Goal: Information Seeking & Learning: Find specific fact

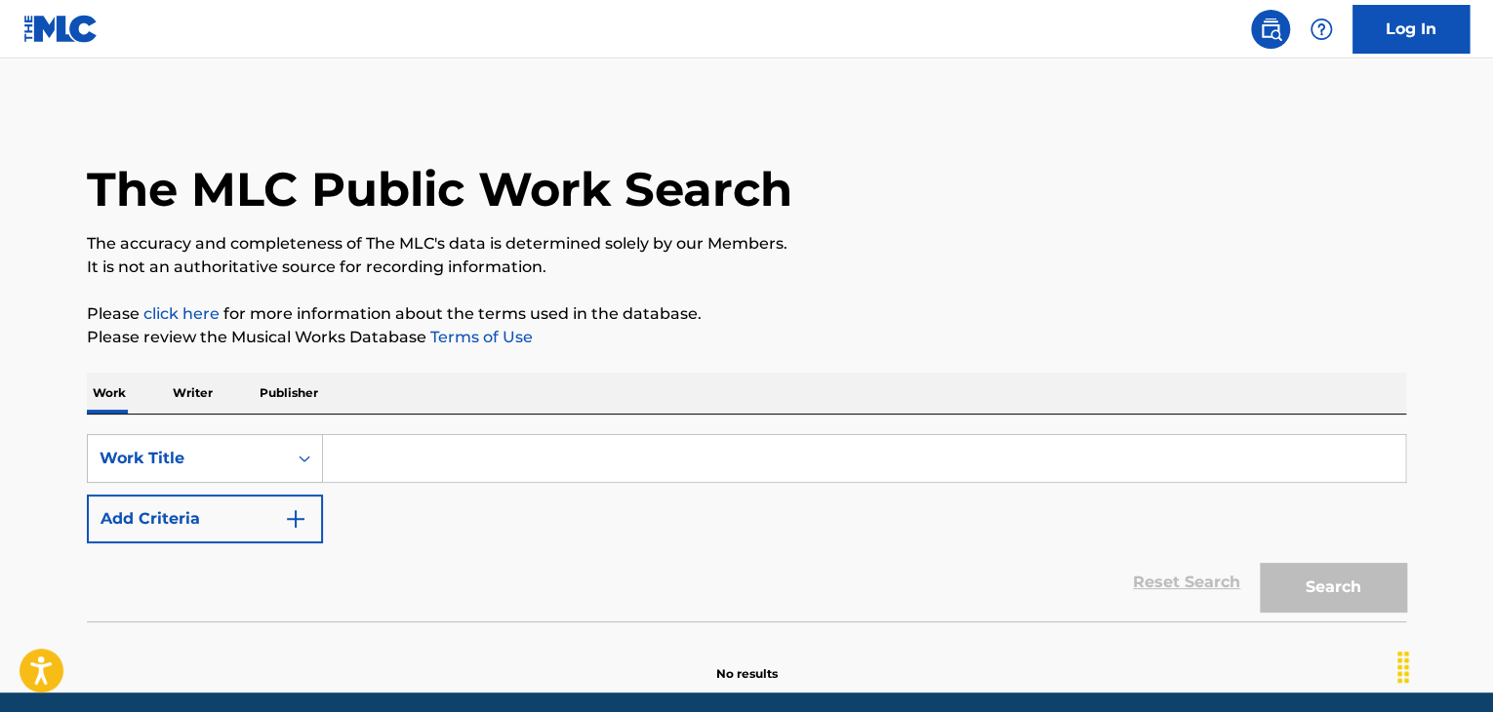
click at [632, 468] on input "Search Form" at bounding box center [864, 458] width 1082 height 47
paste input "Twin Flame"
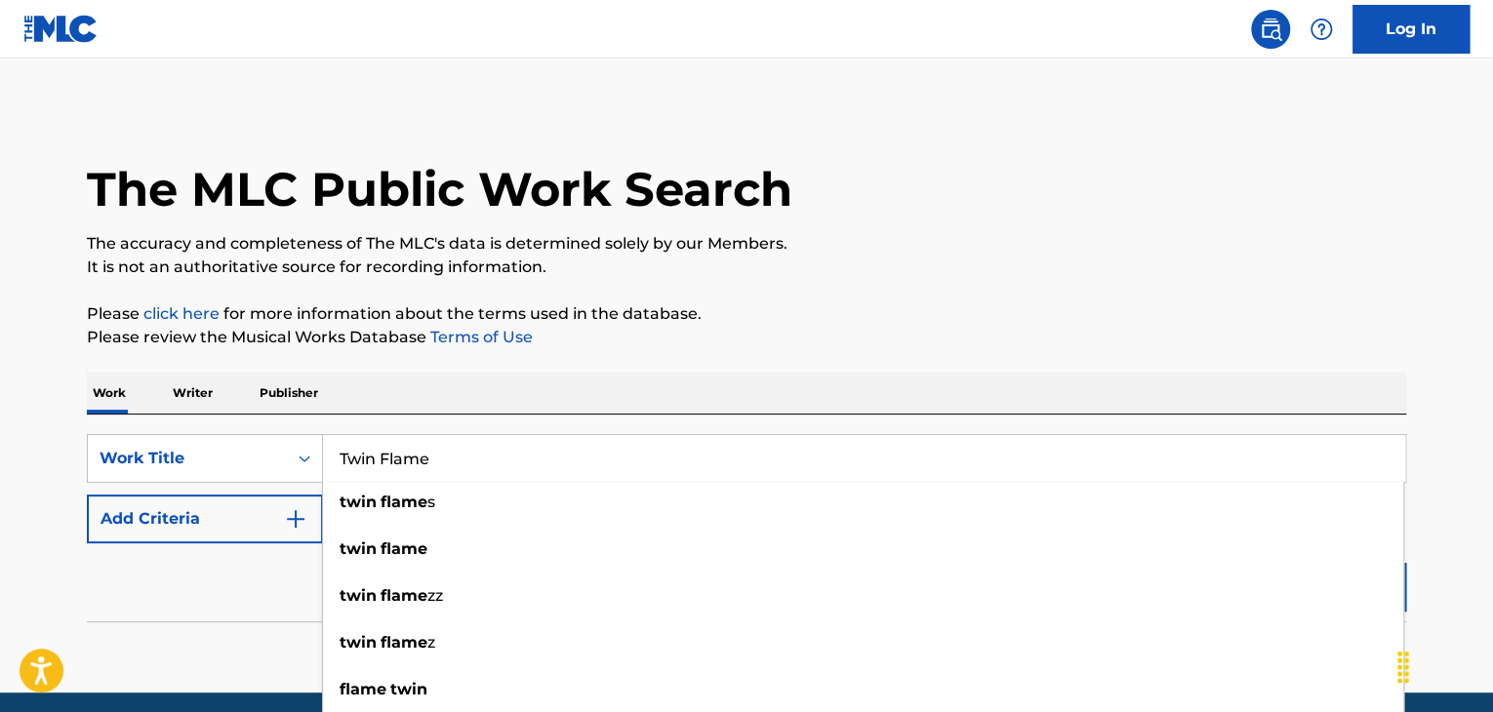
type input "Twin Flame"
click at [293, 528] on img "Search Form" at bounding box center [295, 518] width 23 height 23
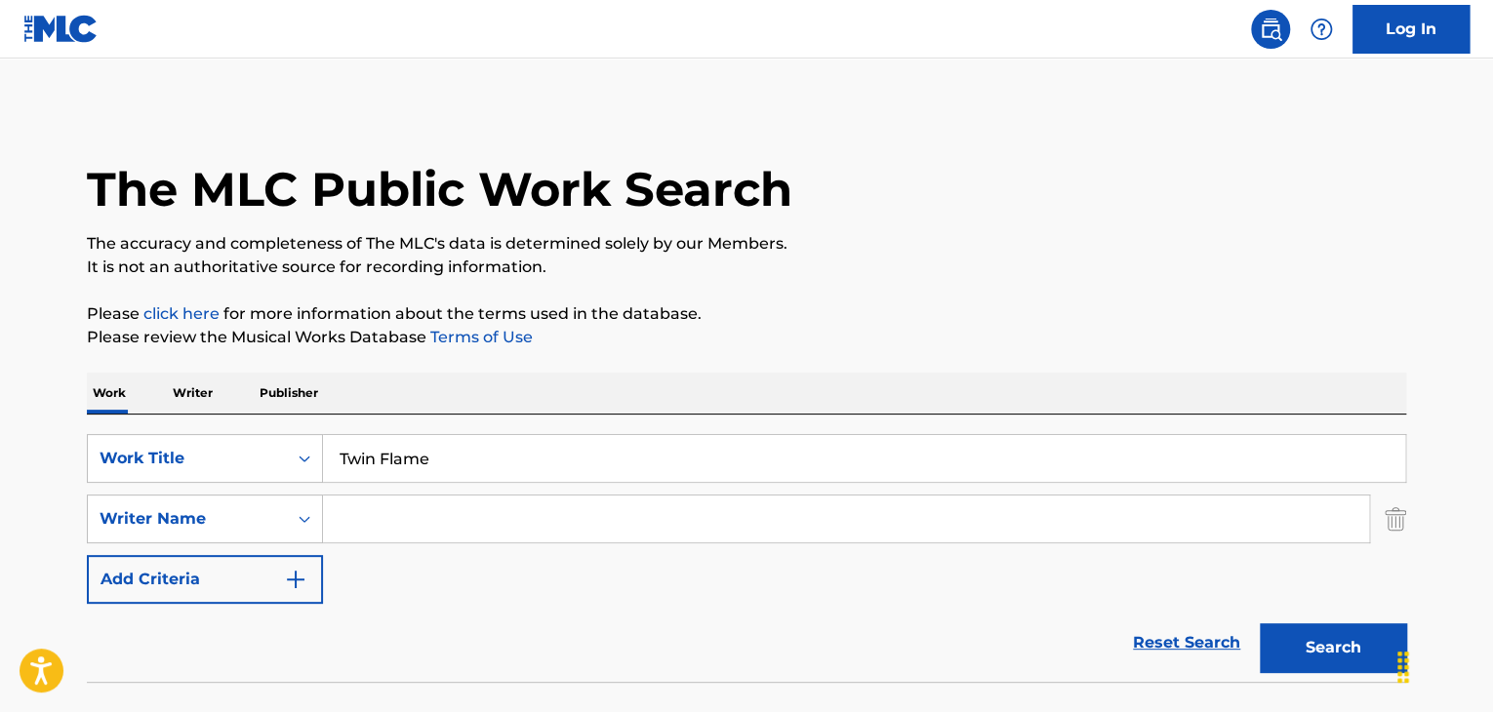
click at [640, 532] on input "Search Form" at bounding box center [846, 519] width 1046 height 47
paste input "[PERSON_NAME]"
type input "[PERSON_NAME]"
click at [1350, 668] on button "Search" at bounding box center [1332, 647] width 146 height 49
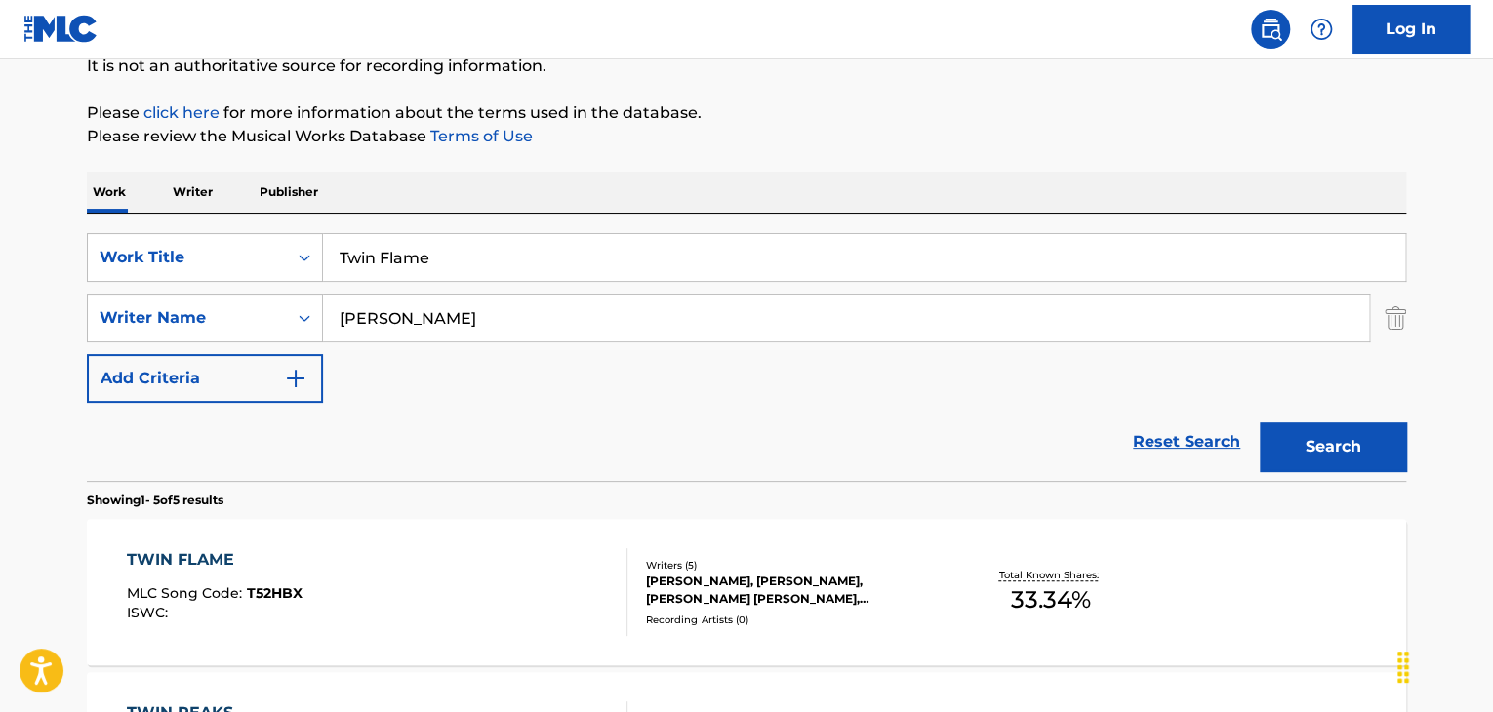
scroll to position [260, 0]
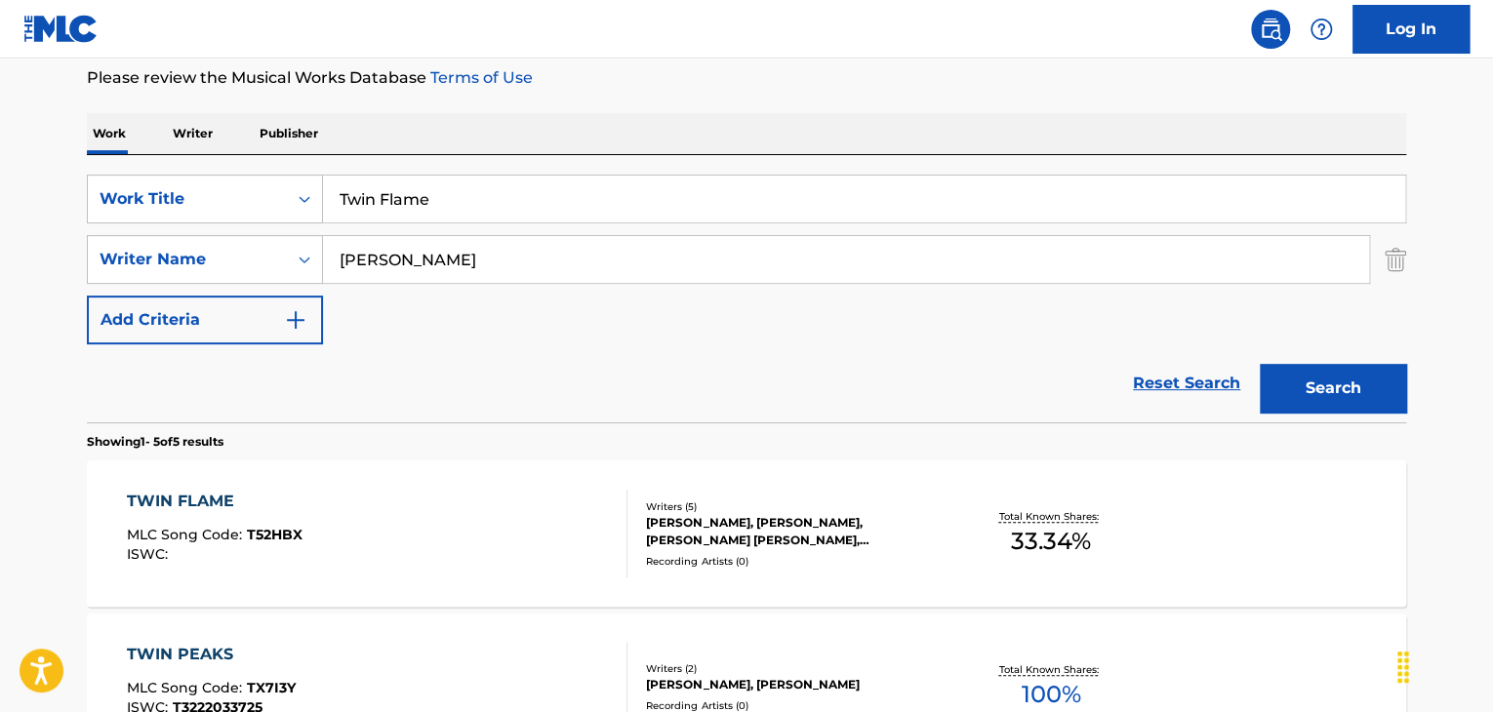
click at [215, 508] on div "TWIN FLAME" at bounding box center [215, 501] width 176 height 23
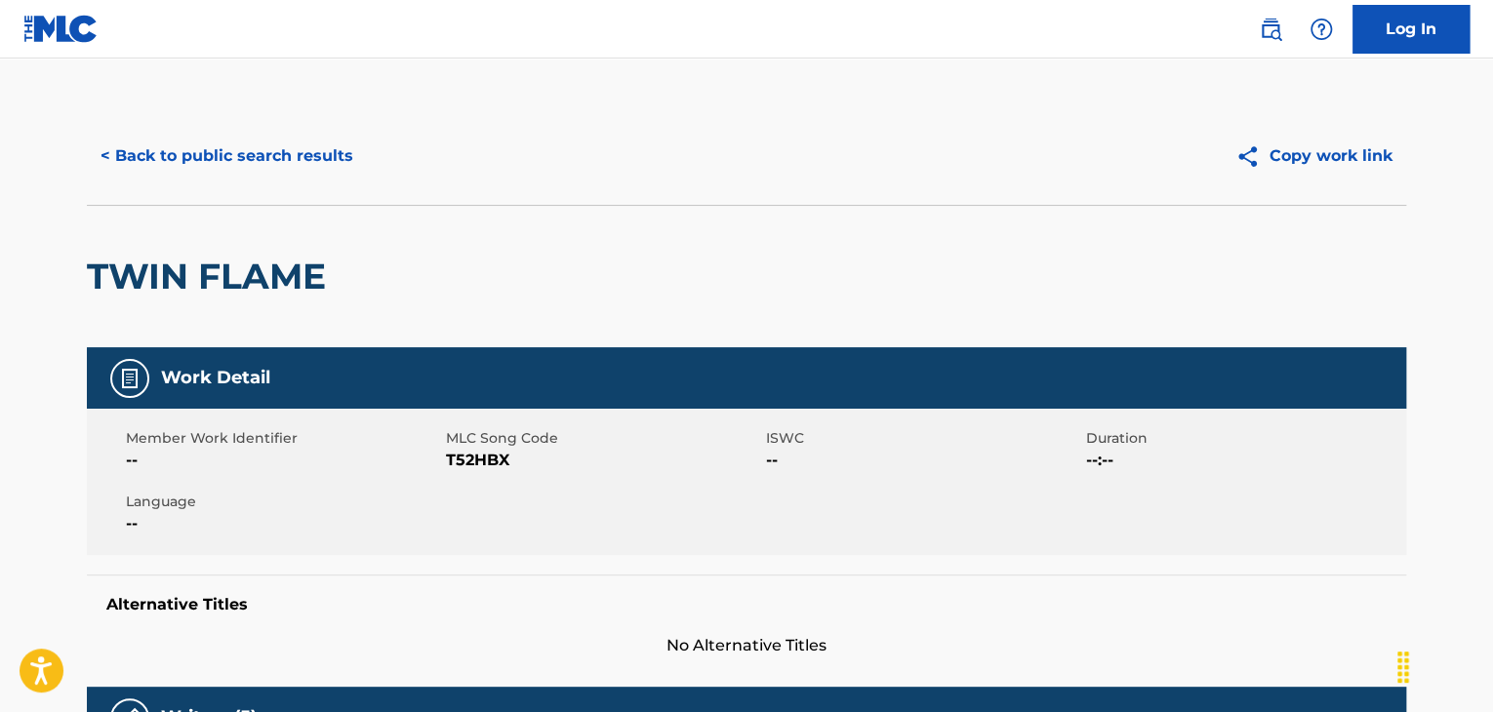
click at [484, 458] on span "T52HBX" at bounding box center [603, 460] width 315 height 23
copy span "T52HBX"
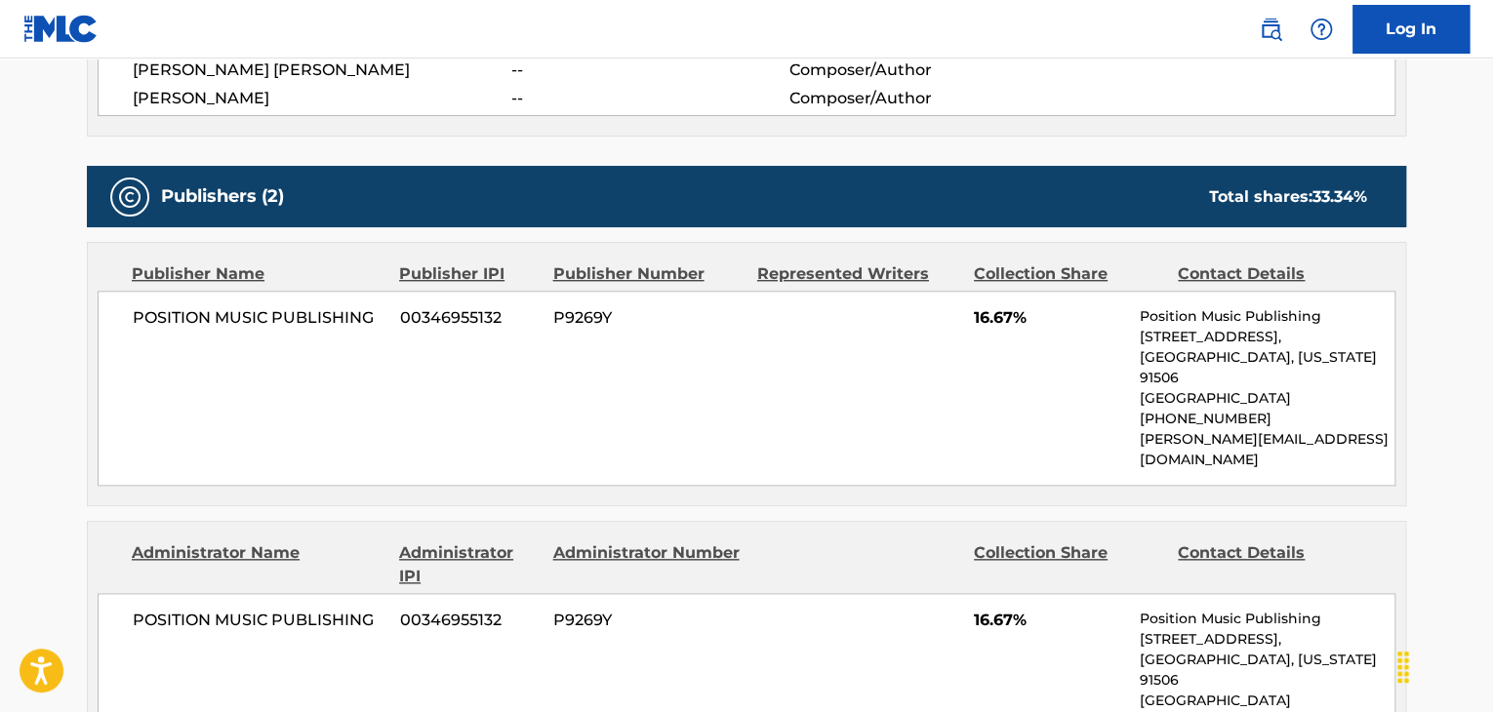
scroll to position [846, 0]
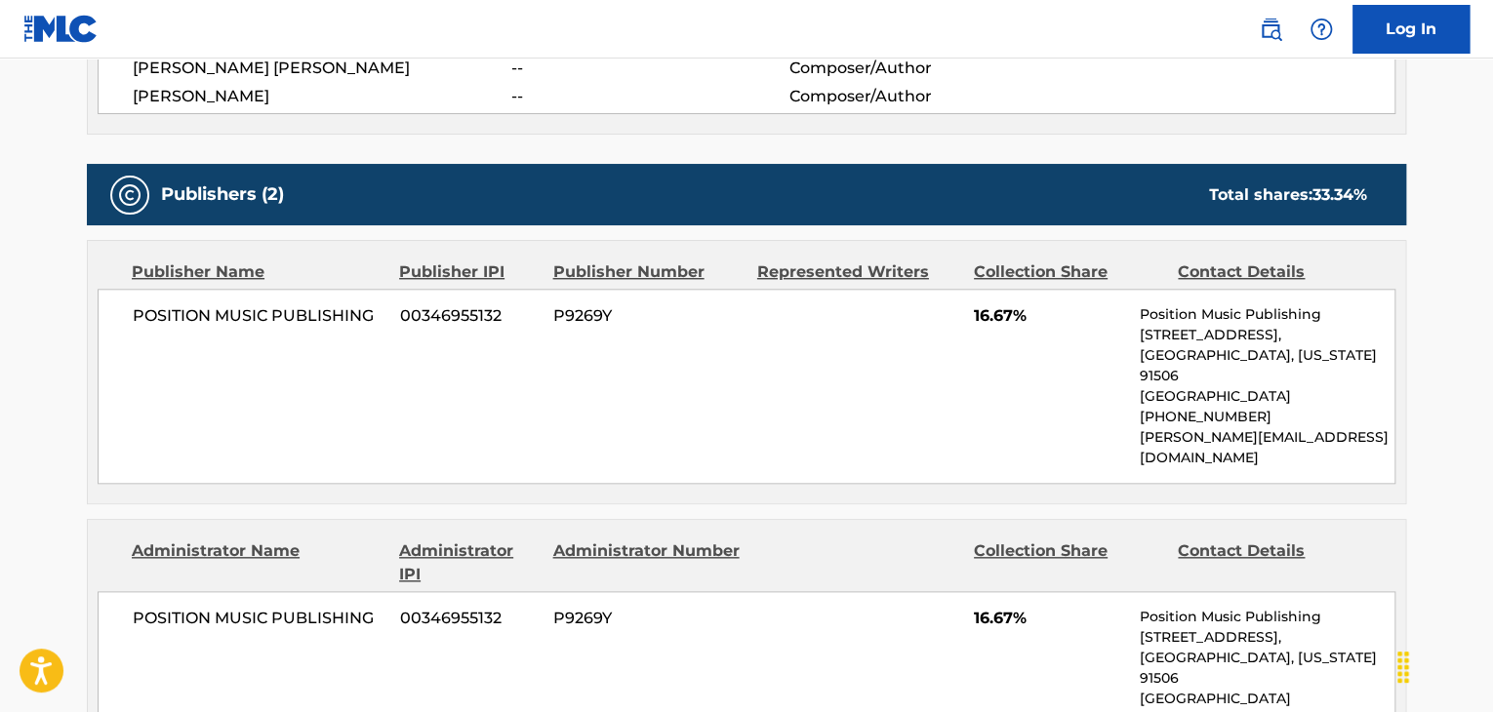
click at [314, 316] on span "POSITION MUSIC PUBLISHING" at bounding box center [259, 315] width 253 height 23
copy div "POSITION MUSIC PUBLISHING"
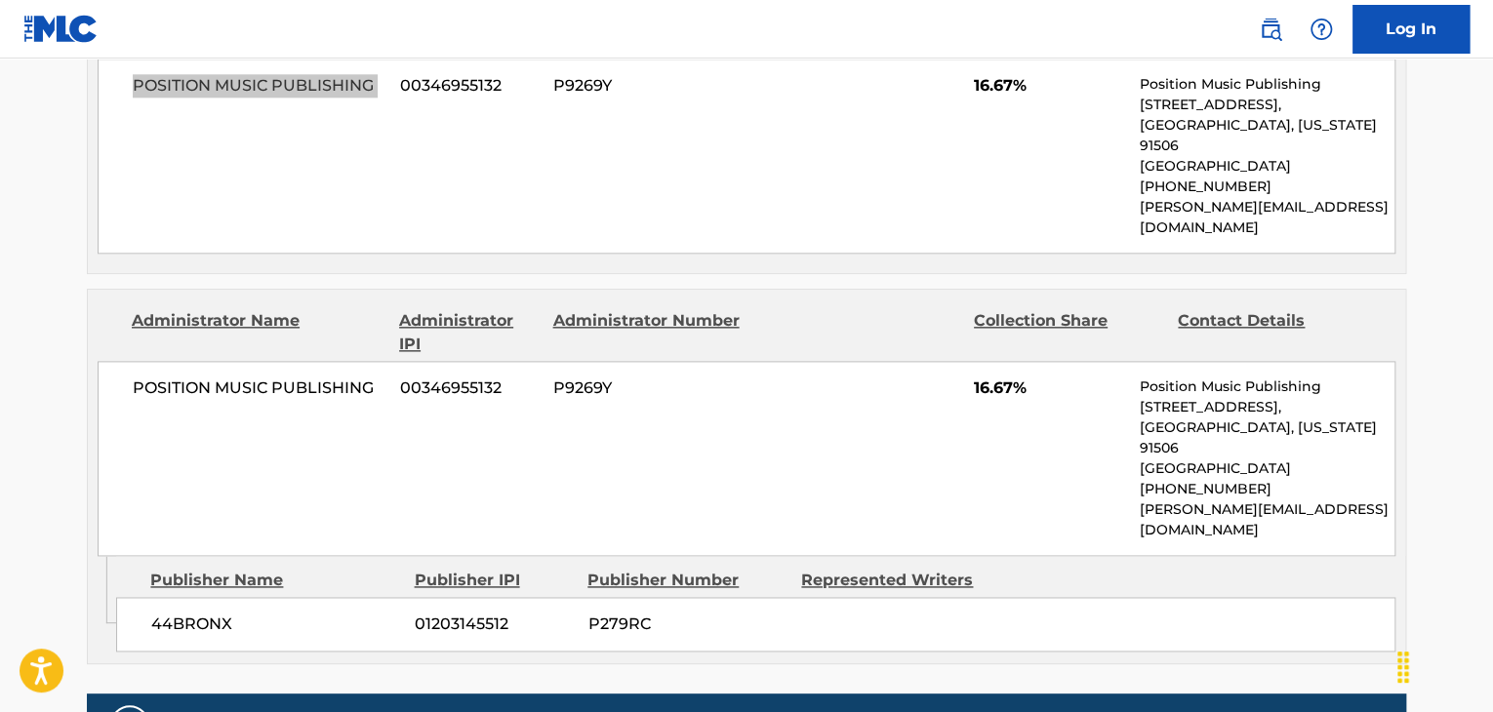
scroll to position [1105, 0]
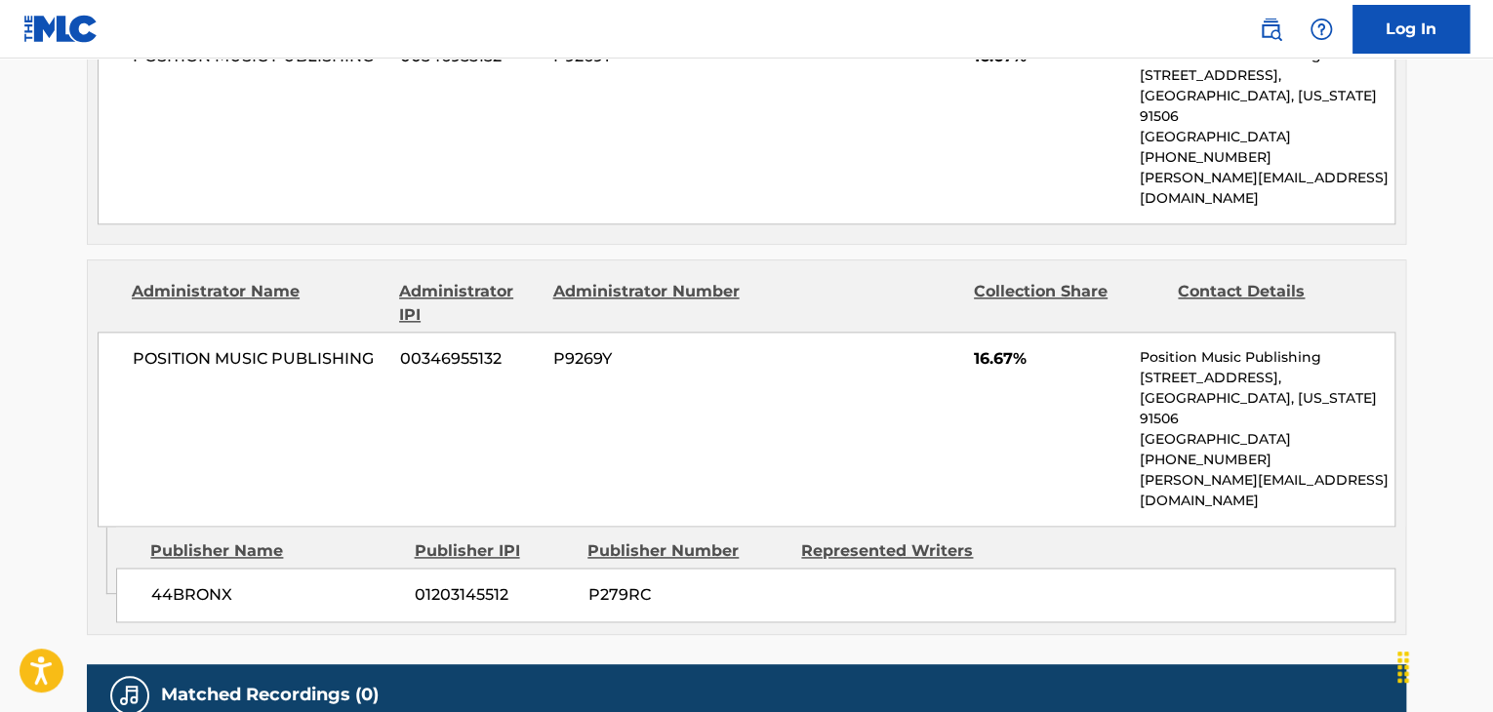
click at [199, 583] on span "44BRONX" at bounding box center [275, 594] width 249 height 23
copy div "44BRONX"
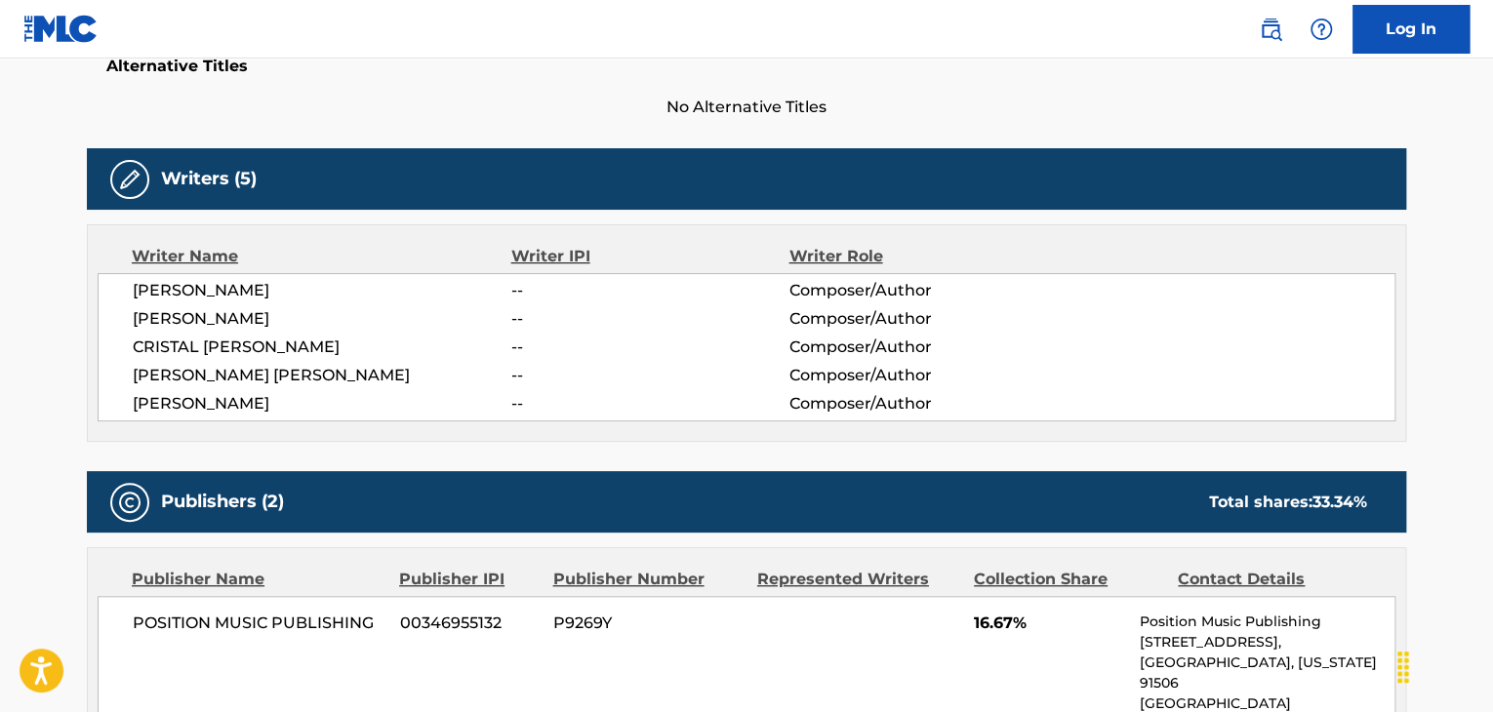
scroll to position [325, 0]
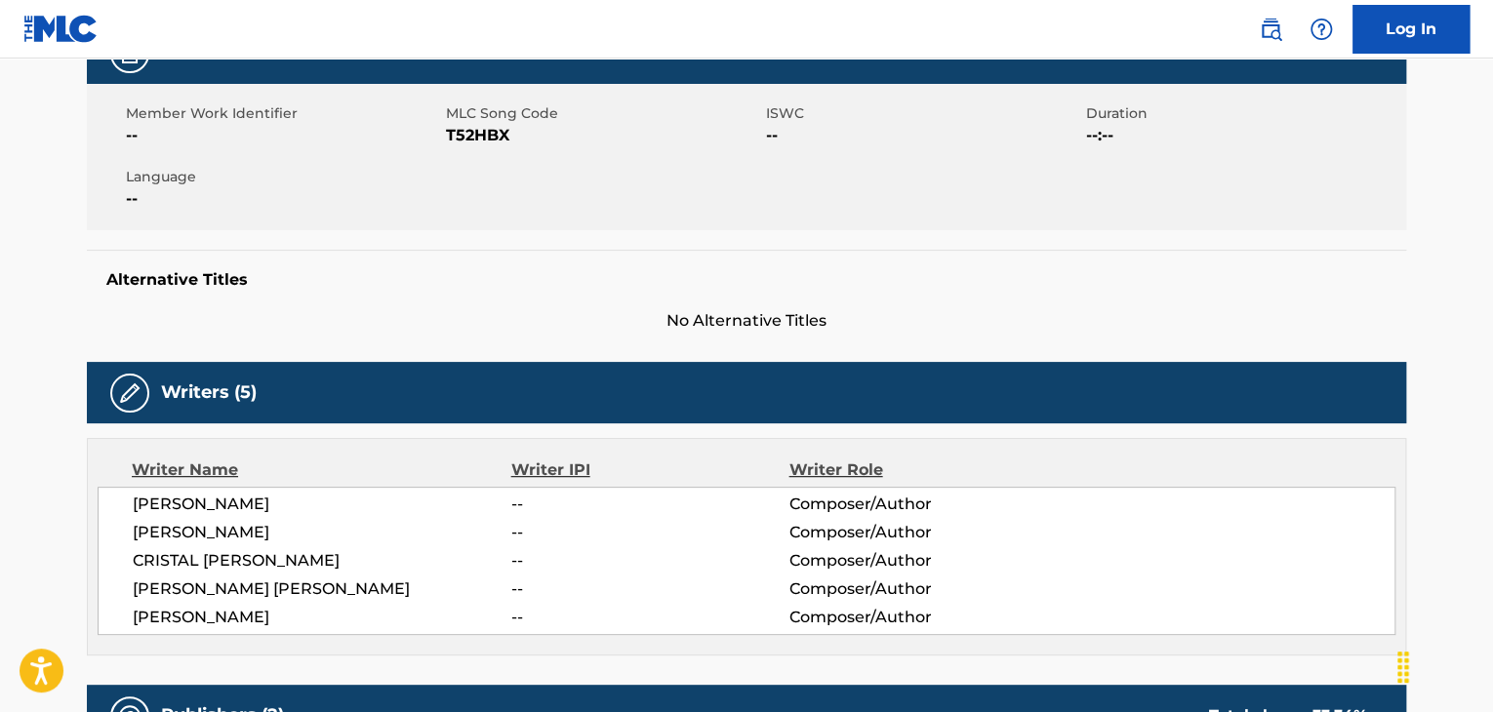
click at [476, 138] on span "T52HBX" at bounding box center [603, 135] width 315 height 23
copy span "T52HBX"
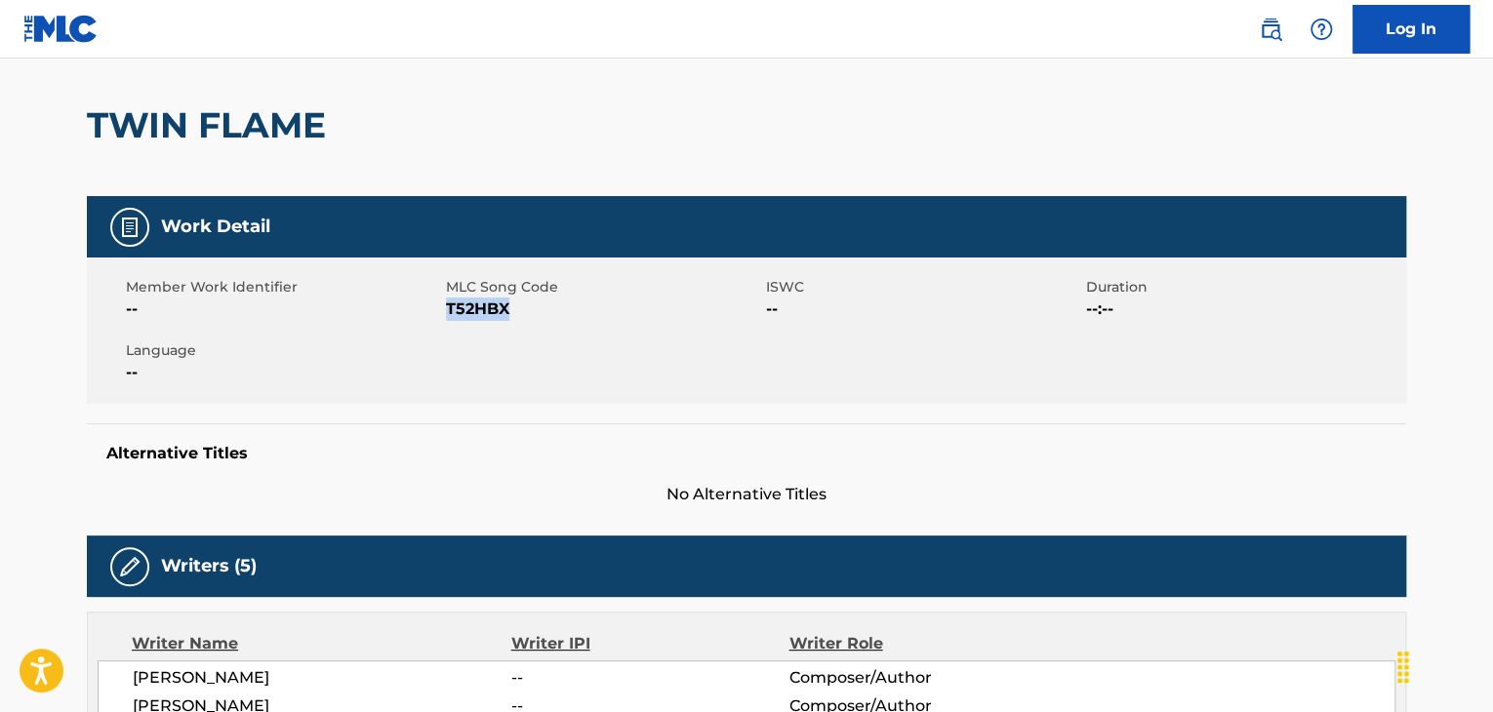
scroll to position [0, 0]
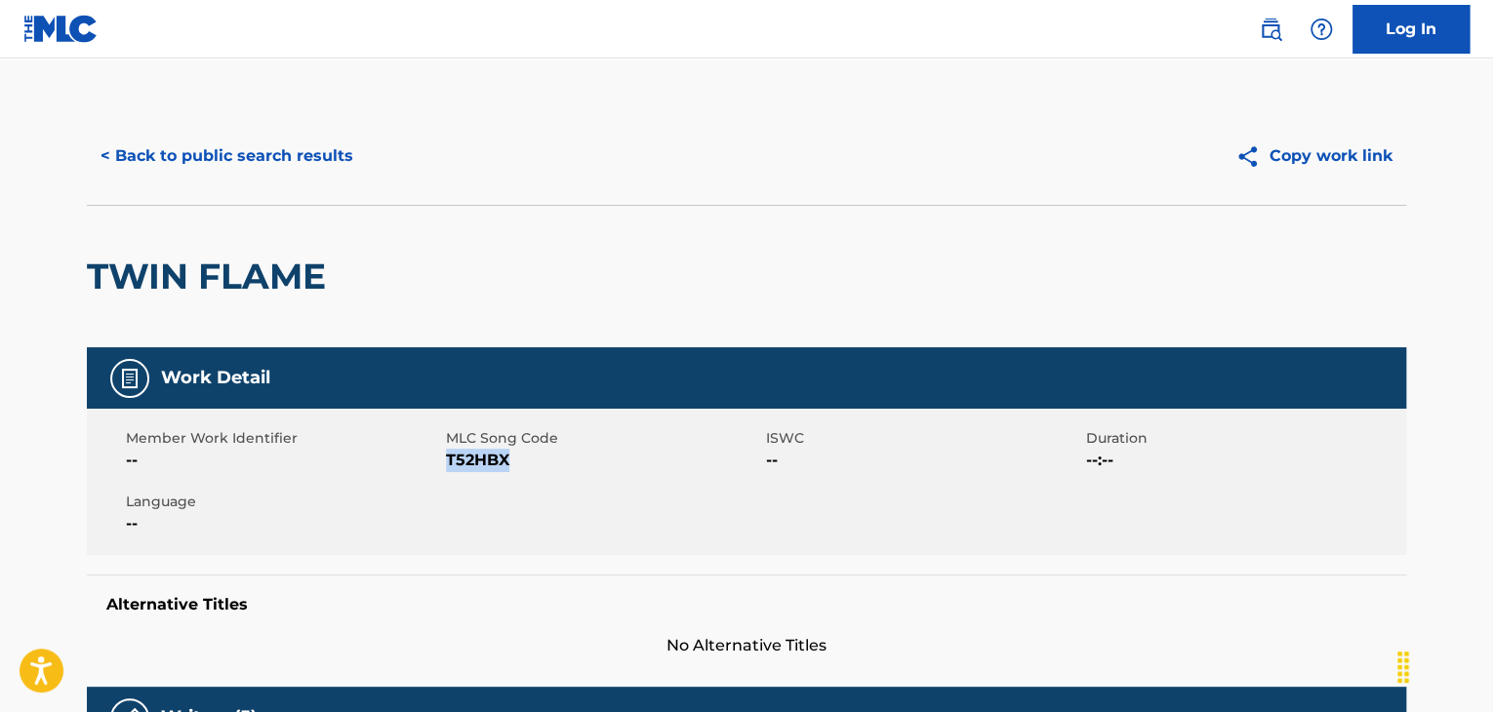
click at [305, 148] on button "< Back to public search results" at bounding box center [227, 156] width 280 height 49
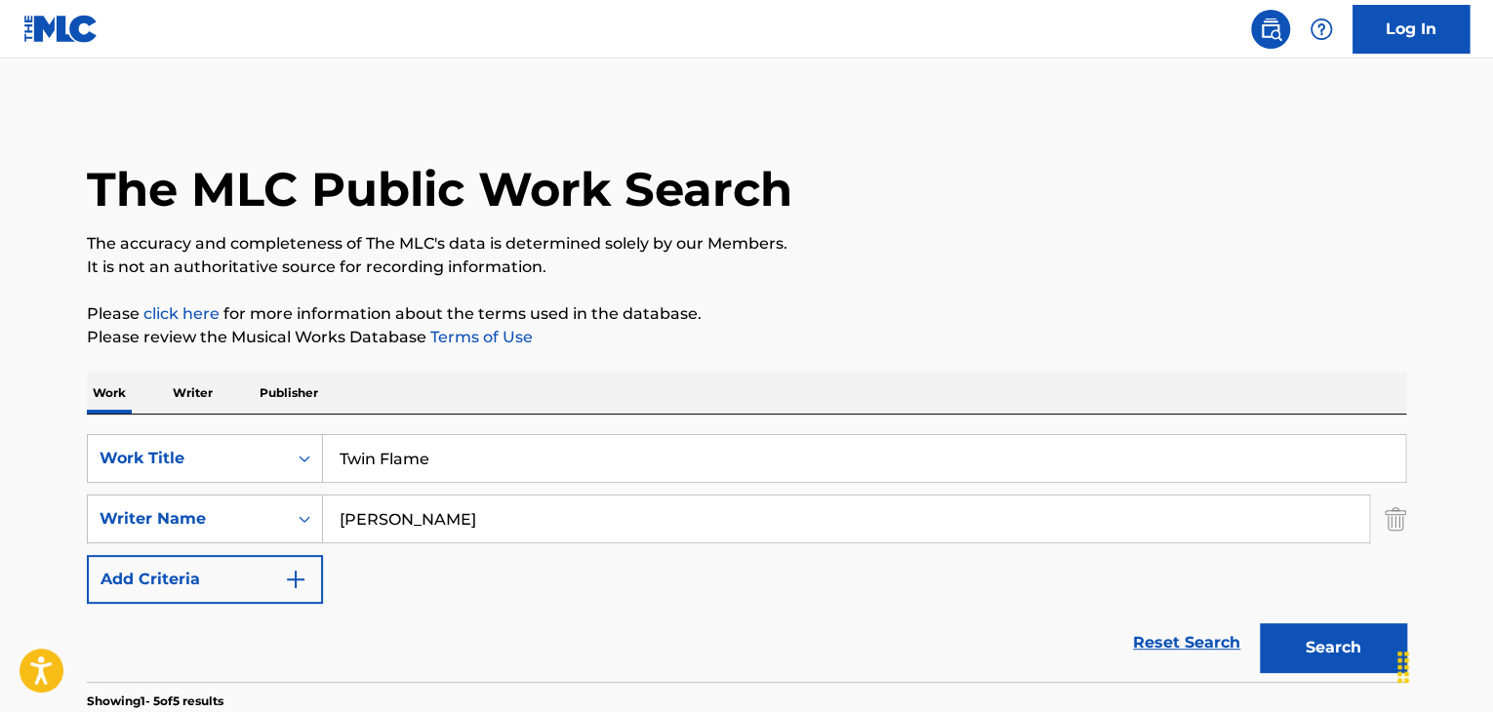
scroll to position [260, 0]
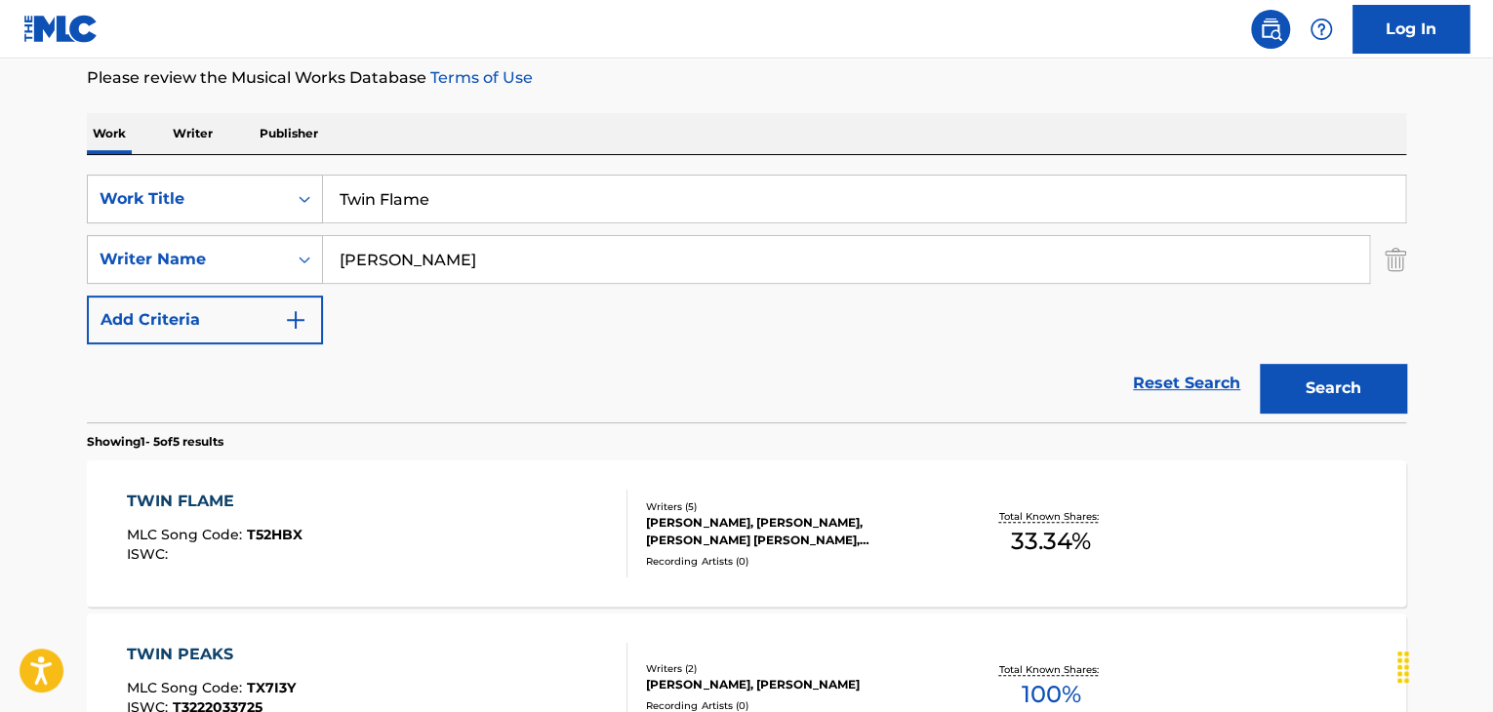
click at [464, 200] on input "Twin Flame" at bounding box center [864, 199] width 1082 height 47
paste input "Everlight"
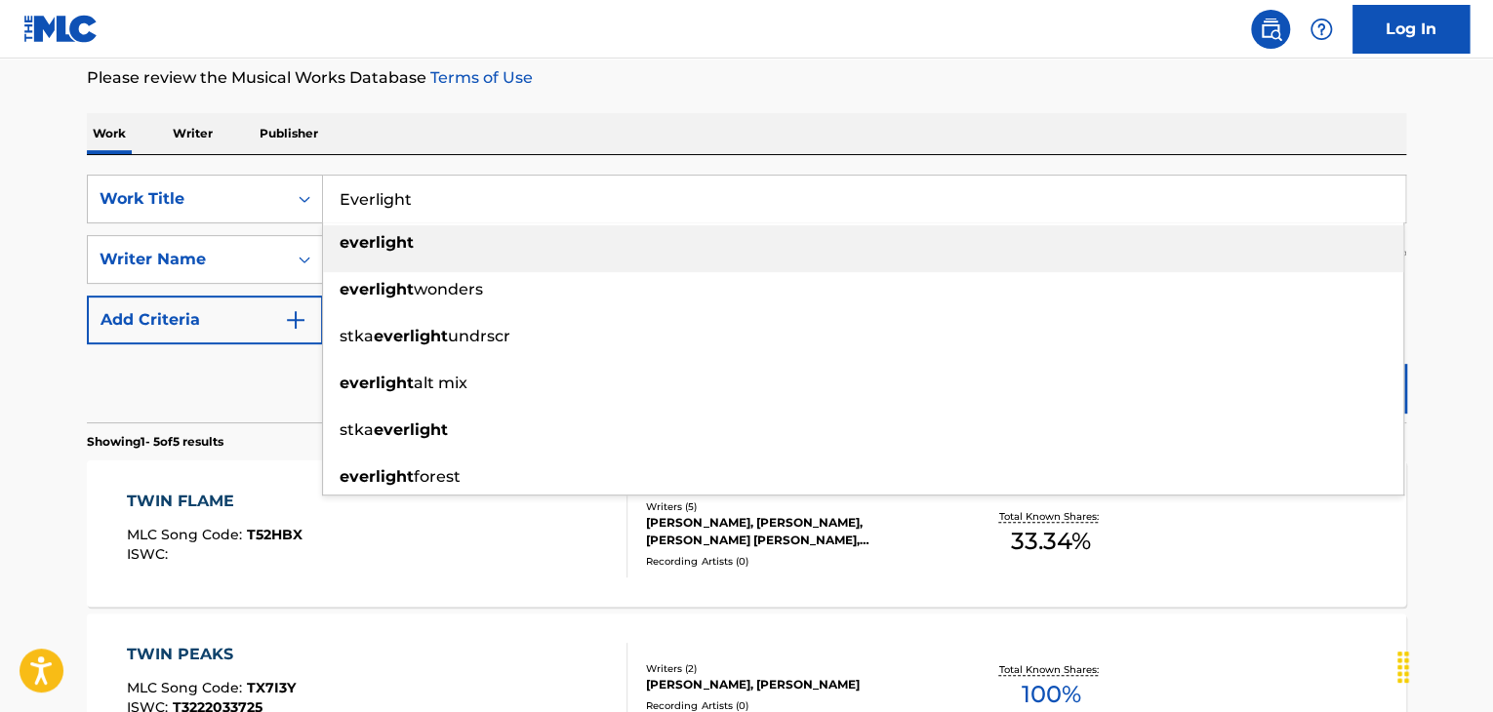
type input "Everlight"
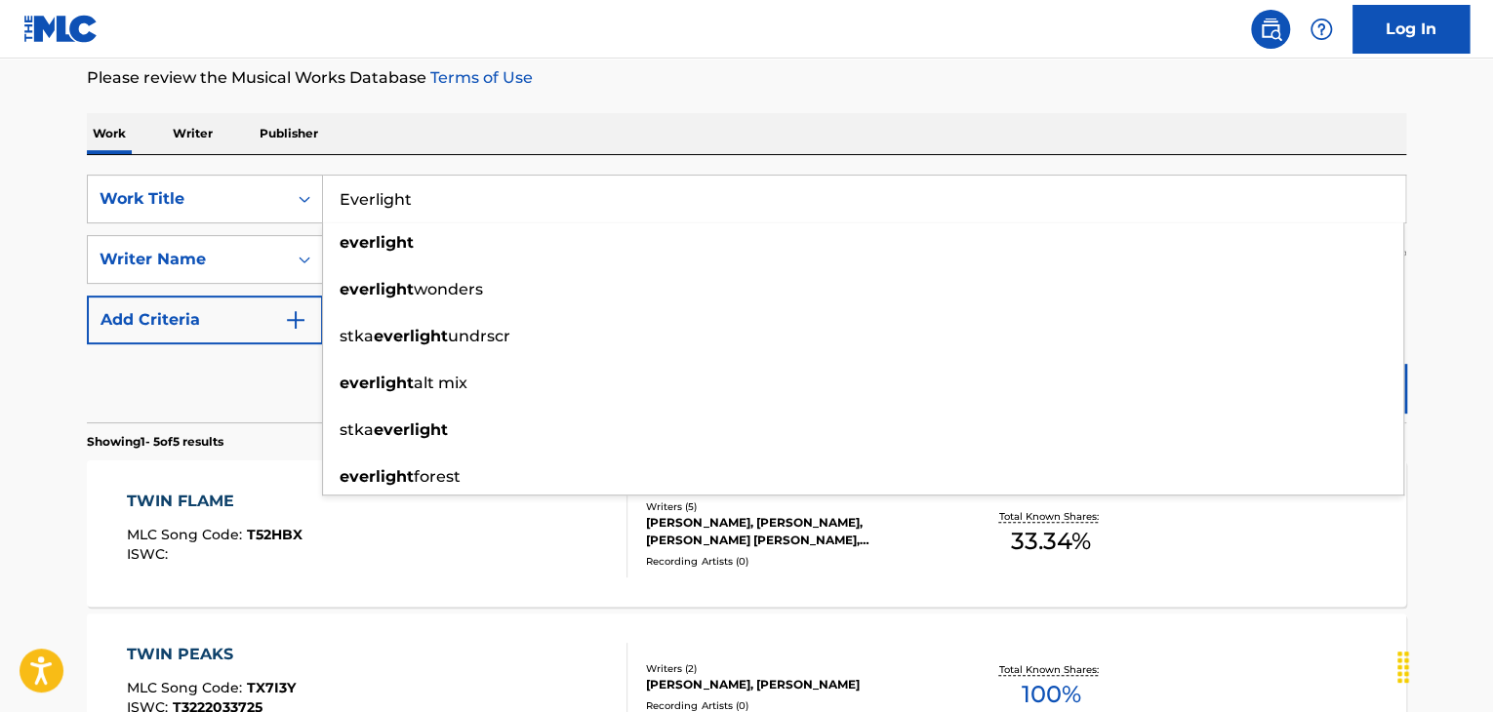
click at [142, 385] on div "Reset Search Search" at bounding box center [746, 383] width 1319 height 78
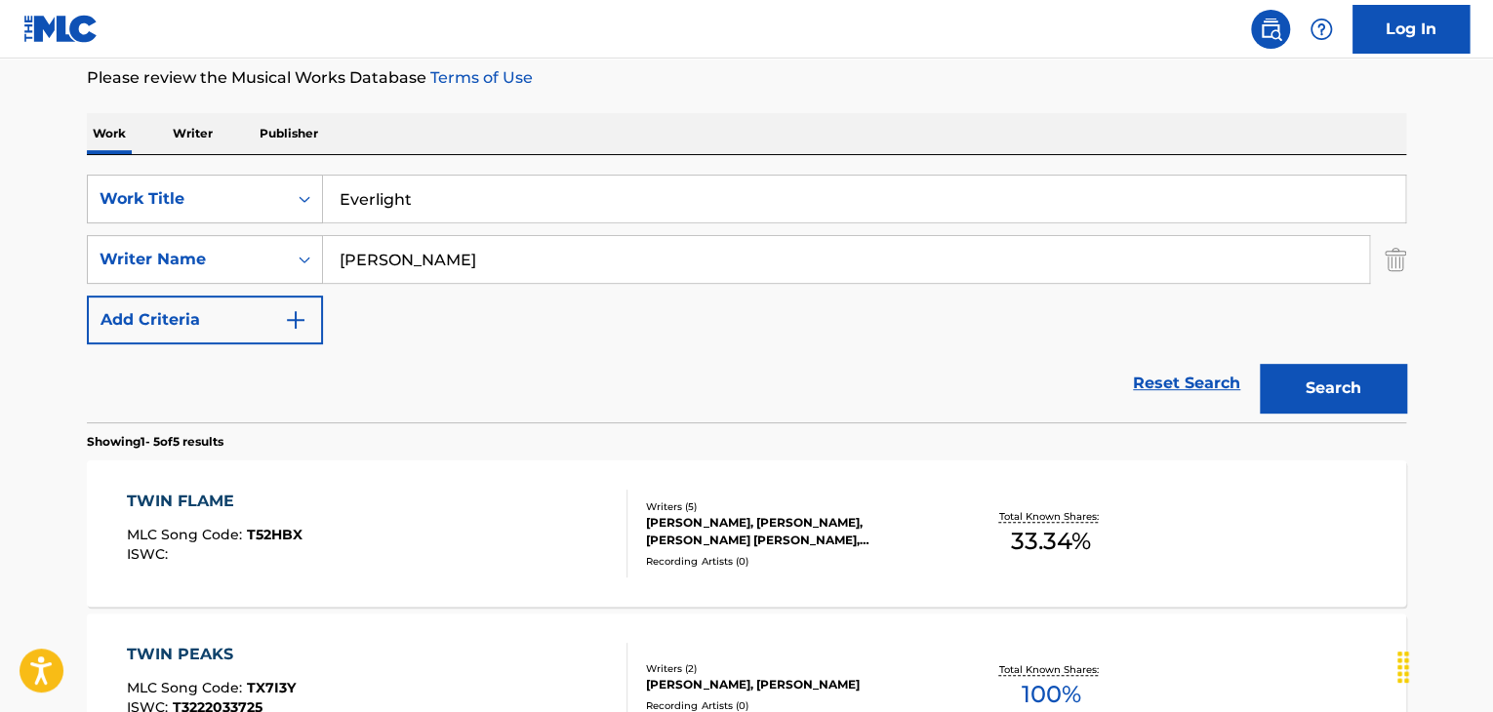
click at [464, 261] on input "[PERSON_NAME]" at bounding box center [846, 259] width 1046 height 47
paste input "[PERSON_NAME]"
type input "[PERSON_NAME]"
click at [1328, 385] on button "Search" at bounding box center [1332, 388] width 146 height 49
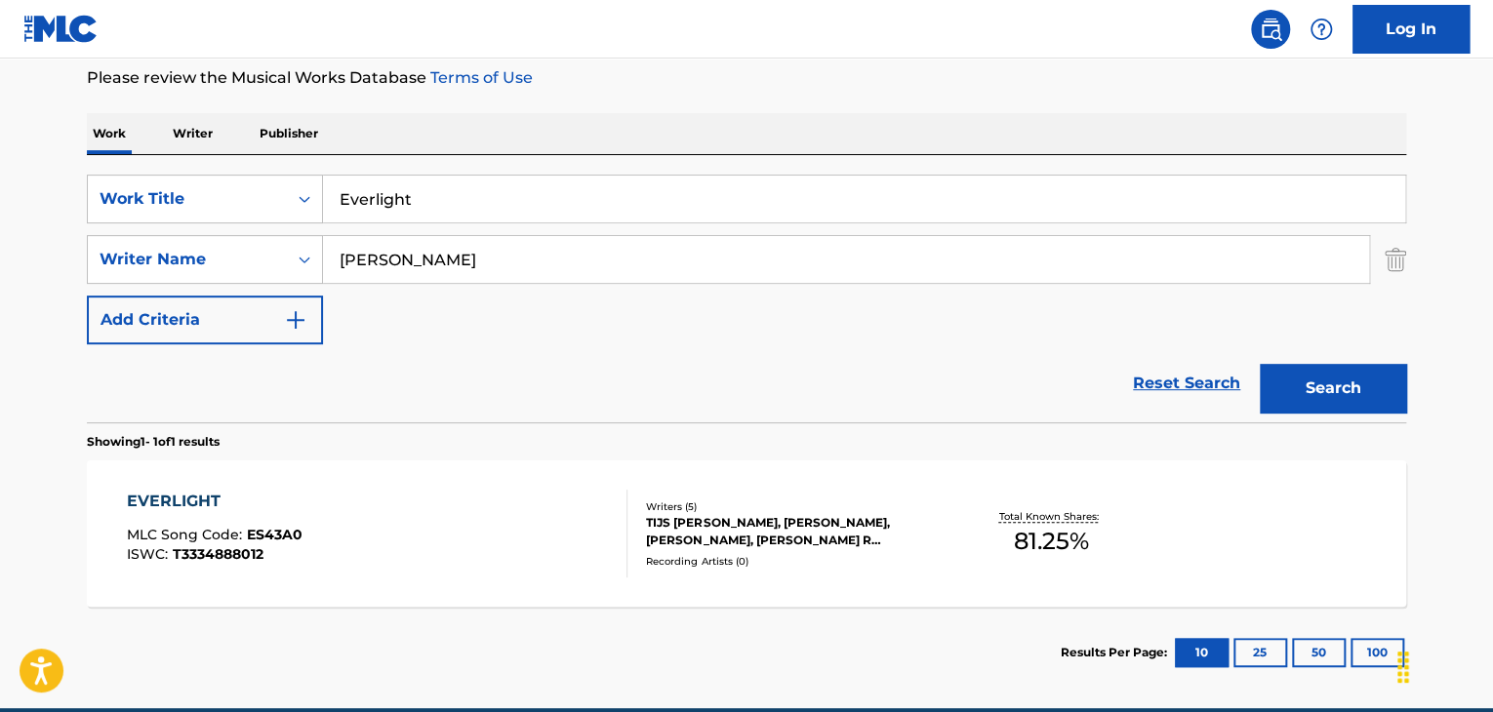
click at [183, 502] on div "EVERLIGHT" at bounding box center [215, 501] width 176 height 23
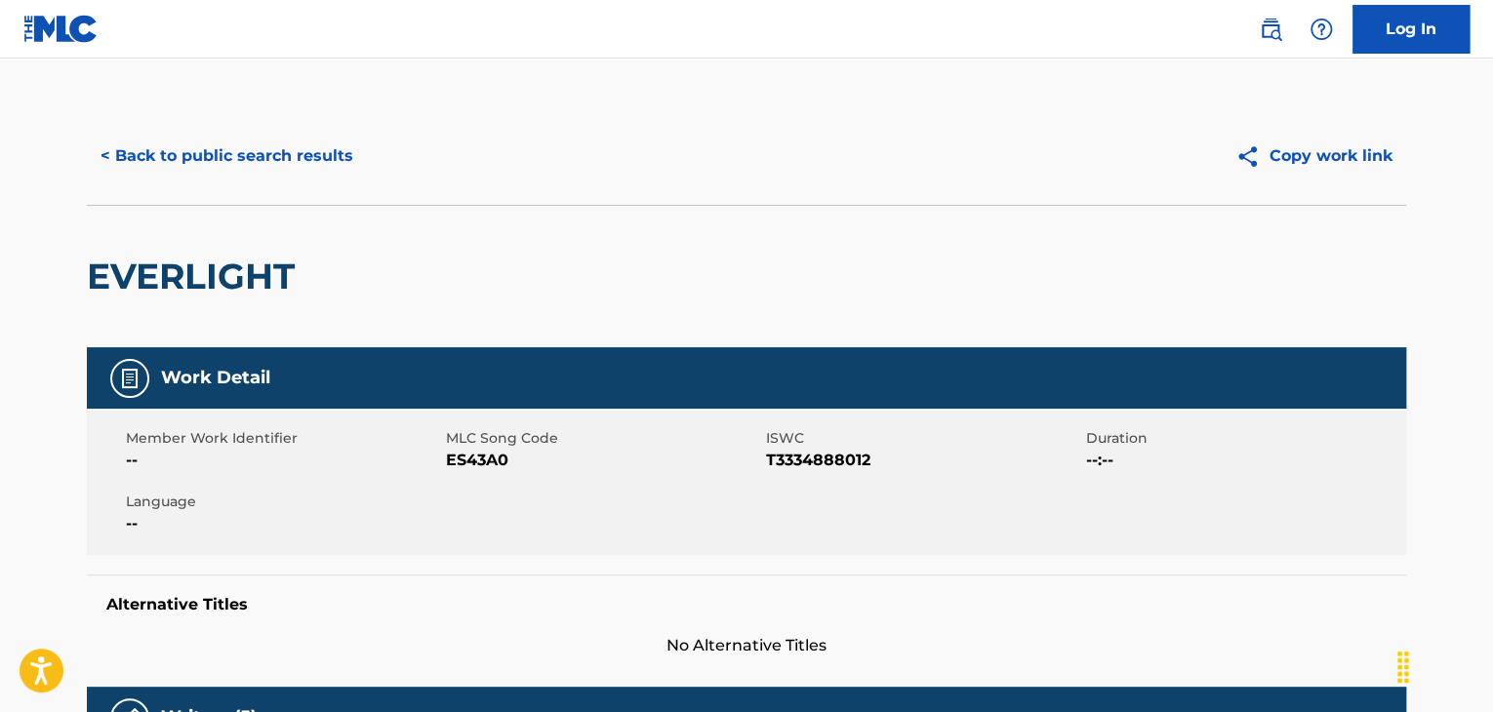
click at [488, 459] on span "ES43A0" at bounding box center [603, 460] width 315 height 23
copy span "ES43A0"
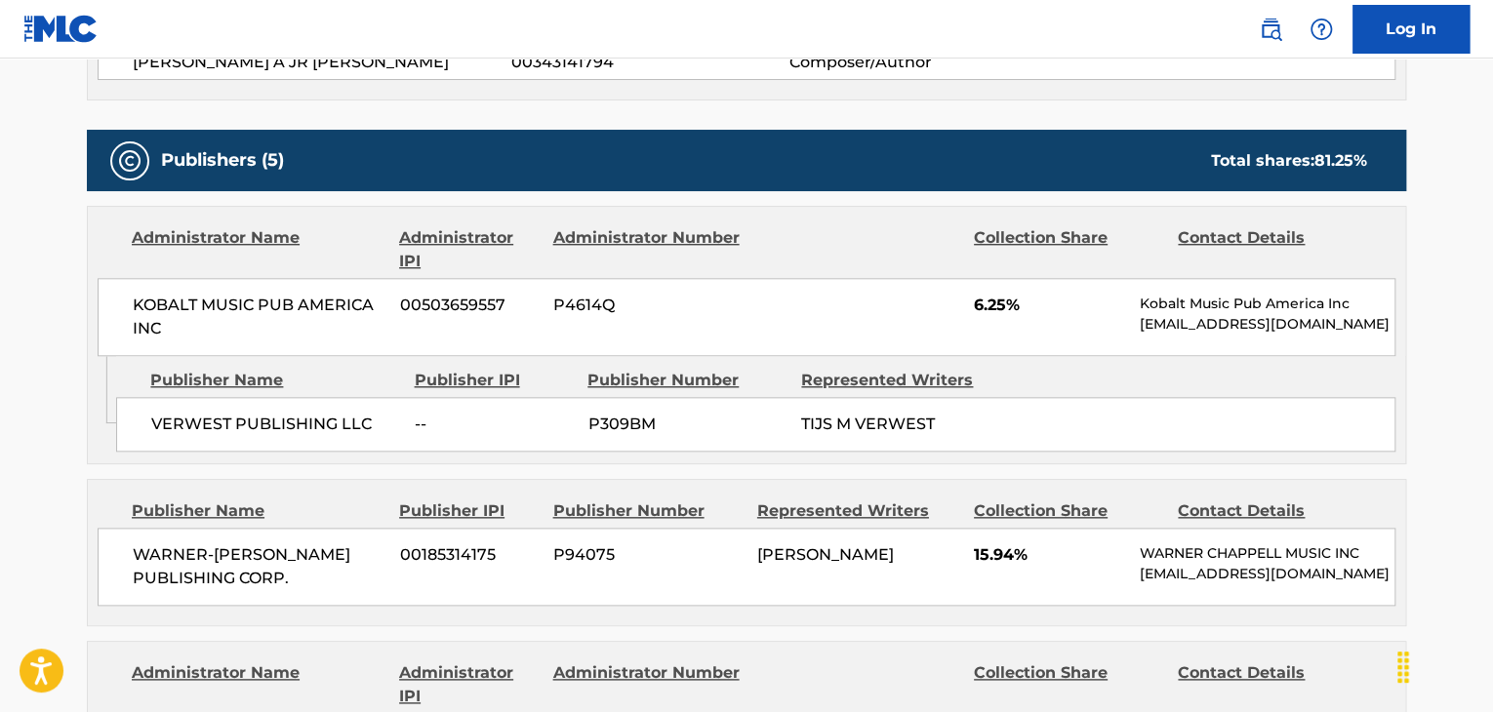
scroll to position [910, 0]
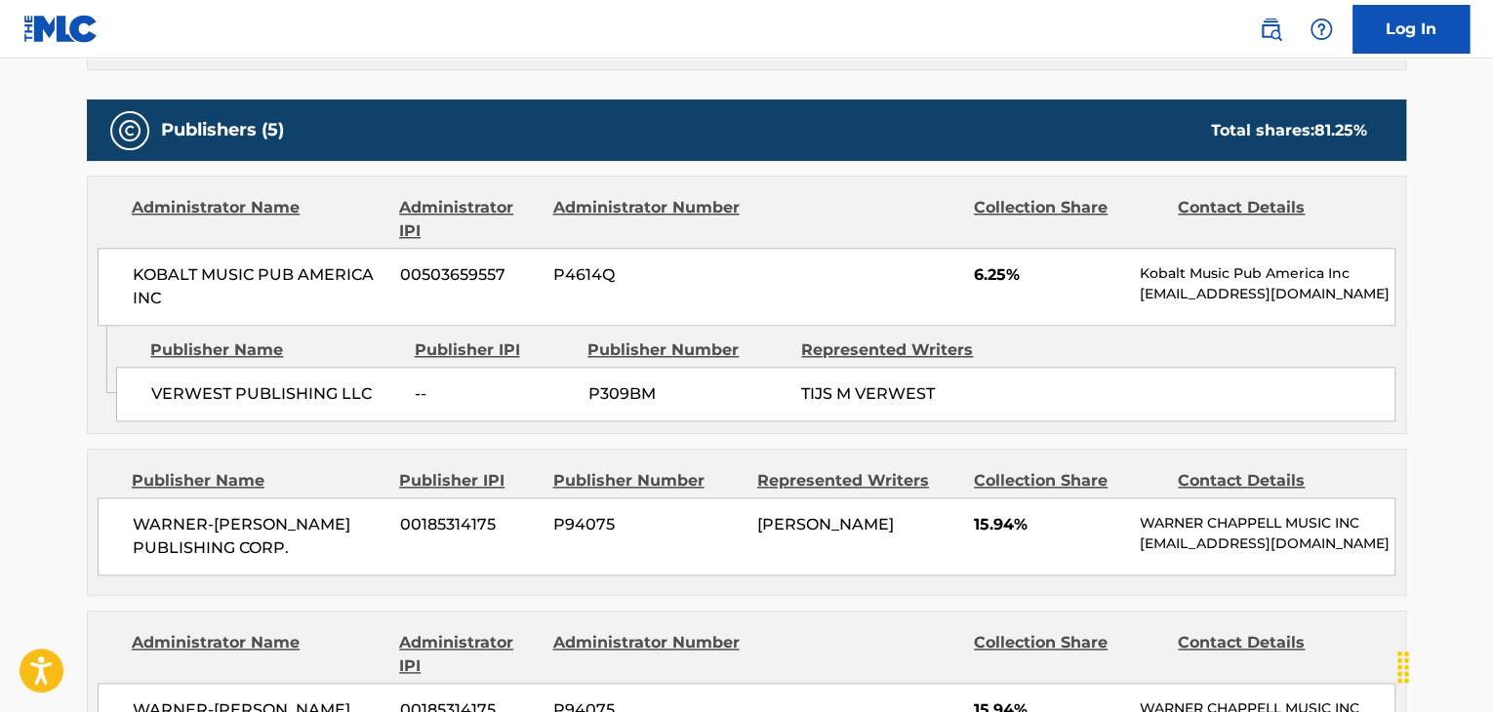
click at [303, 385] on span "VERWEST PUBLISHING LLC" at bounding box center [275, 393] width 249 height 23
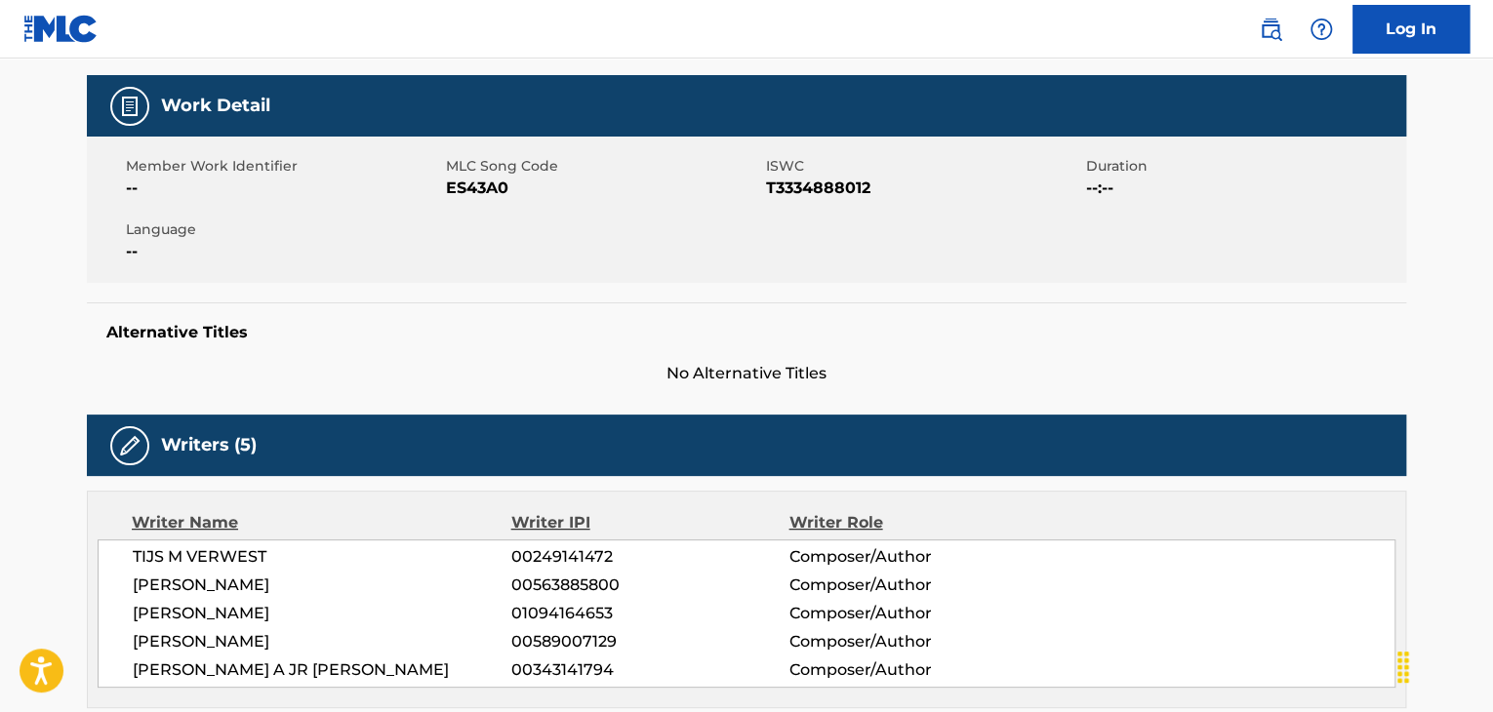
scroll to position [260, 0]
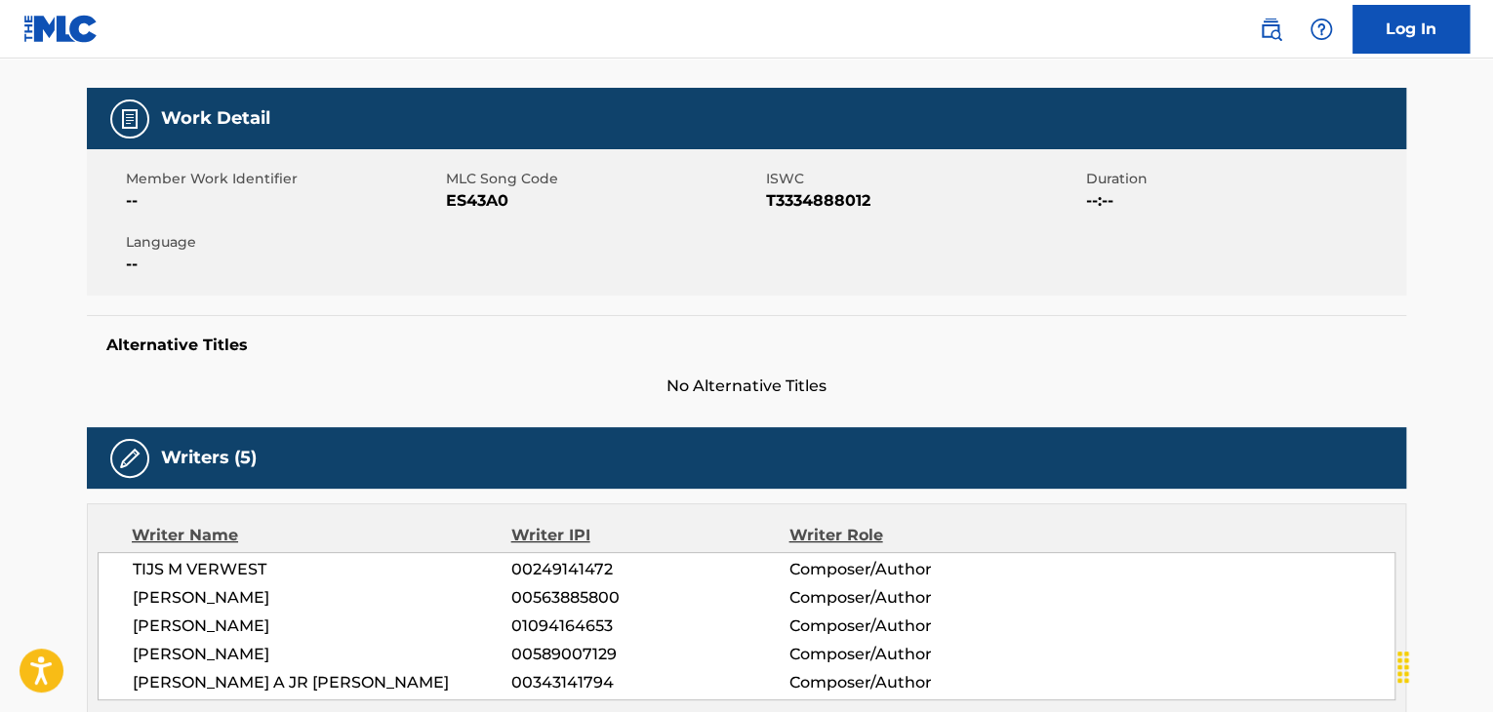
click at [457, 193] on span "ES43A0" at bounding box center [603, 200] width 315 height 23
copy span "ES43A0"
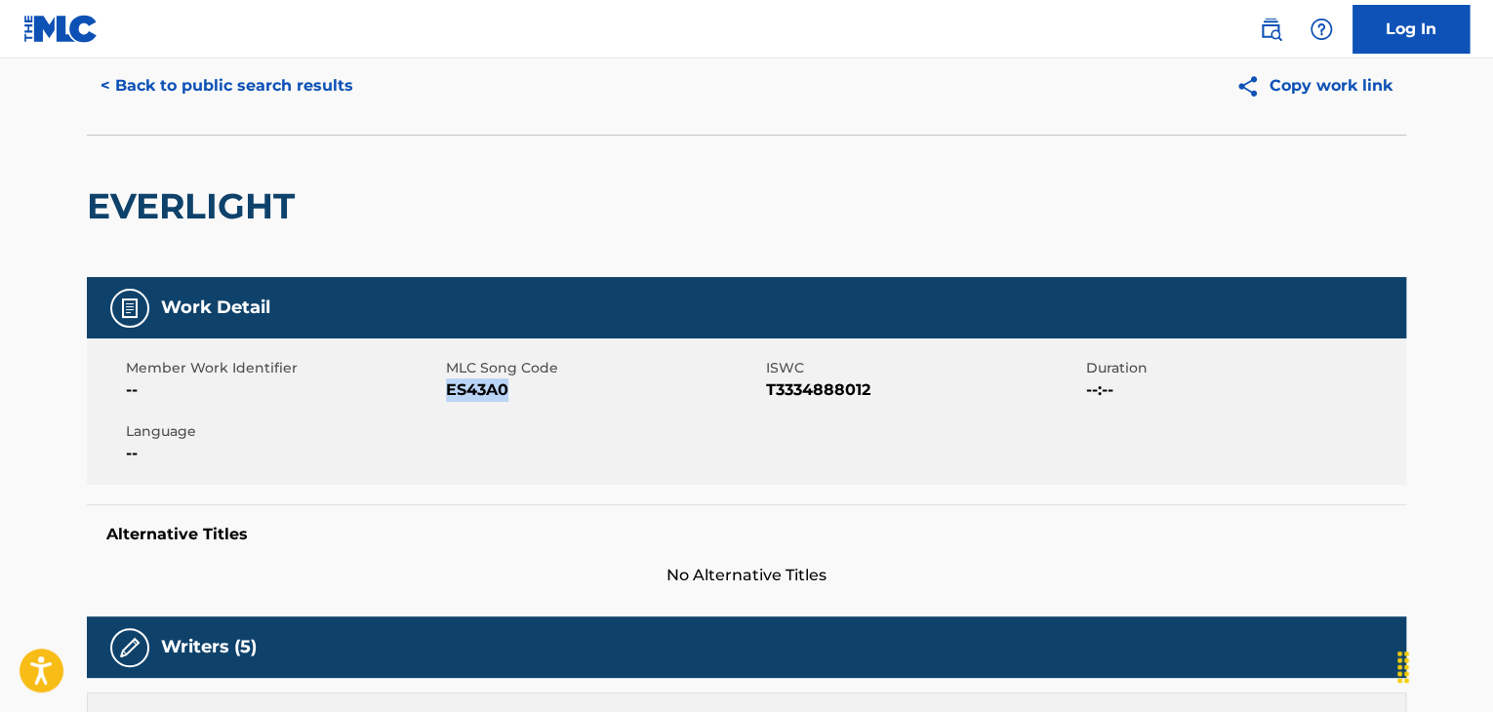
scroll to position [0, 0]
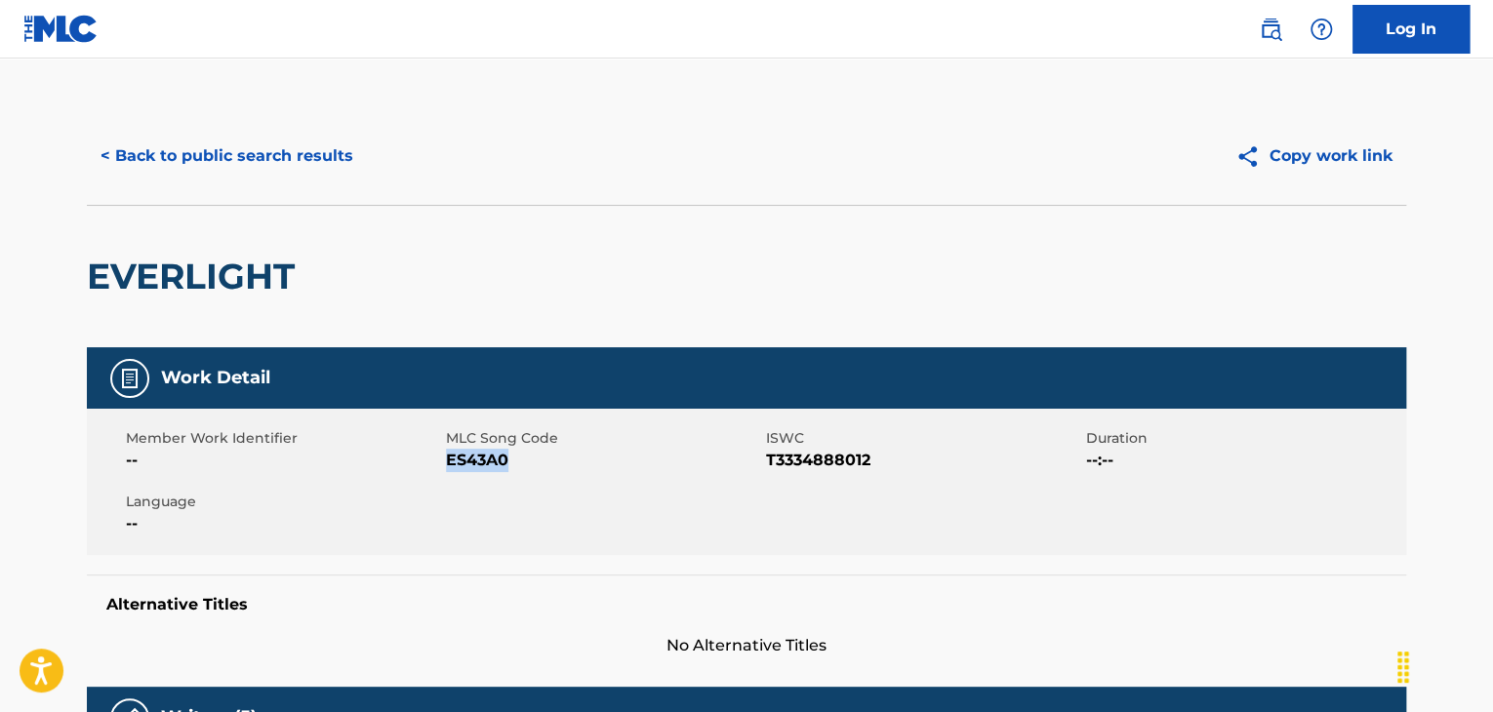
click at [328, 160] on button "< Back to public search results" at bounding box center [227, 156] width 280 height 49
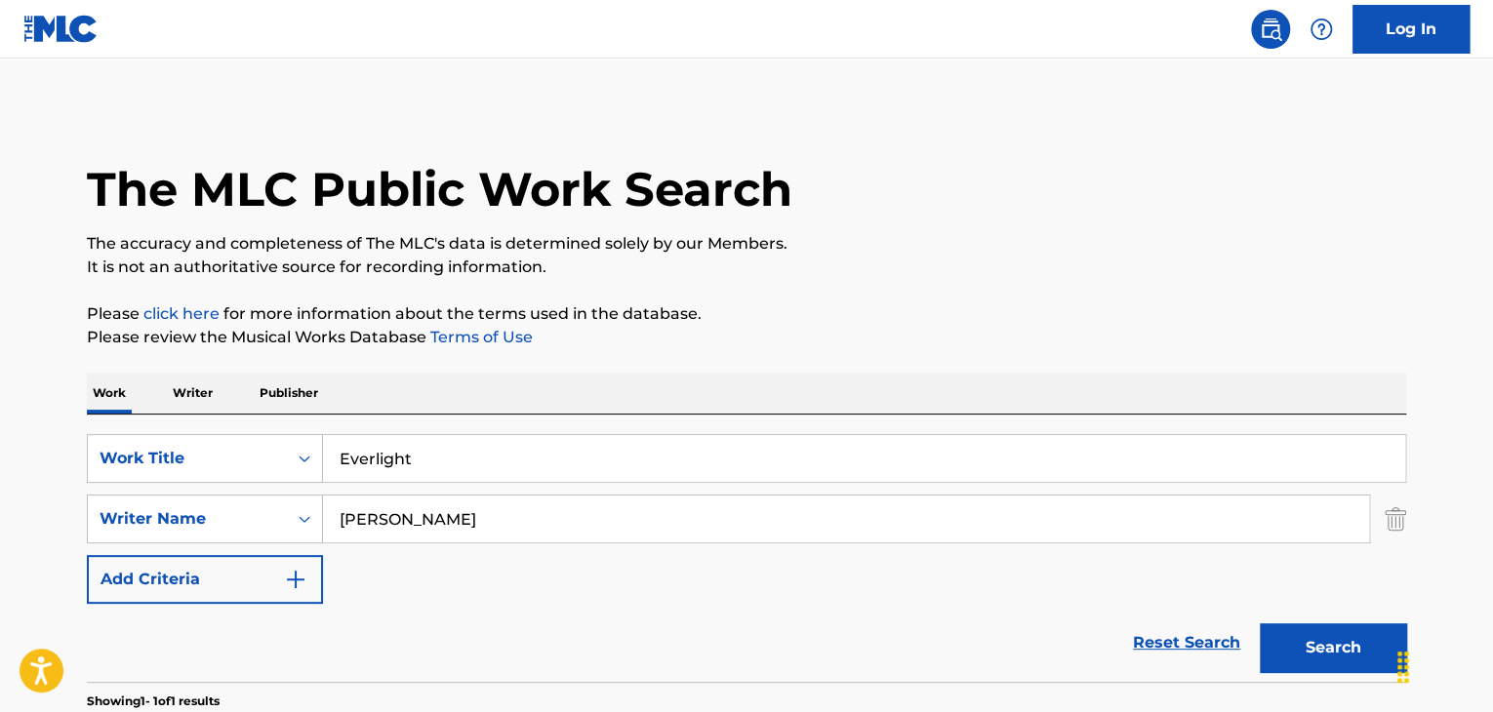
scroll to position [238, 0]
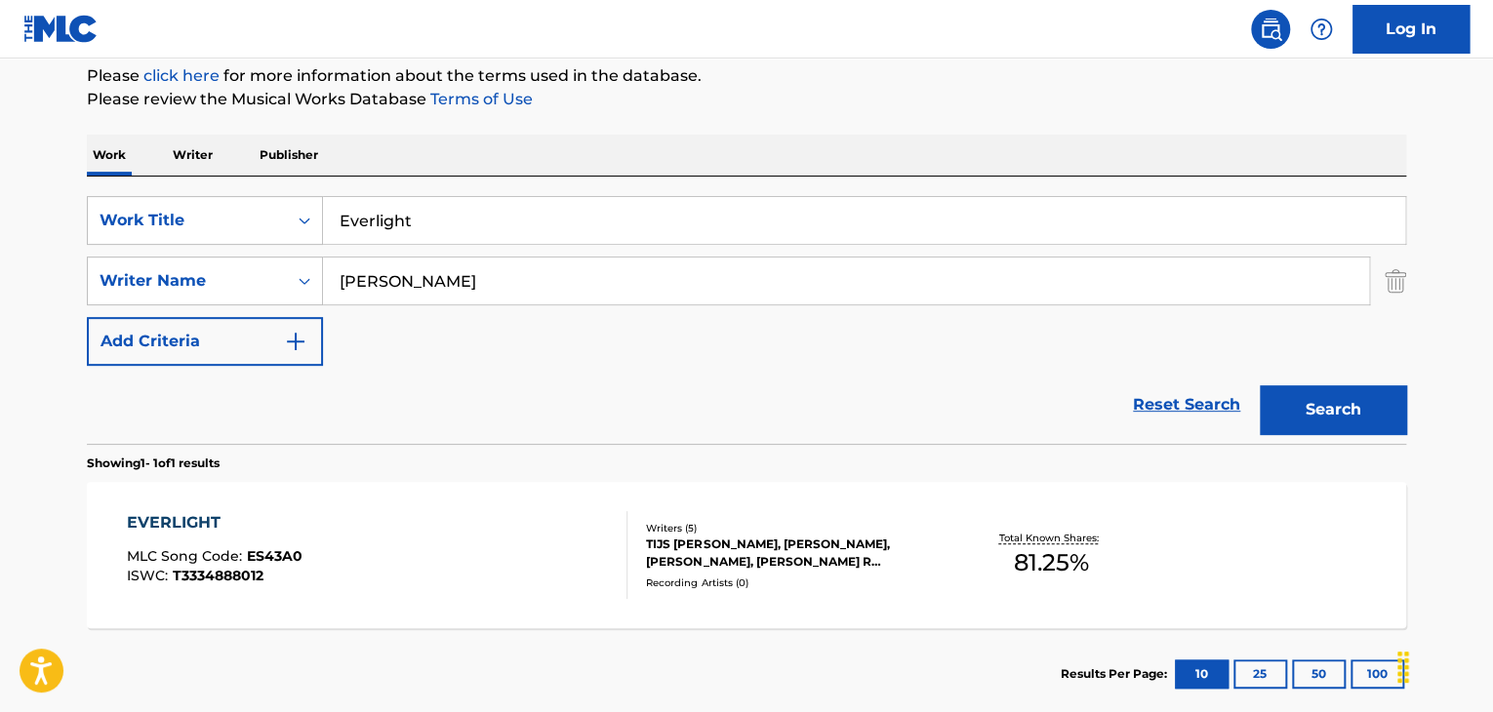
click at [457, 223] on input "Everlight" at bounding box center [864, 220] width 1082 height 47
click at [459, 224] on input "Everlight" at bounding box center [864, 220] width 1082 height 47
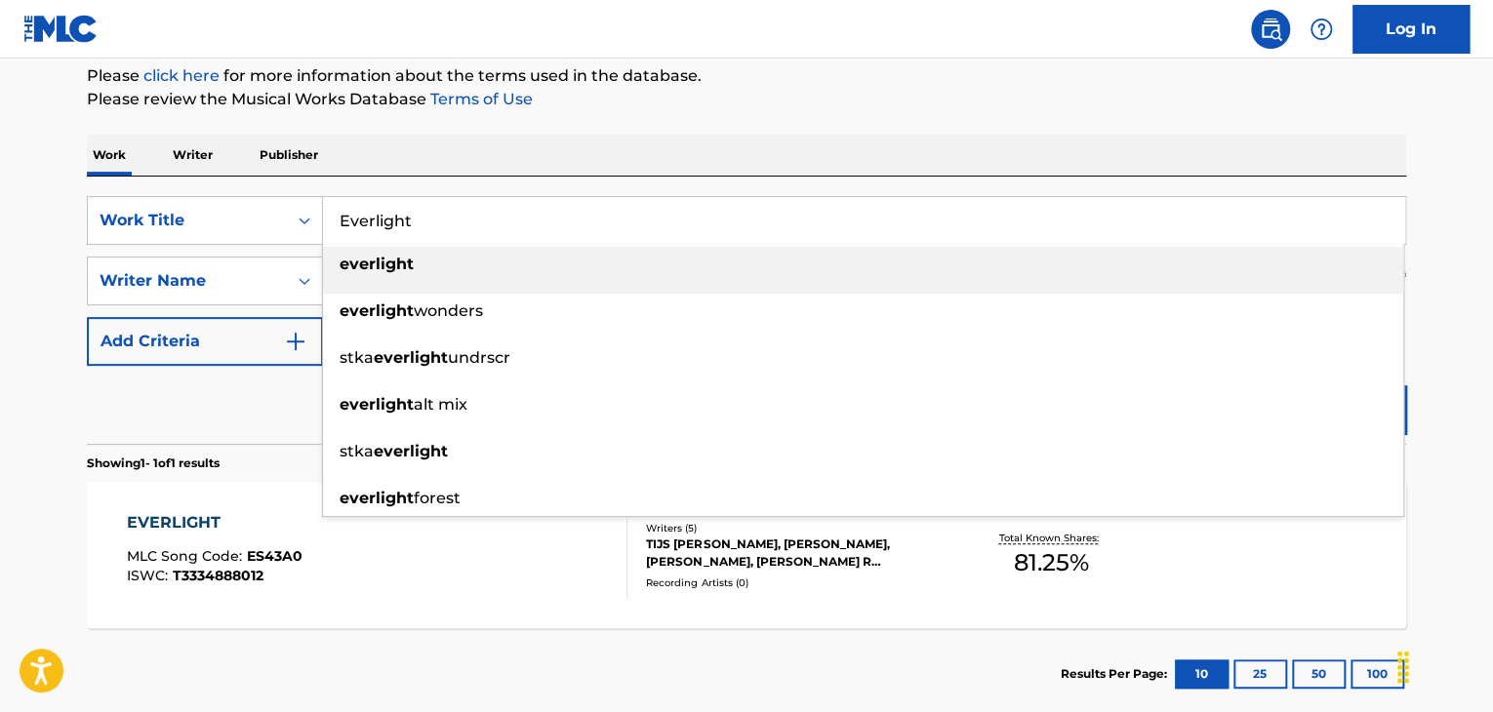
paste input "Glory II"
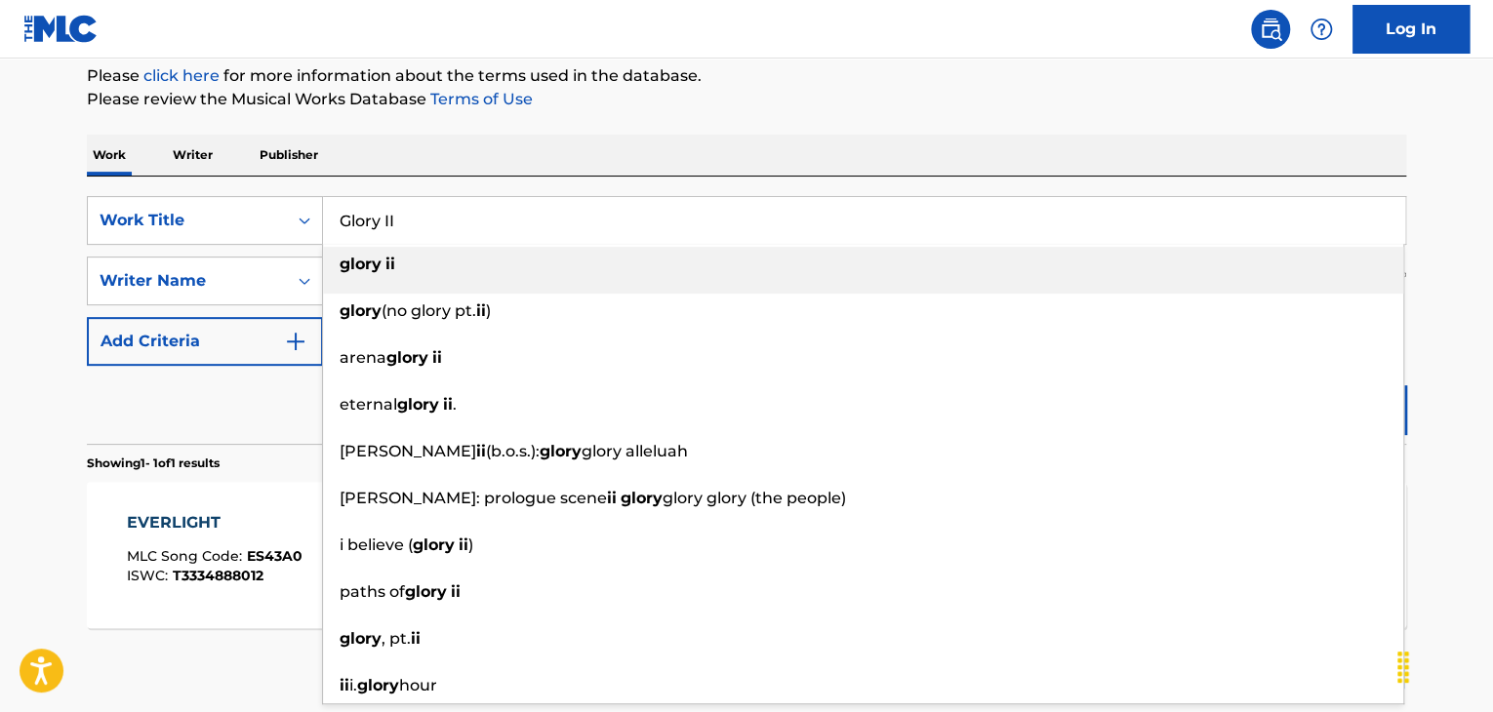
type input "Glory II"
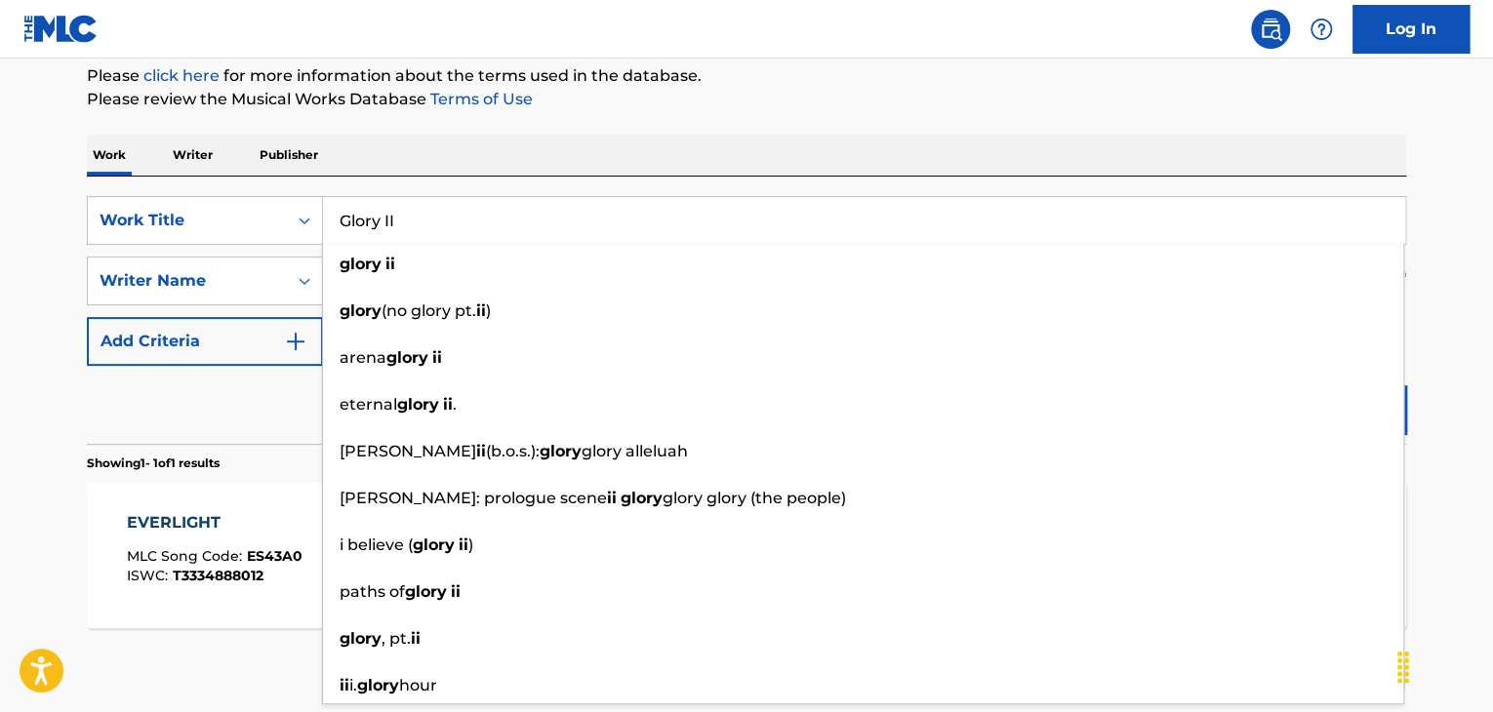
click at [218, 390] on div "Reset Search Search" at bounding box center [746, 405] width 1319 height 78
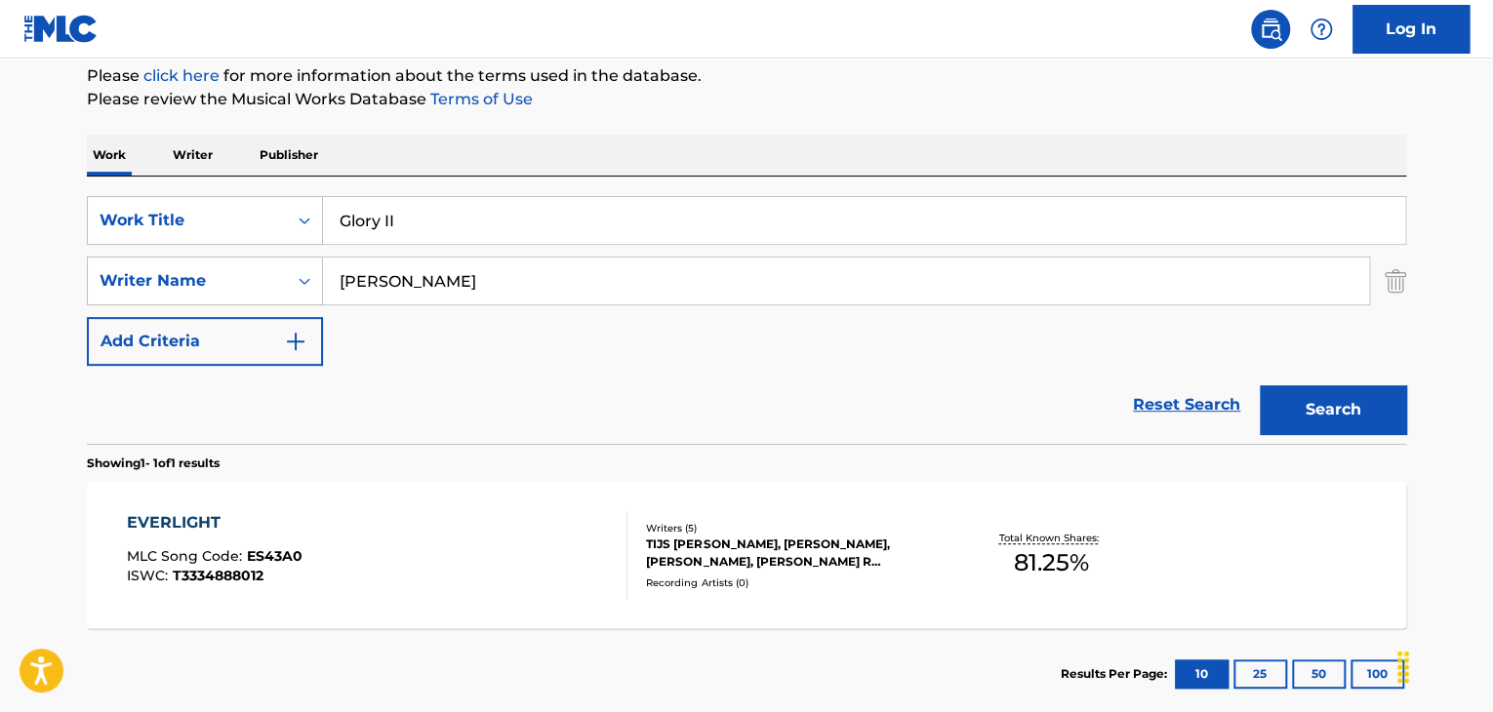
click at [530, 278] on input "[PERSON_NAME]" at bounding box center [846, 281] width 1046 height 47
click at [532, 278] on input "[PERSON_NAME]" at bounding box center [846, 281] width 1046 height 47
paste input "Oluwasemilogo"
click at [1322, 398] on button "Search" at bounding box center [1332, 409] width 146 height 49
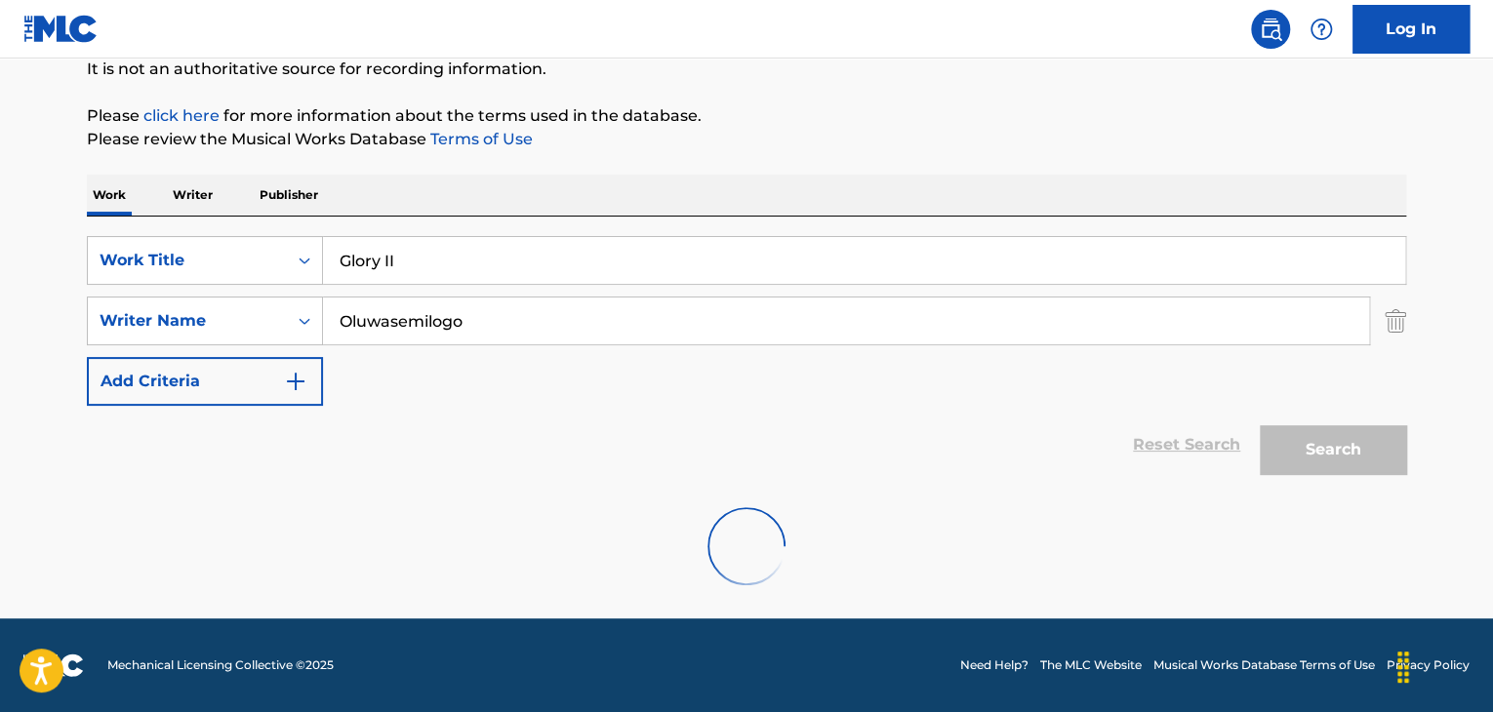
scroll to position [135, 0]
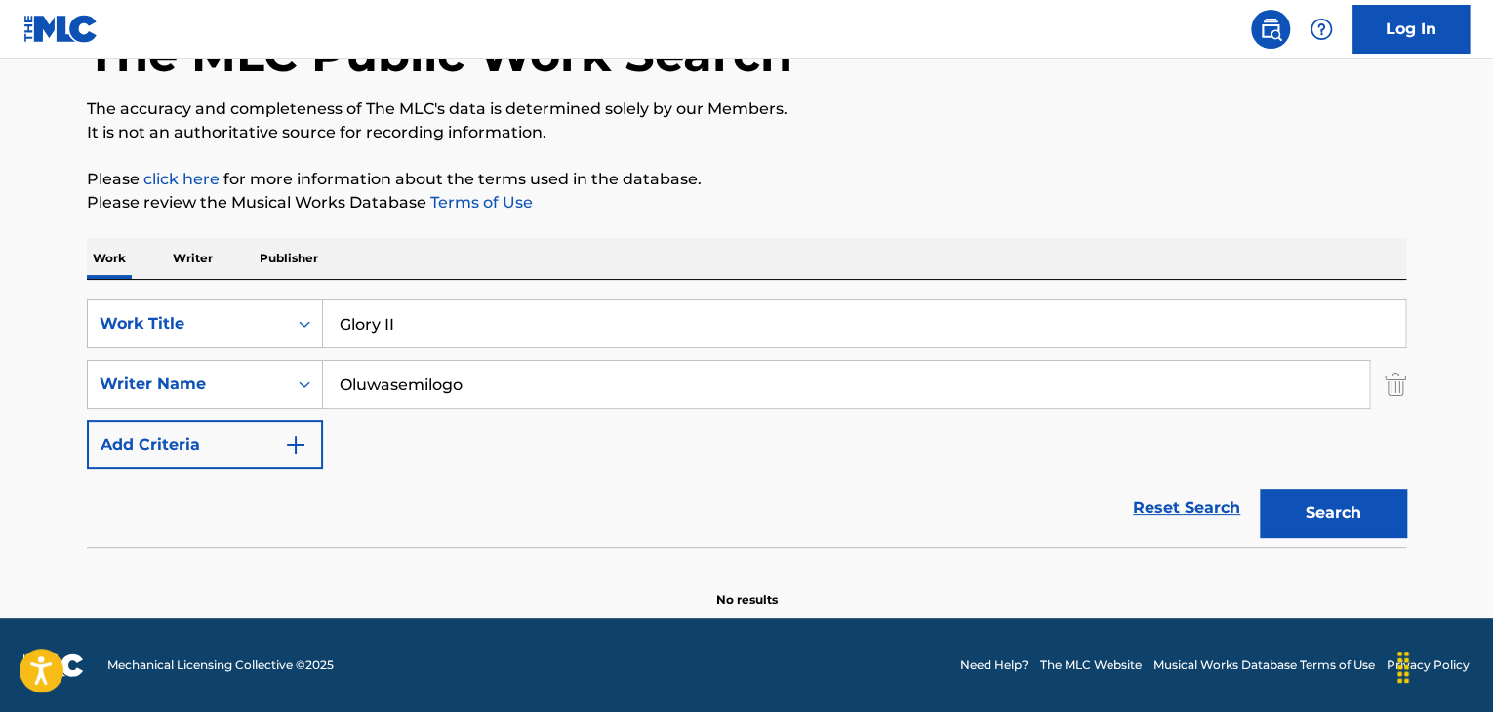
click at [573, 399] on input "Oluwasemilogo" at bounding box center [846, 384] width 1046 height 47
click at [577, 398] on input "Oluwasemilogo" at bounding box center [846, 384] width 1046 height 47
click at [582, 399] on input "Oluwasemilogo" at bounding box center [846, 384] width 1046 height 47
click at [581, 398] on input "Oluwasemilogo" at bounding box center [846, 384] width 1046 height 47
click at [581, 397] on input "Oluwasemilogo" at bounding box center [846, 384] width 1046 height 47
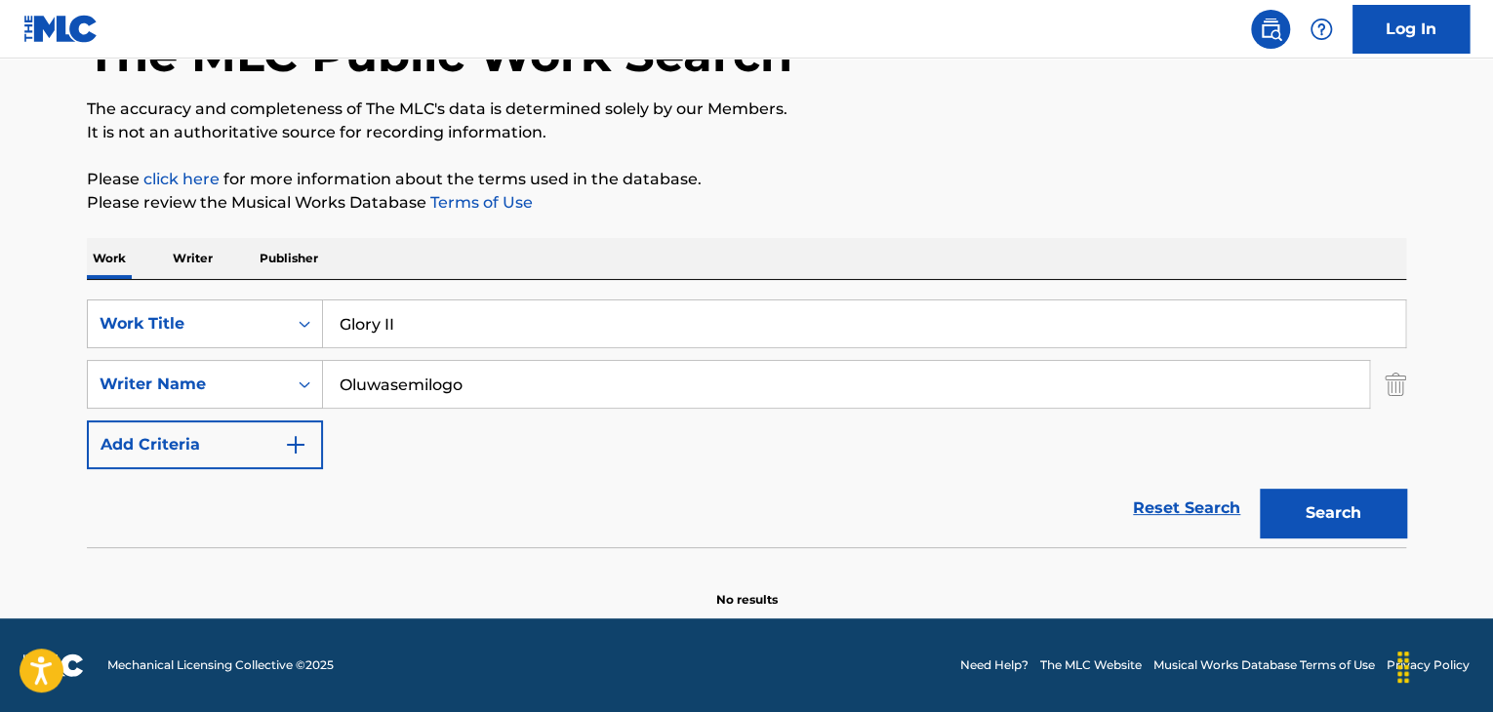
click at [584, 388] on input "Oluwasemilogo" at bounding box center [846, 384] width 1046 height 47
paste input "Kayode"
type input "Kayode"
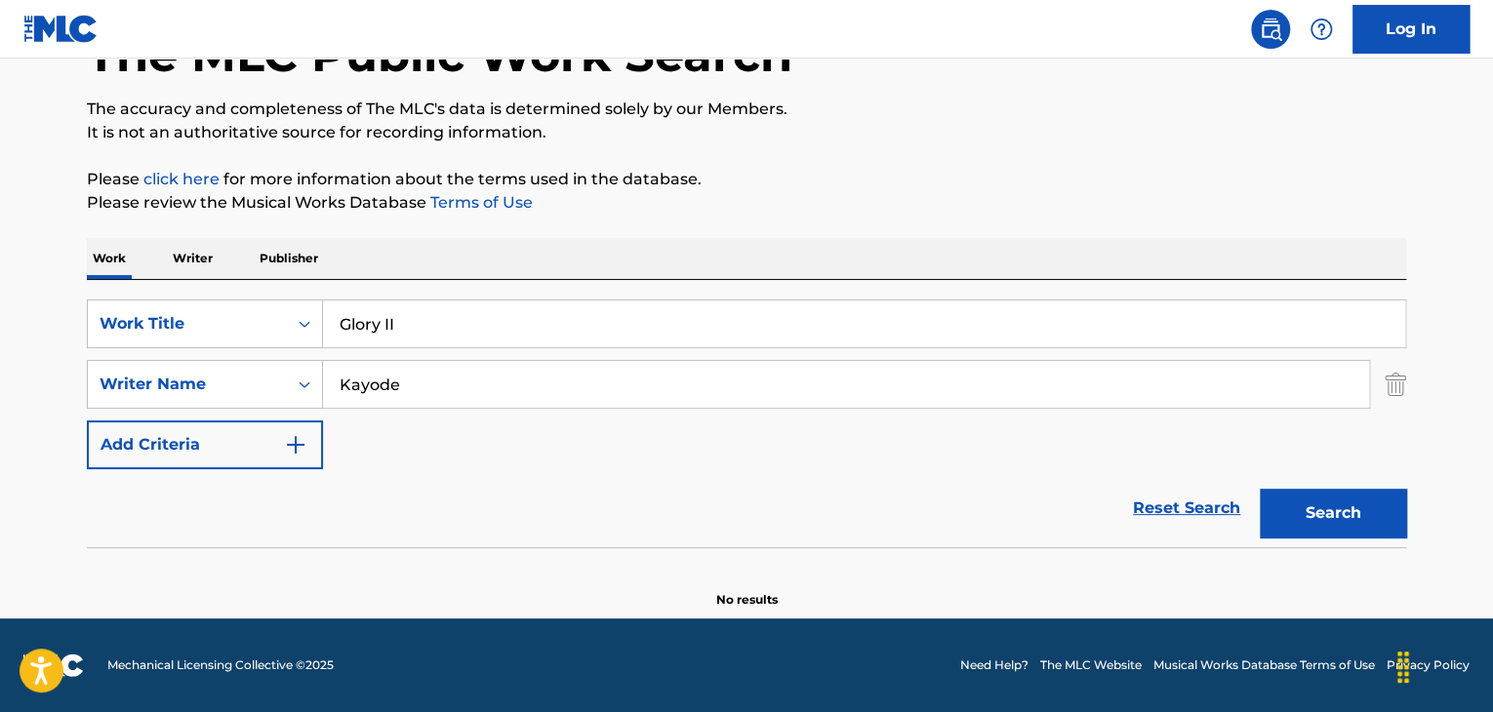
click at [1325, 517] on button "Search" at bounding box center [1332, 513] width 146 height 49
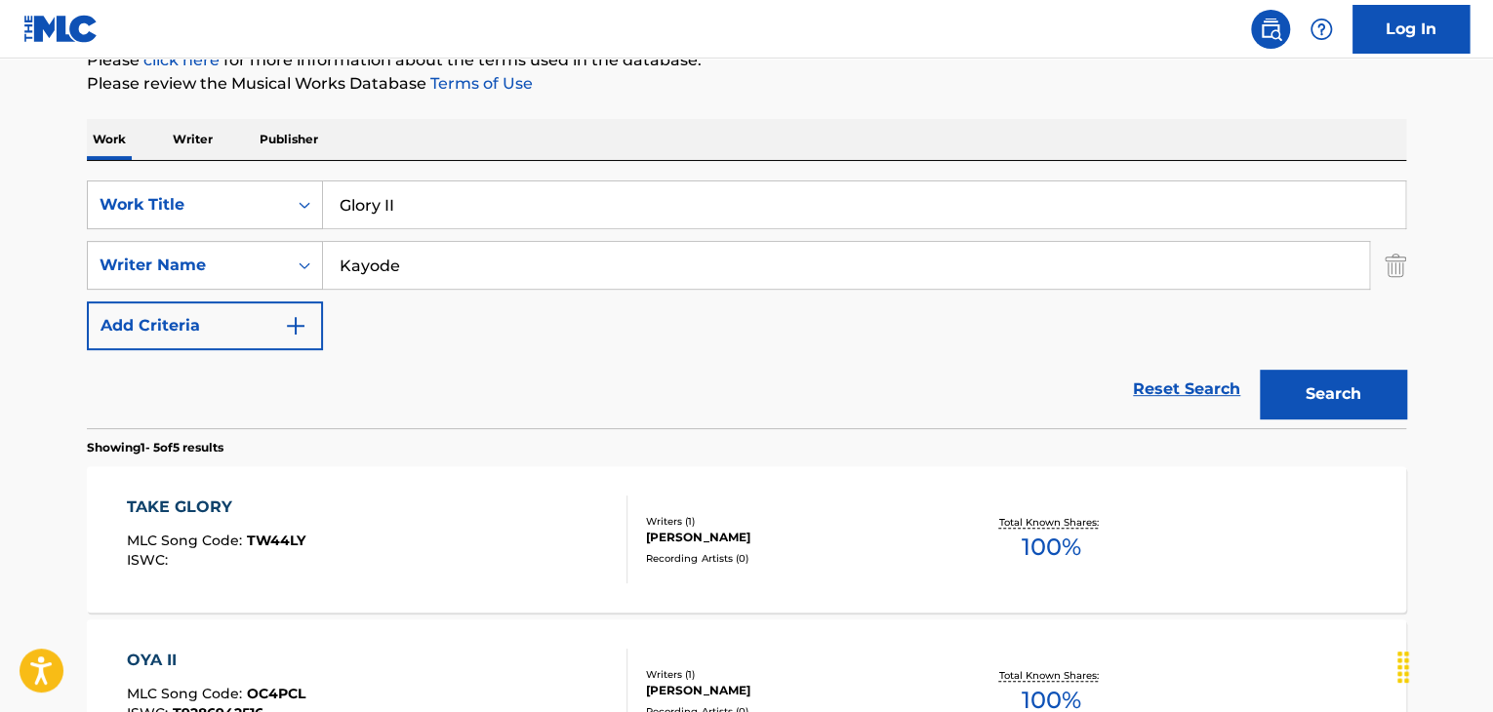
scroll to position [181, 0]
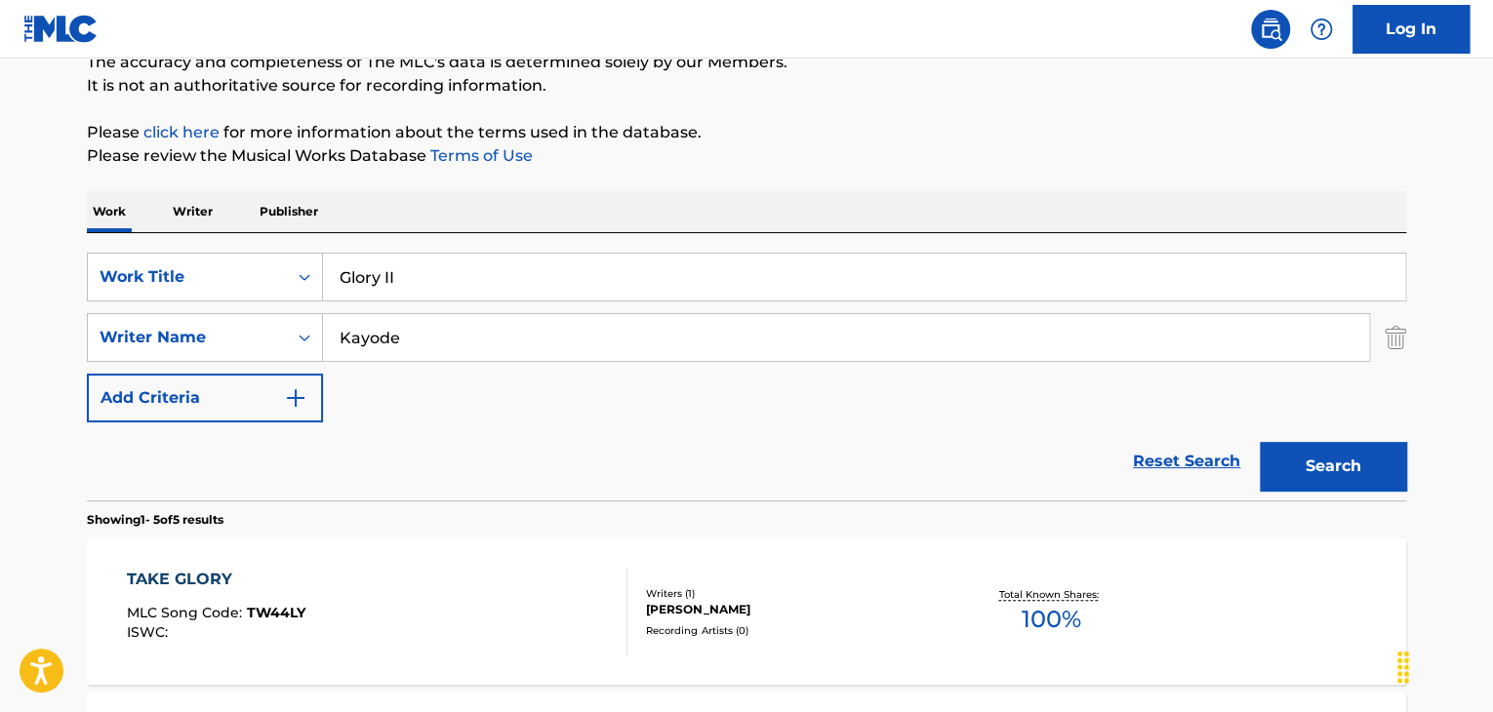
click at [450, 274] on input "Glory II" at bounding box center [864, 277] width 1082 height 47
paste input "Streets Of [GEOGRAPHIC_DATA]"
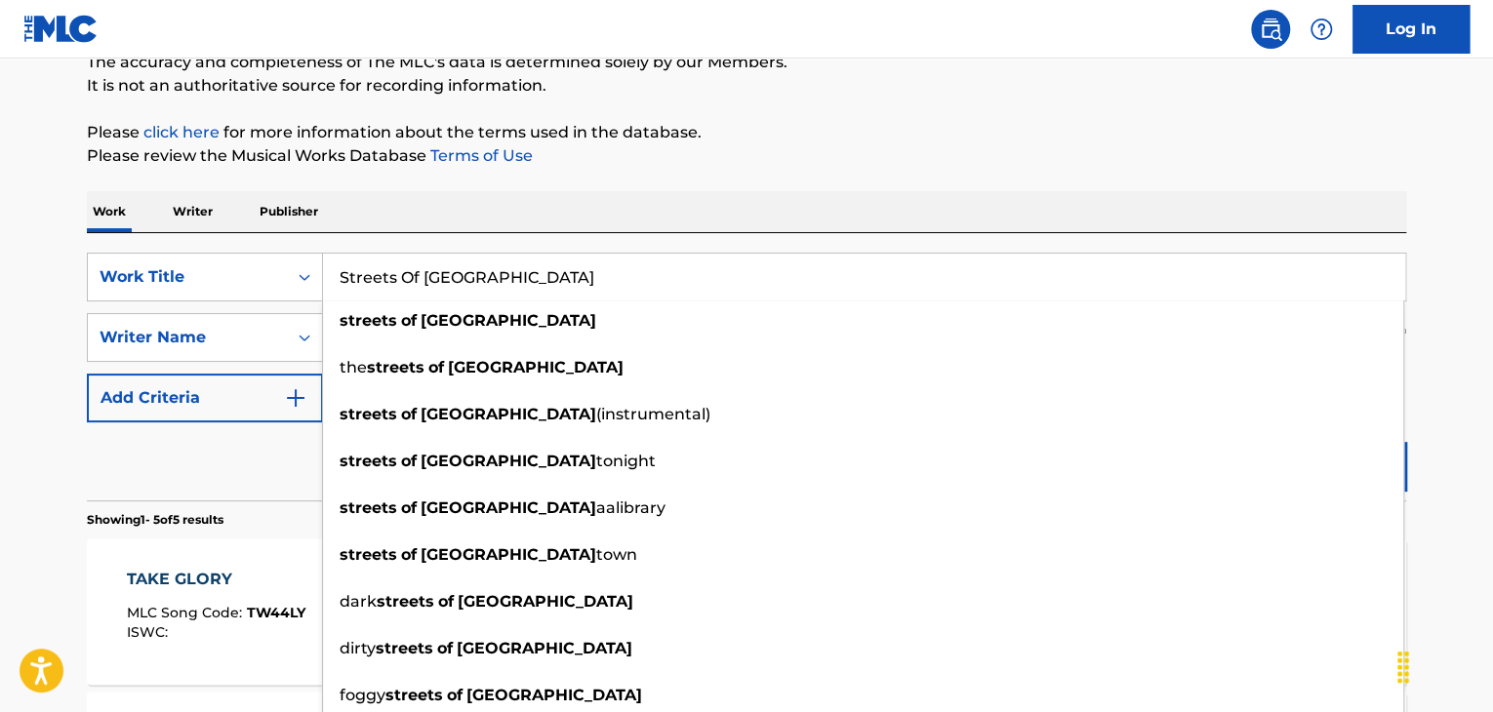
type input "Streets Of [GEOGRAPHIC_DATA]"
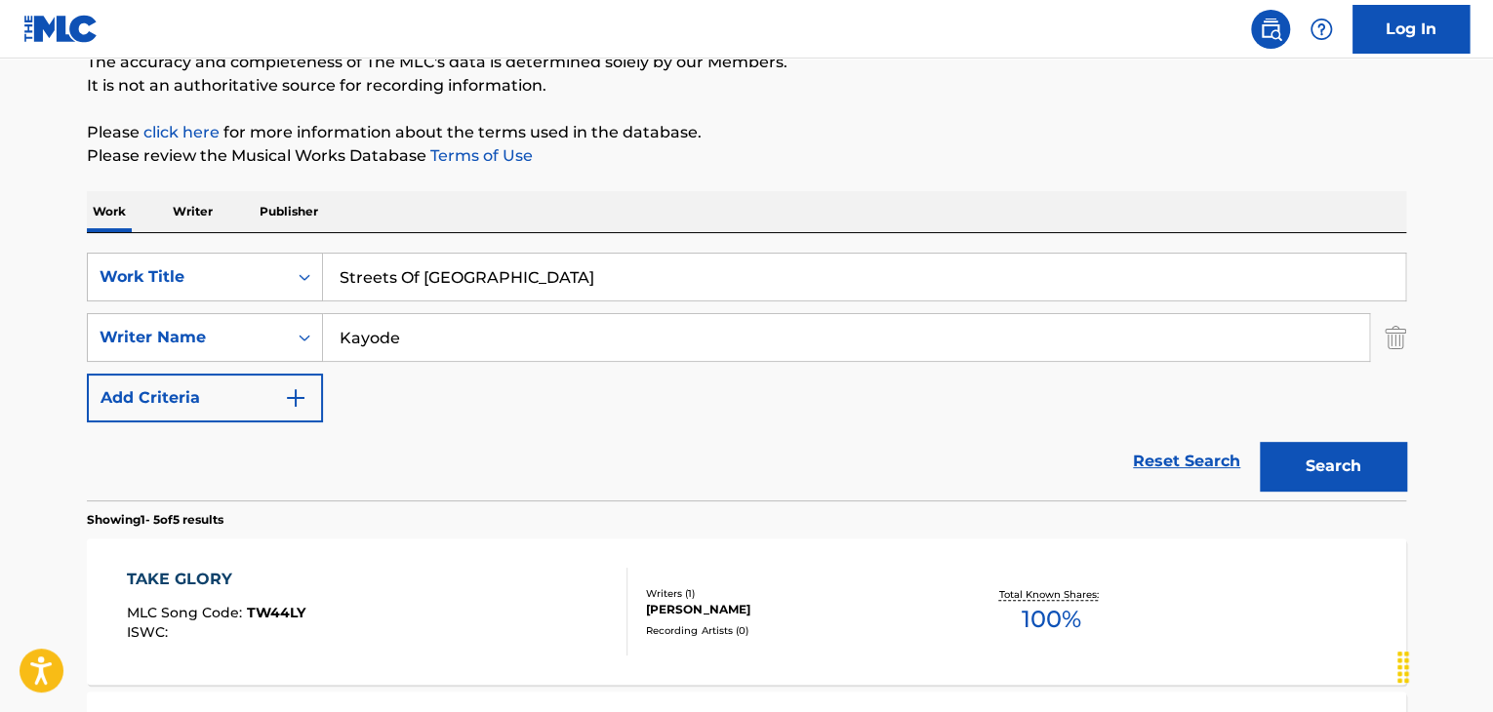
drag, startPoint x: 269, startPoint y: 431, endPoint x: 279, endPoint y: 433, distance: 9.9
click at [274, 434] on div "Reset Search Search" at bounding box center [746, 461] width 1319 height 78
click at [453, 337] on input "Kayode" at bounding box center [846, 337] width 1046 height 47
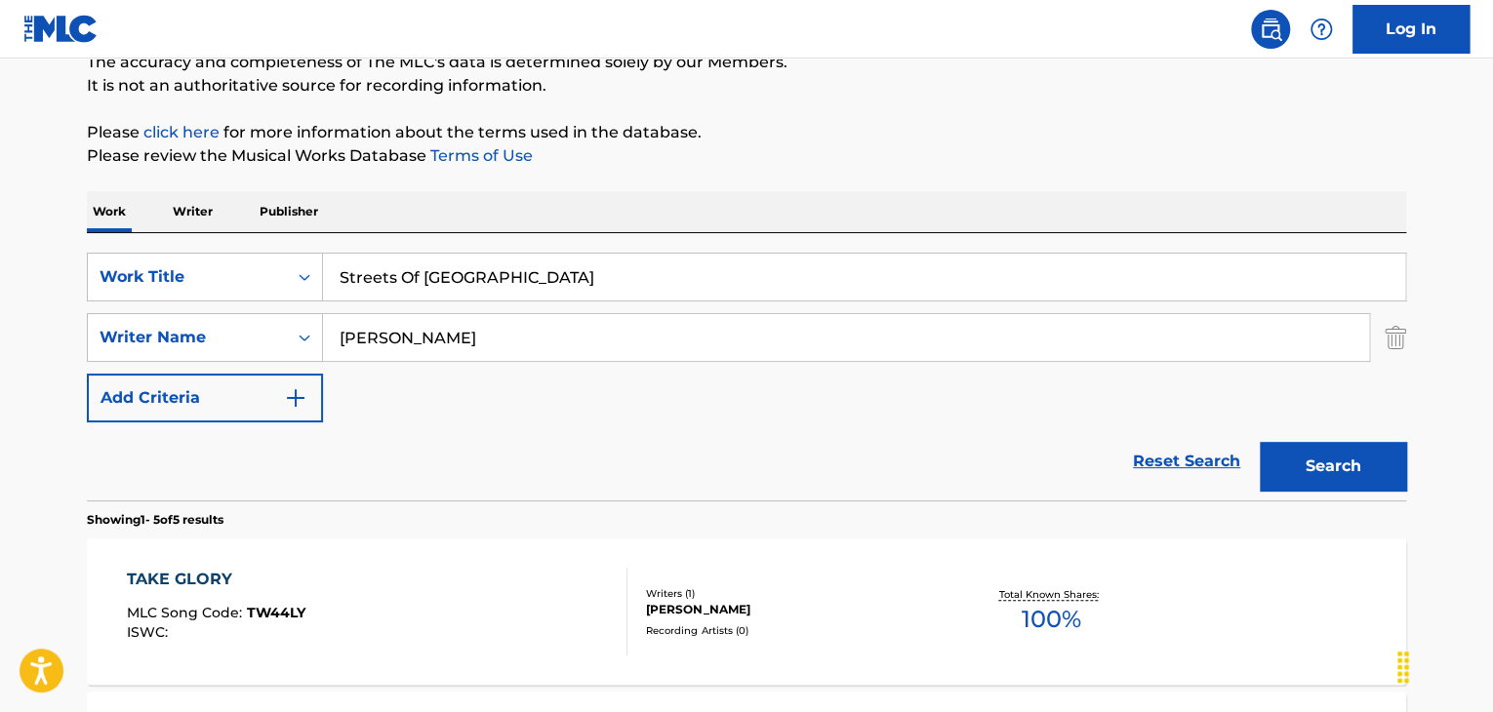
type input "[PERSON_NAME]"
click at [1259, 442] on button "Search" at bounding box center [1332, 466] width 146 height 49
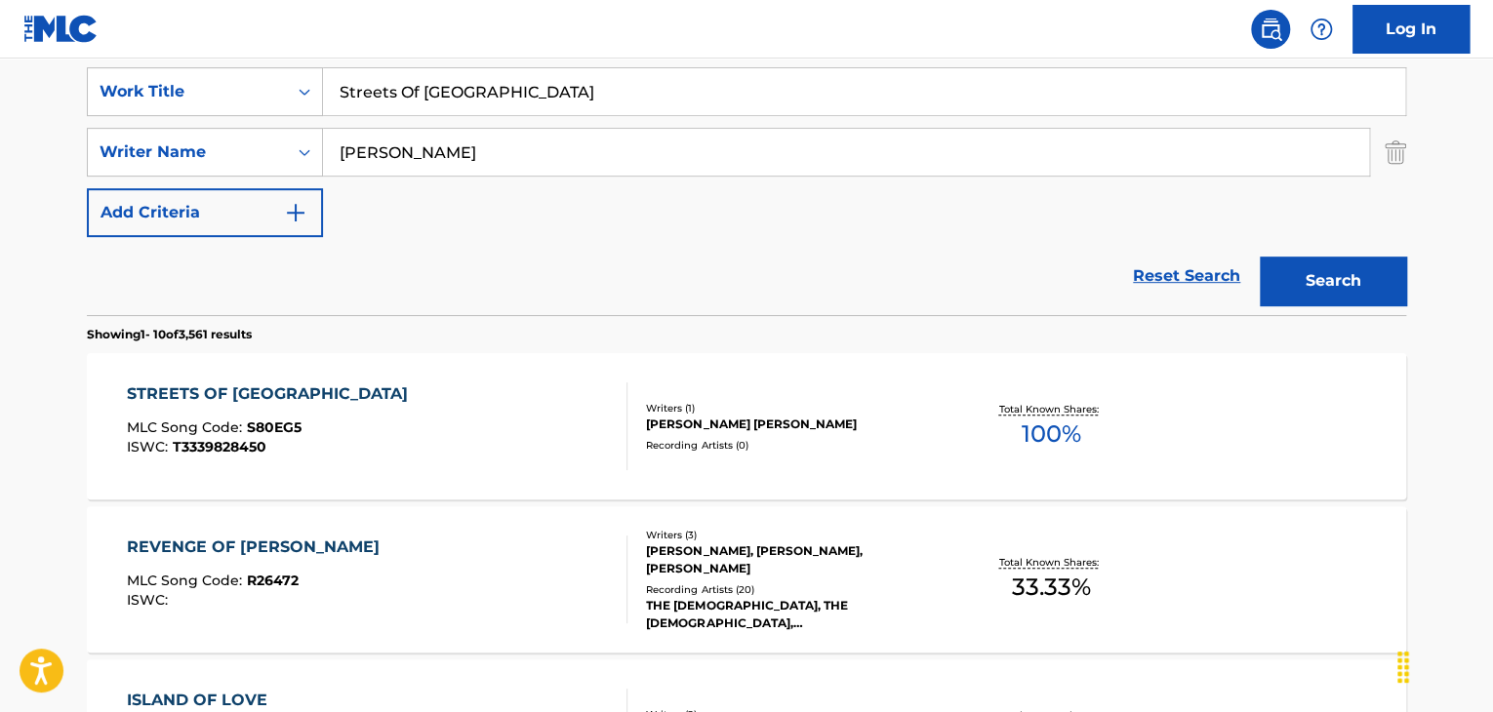
scroll to position [377, 0]
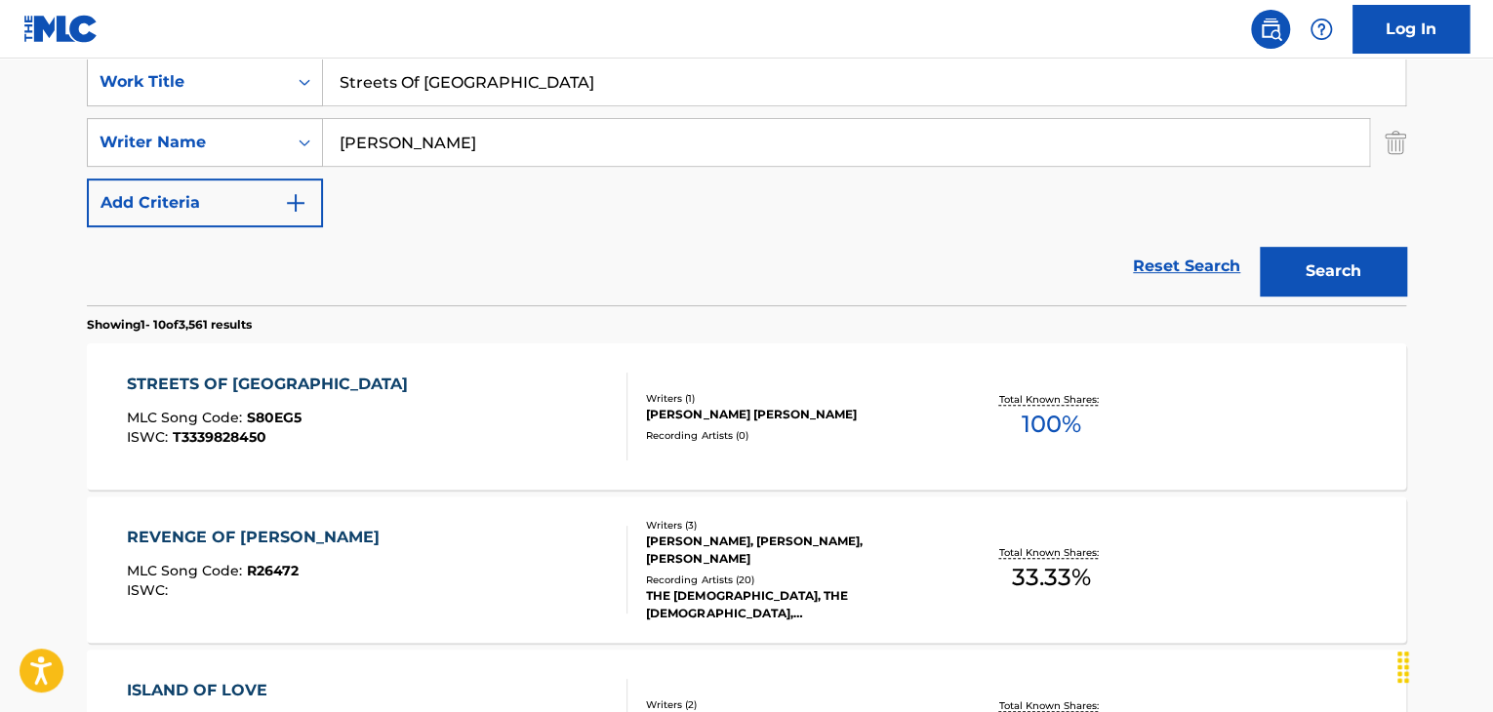
click at [285, 383] on div "STREETS OF [GEOGRAPHIC_DATA]" at bounding box center [272, 384] width 291 height 23
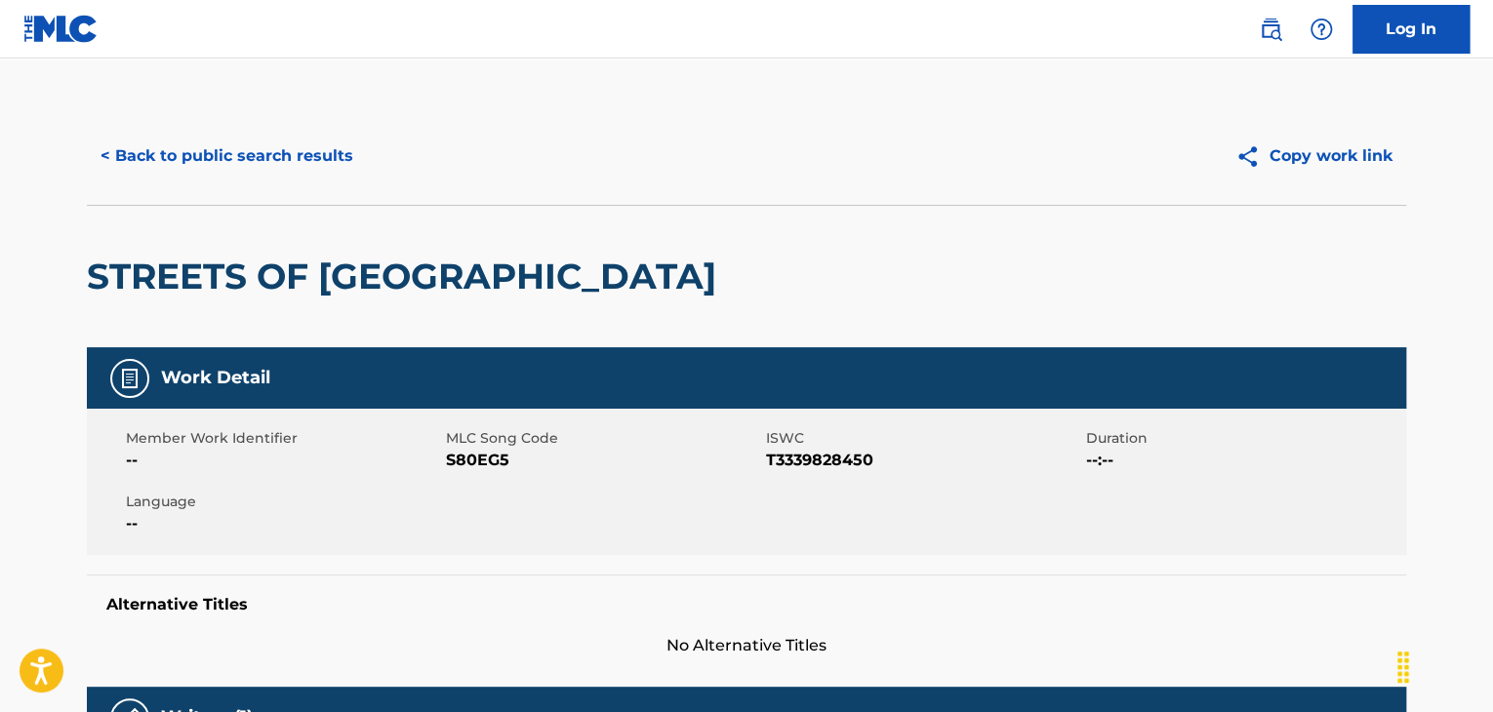
click at [484, 468] on span "S80EG5" at bounding box center [603, 460] width 315 height 23
copy span "S80EG5"
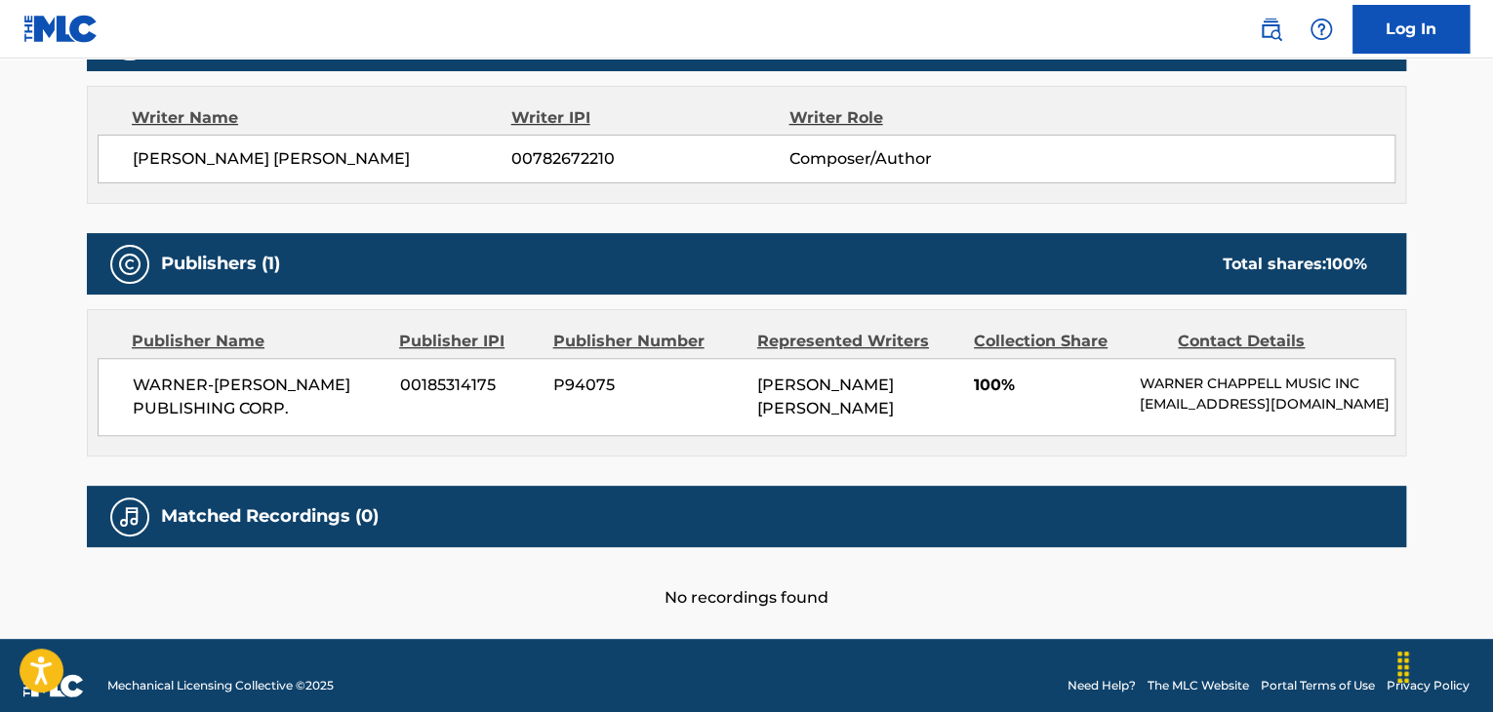
scroll to position [696, 0]
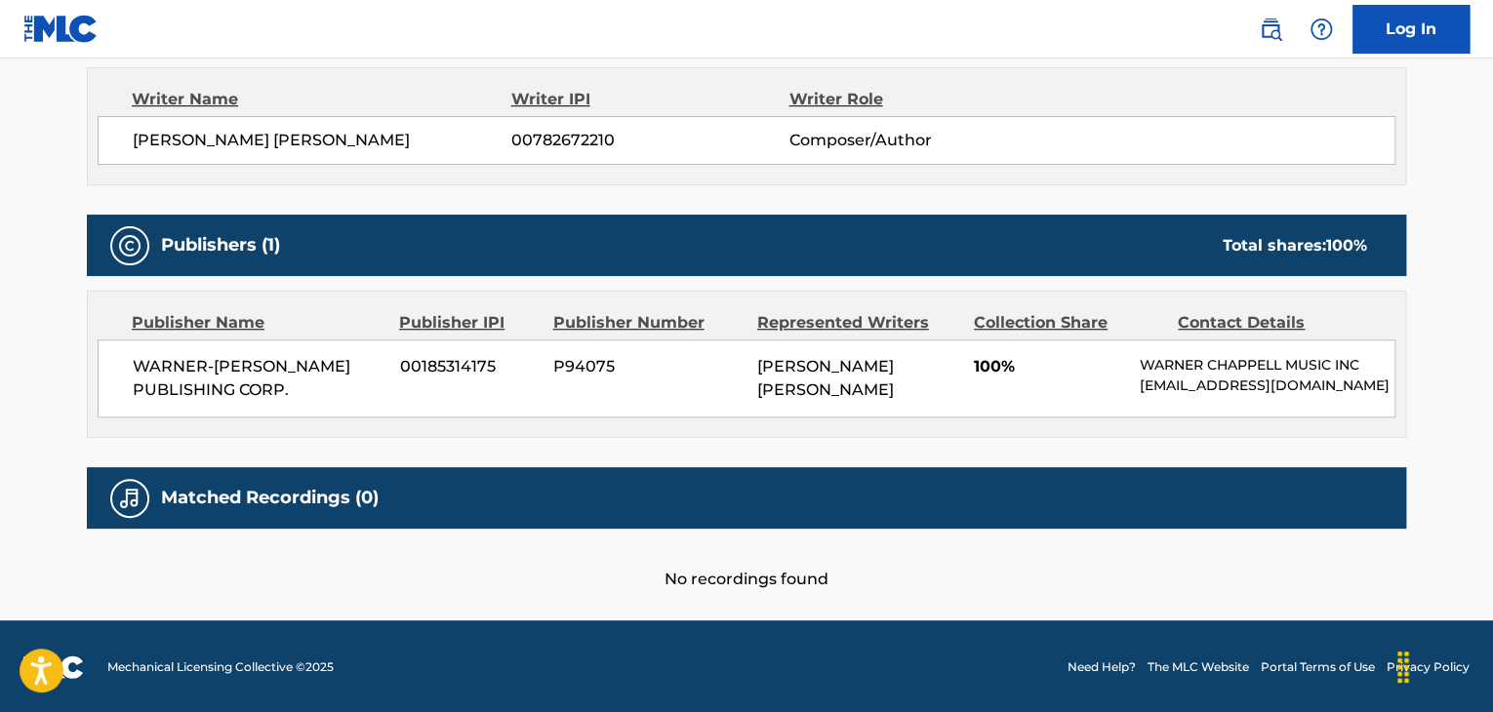
click at [219, 373] on span "WARNER-[PERSON_NAME] PUBLISHING CORP." at bounding box center [259, 378] width 253 height 47
copy div "WARNER-[PERSON_NAME] PUBLISHING CORP."
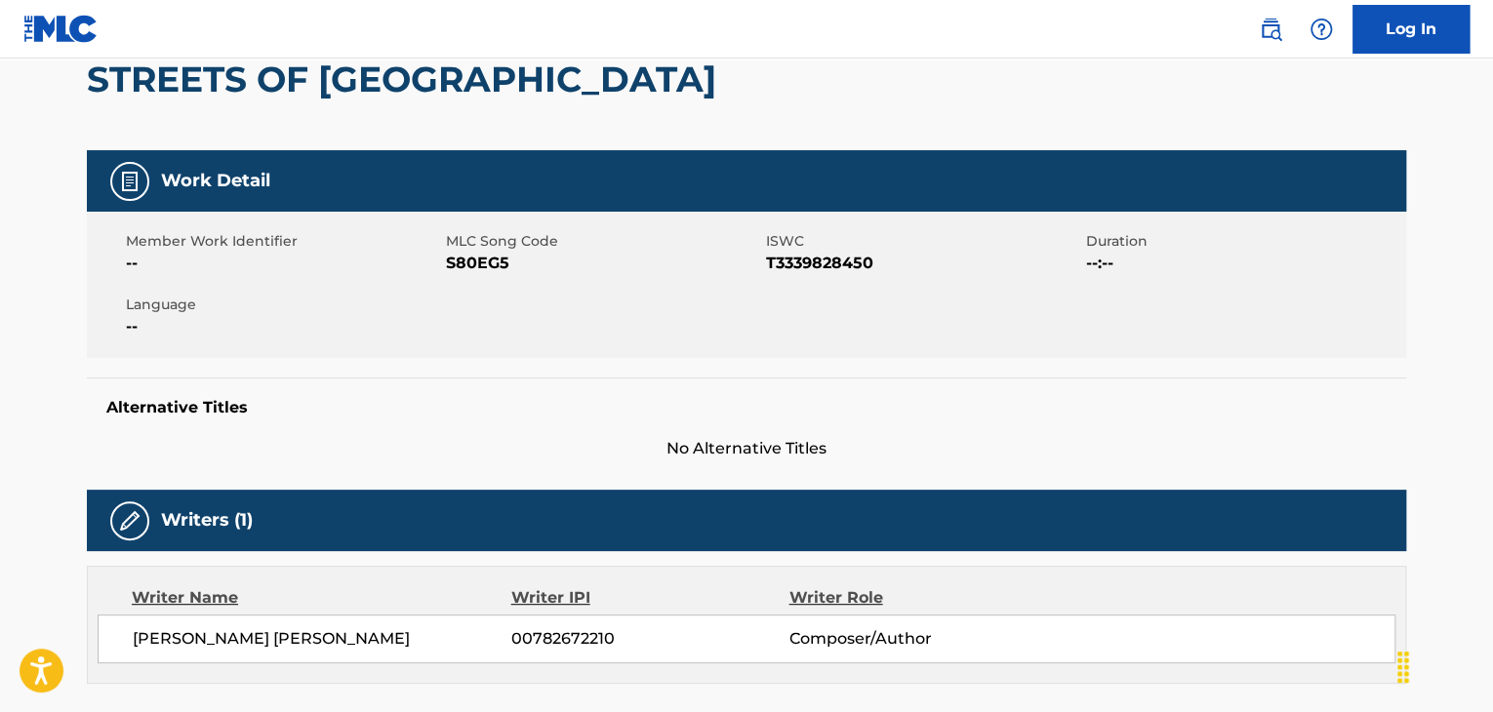
scroll to position [0, 0]
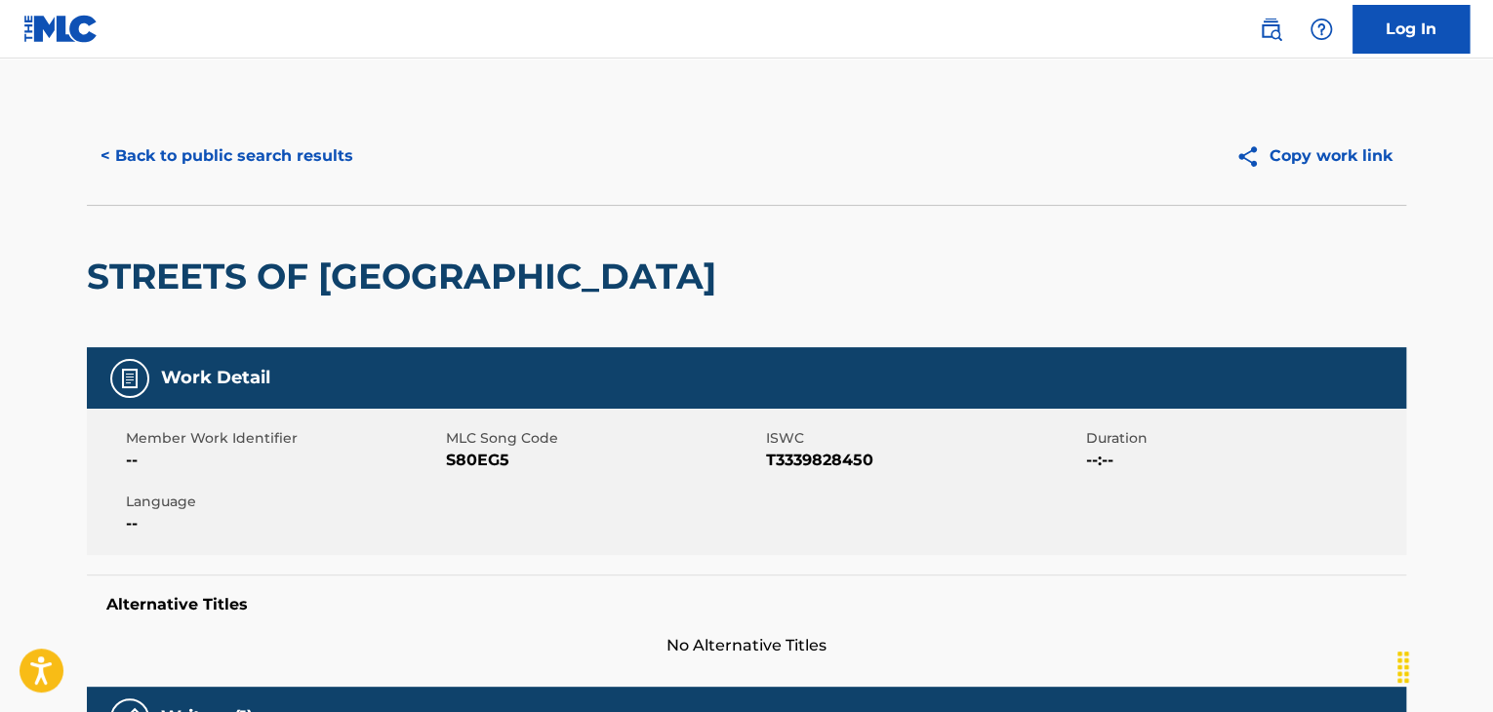
click at [254, 152] on button "< Back to public search results" at bounding box center [227, 156] width 280 height 49
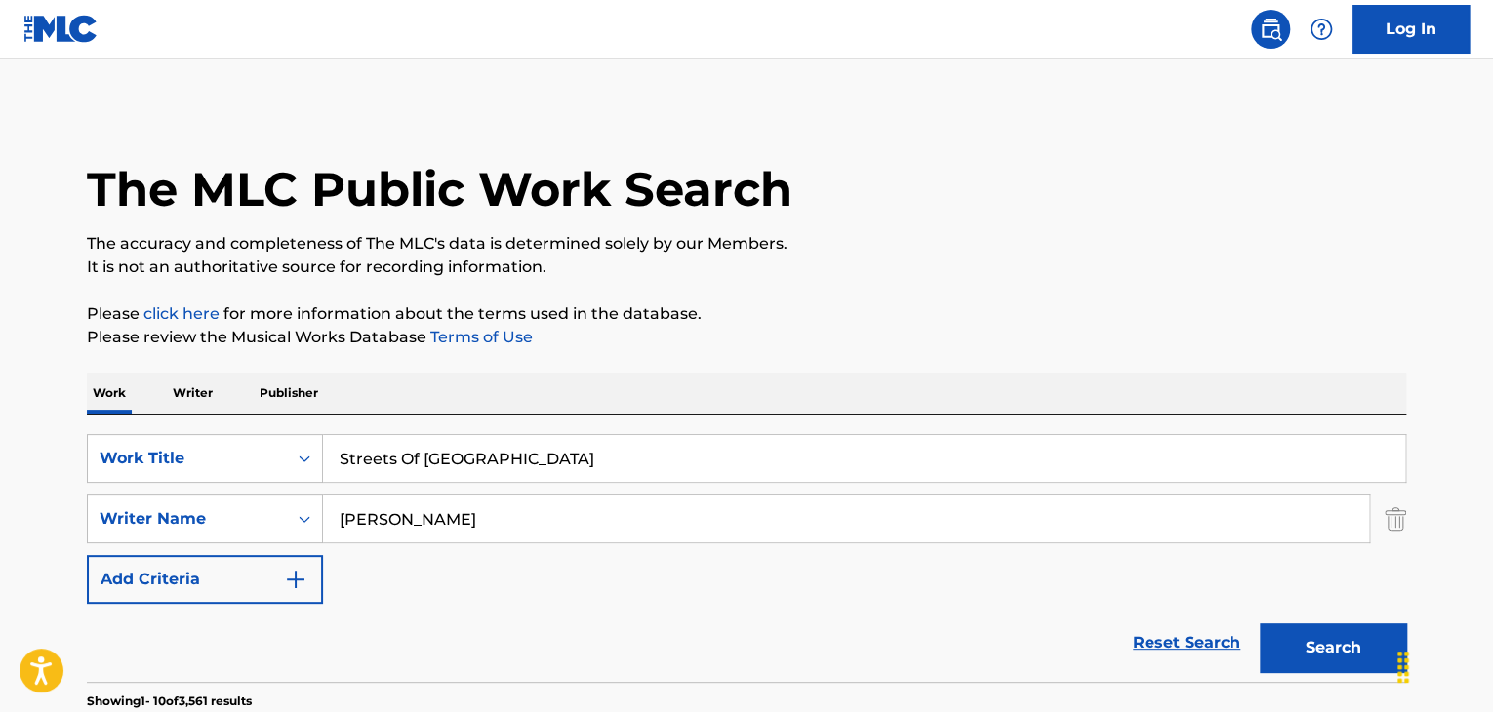
scroll to position [377, 0]
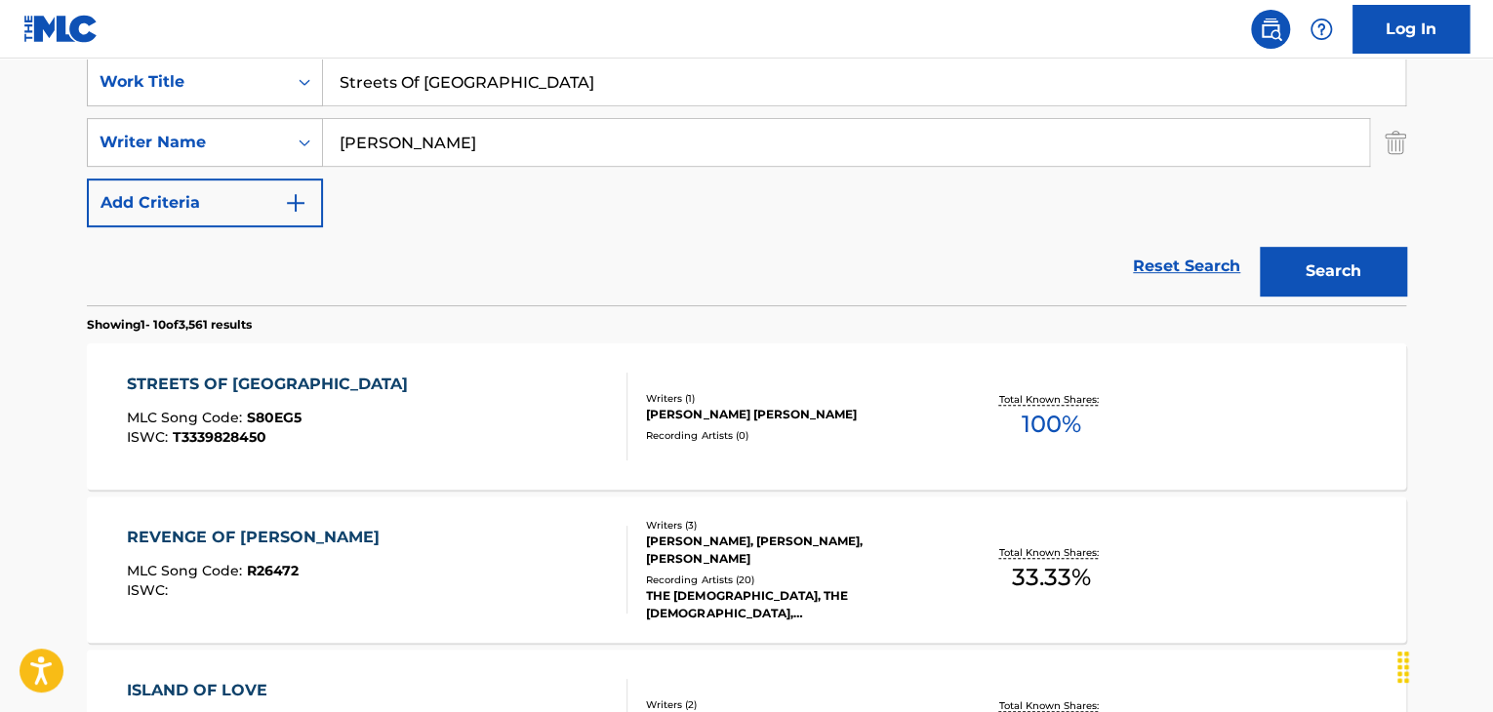
click at [562, 86] on input "Streets Of [GEOGRAPHIC_DATA]" at bounding box center [864, 82] width 1082 height 47
paste input "Just Like You"
type input "Just Like You"
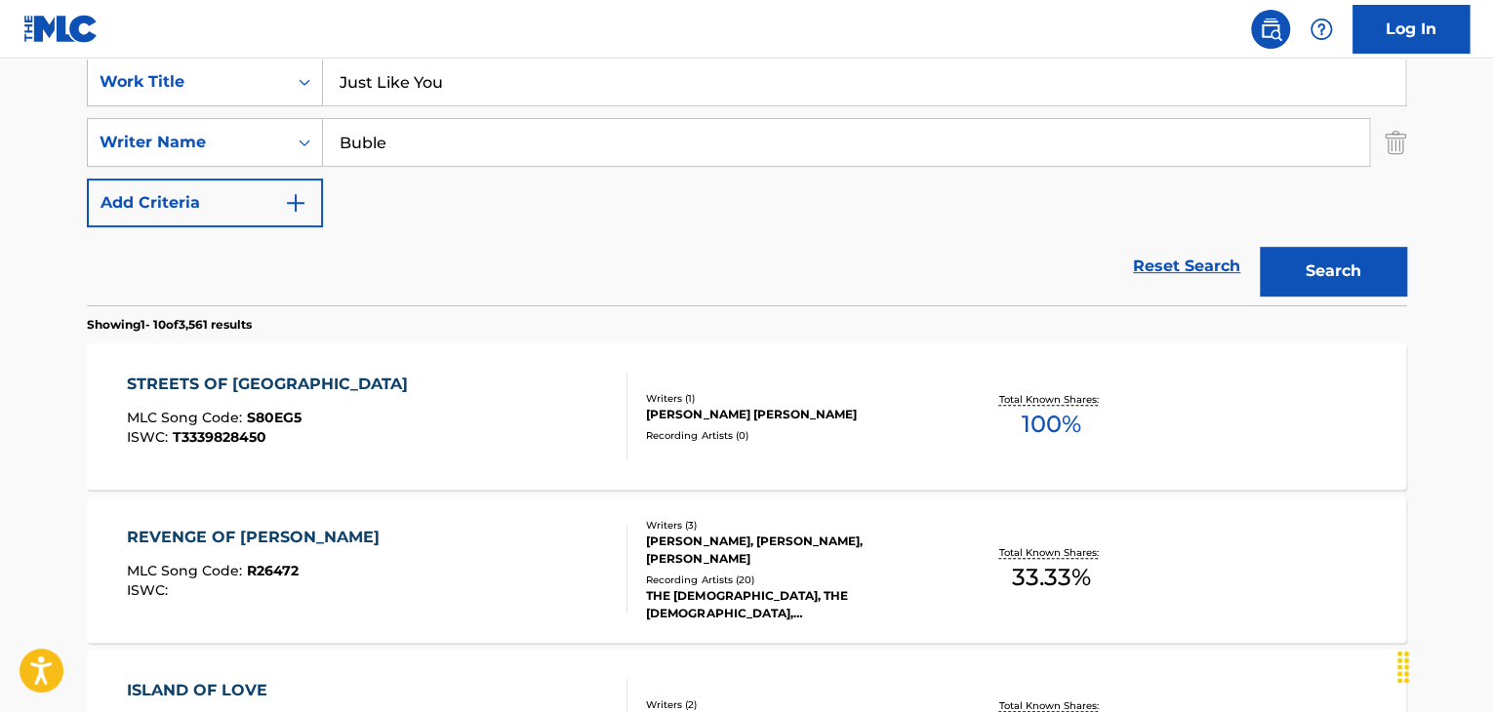
type input "Buble"
click at [1259, 247] on button "Search" at bounding box center [1332, 271] width 146 height 49
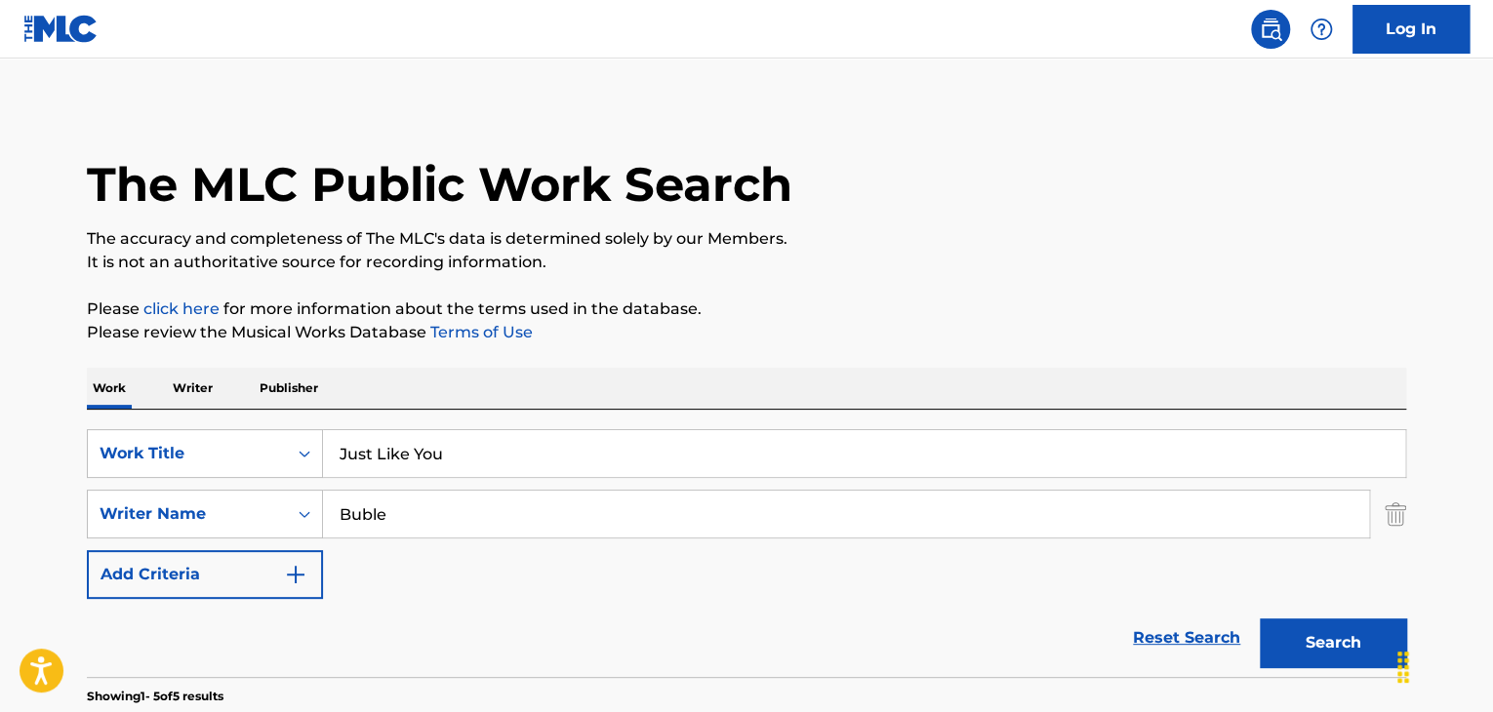
scroll to position [0, 0]
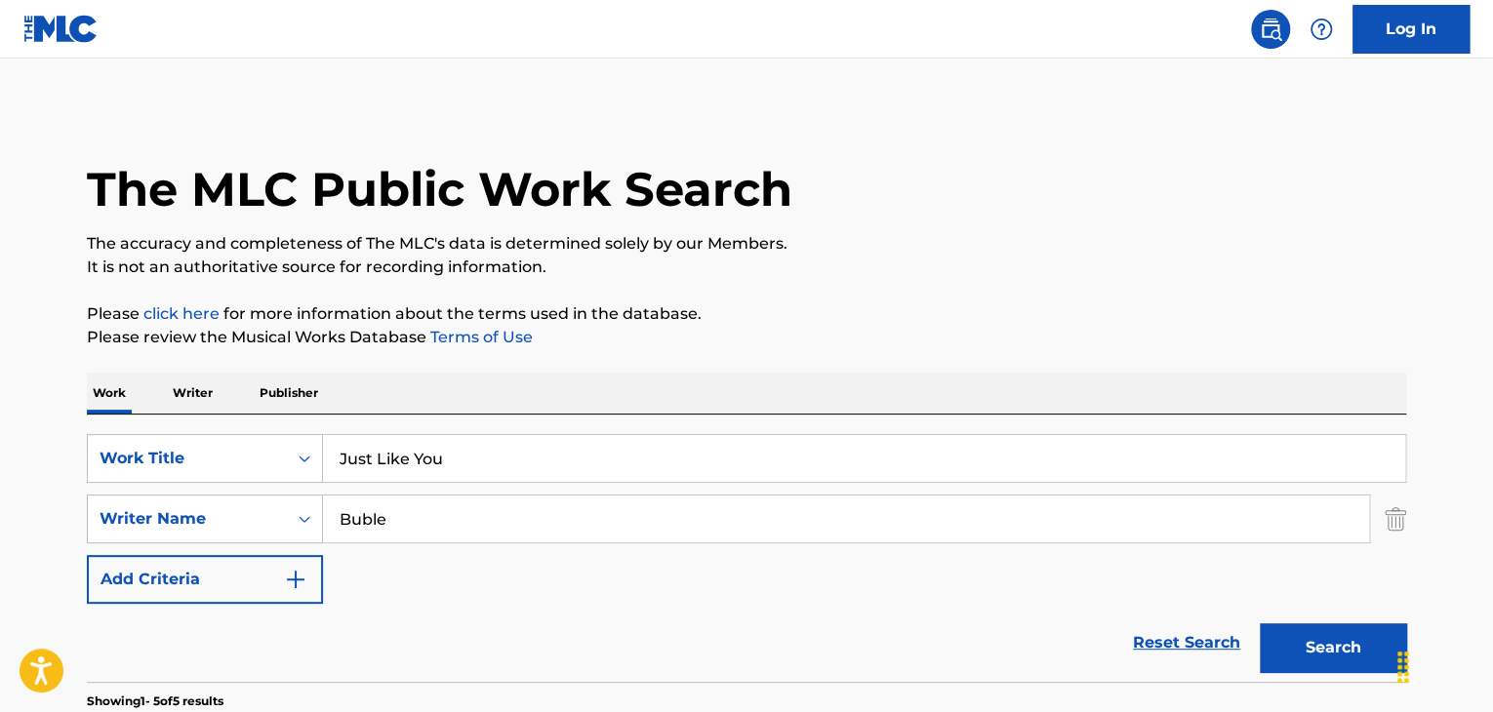
click at [491, 458] on input "Just Like You" at bounding box center [864, 458] width 1082 height 47
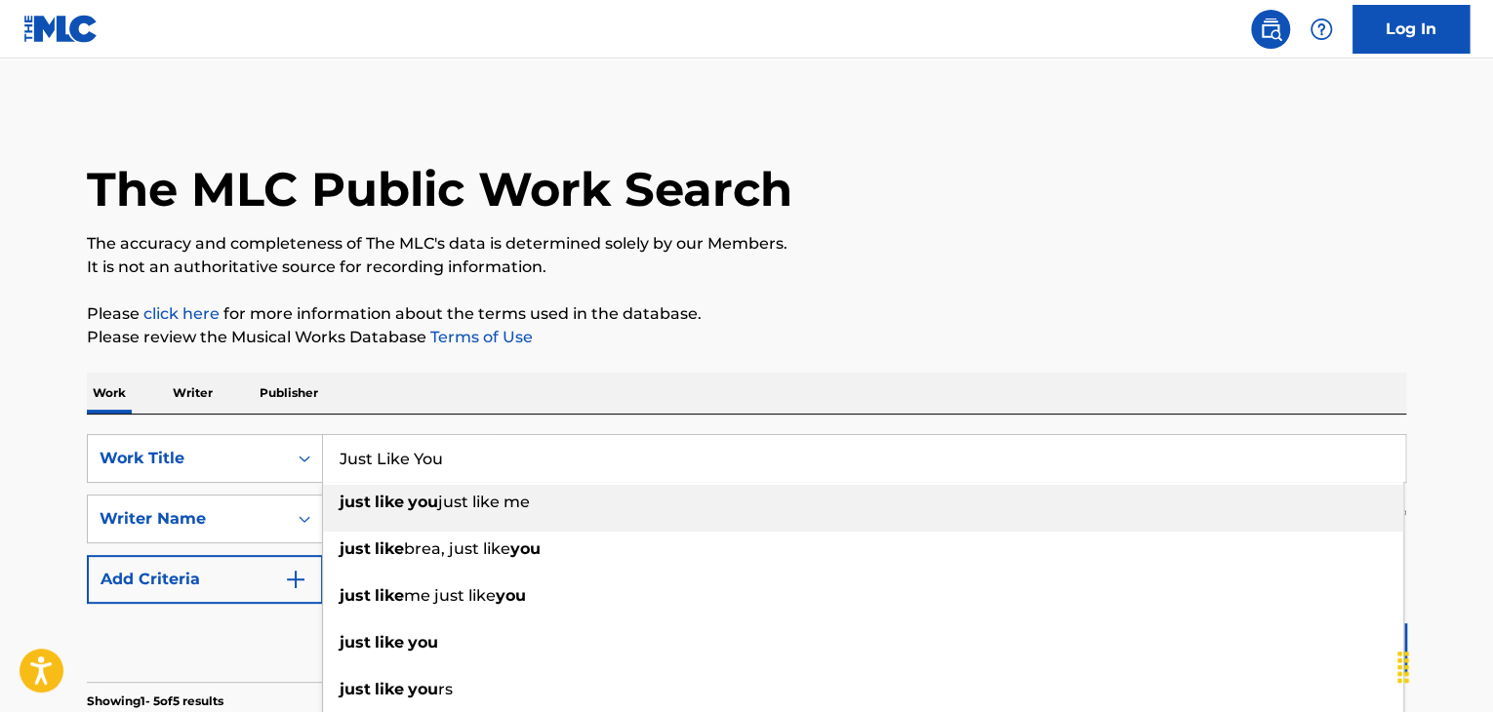
click at [491, 458] on input "Just Like You" at bounding box center [864, 458] width 1082 height 47
paste input "Future Engineering"
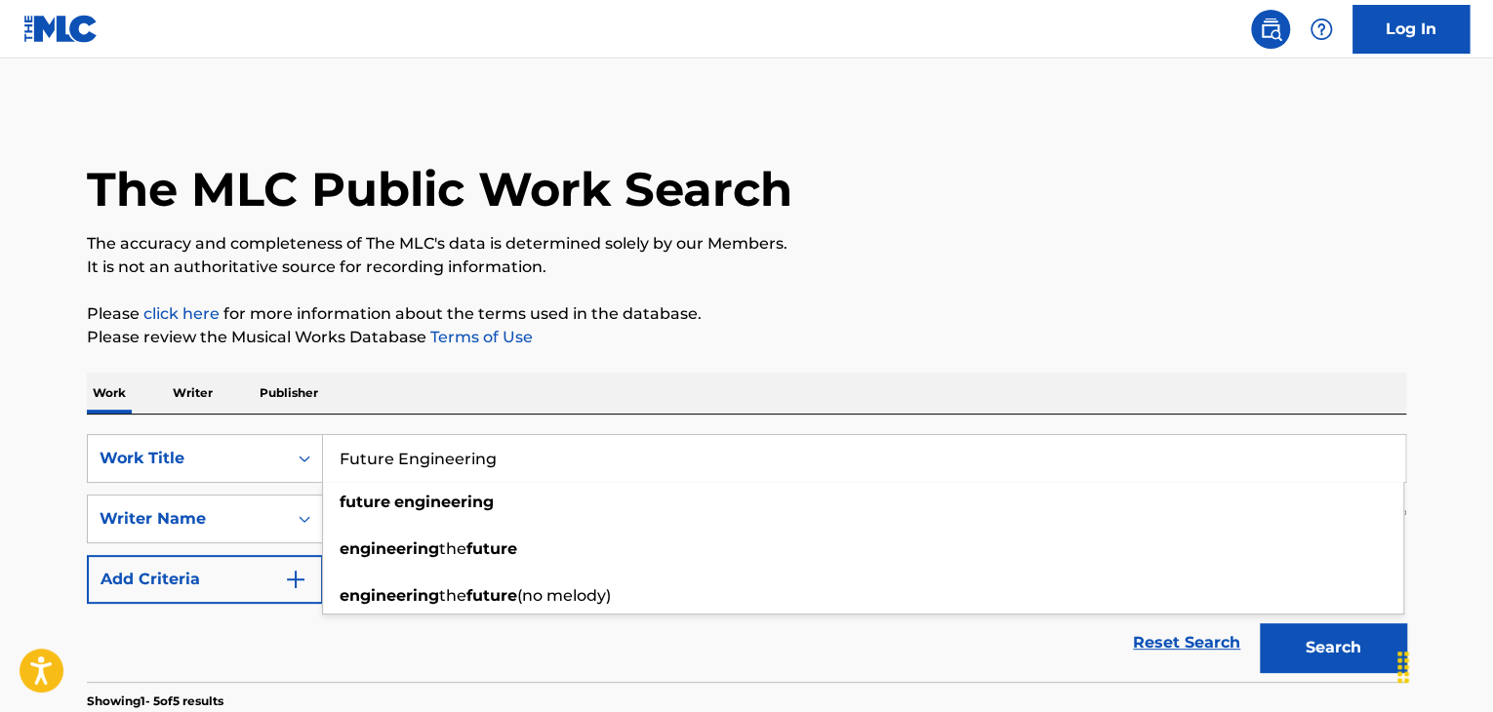
type input "Future Engineering"
click at [522, 508] on input "Buble" at bounding box center [846, 519] width 1046 height 47
paste input "axter"
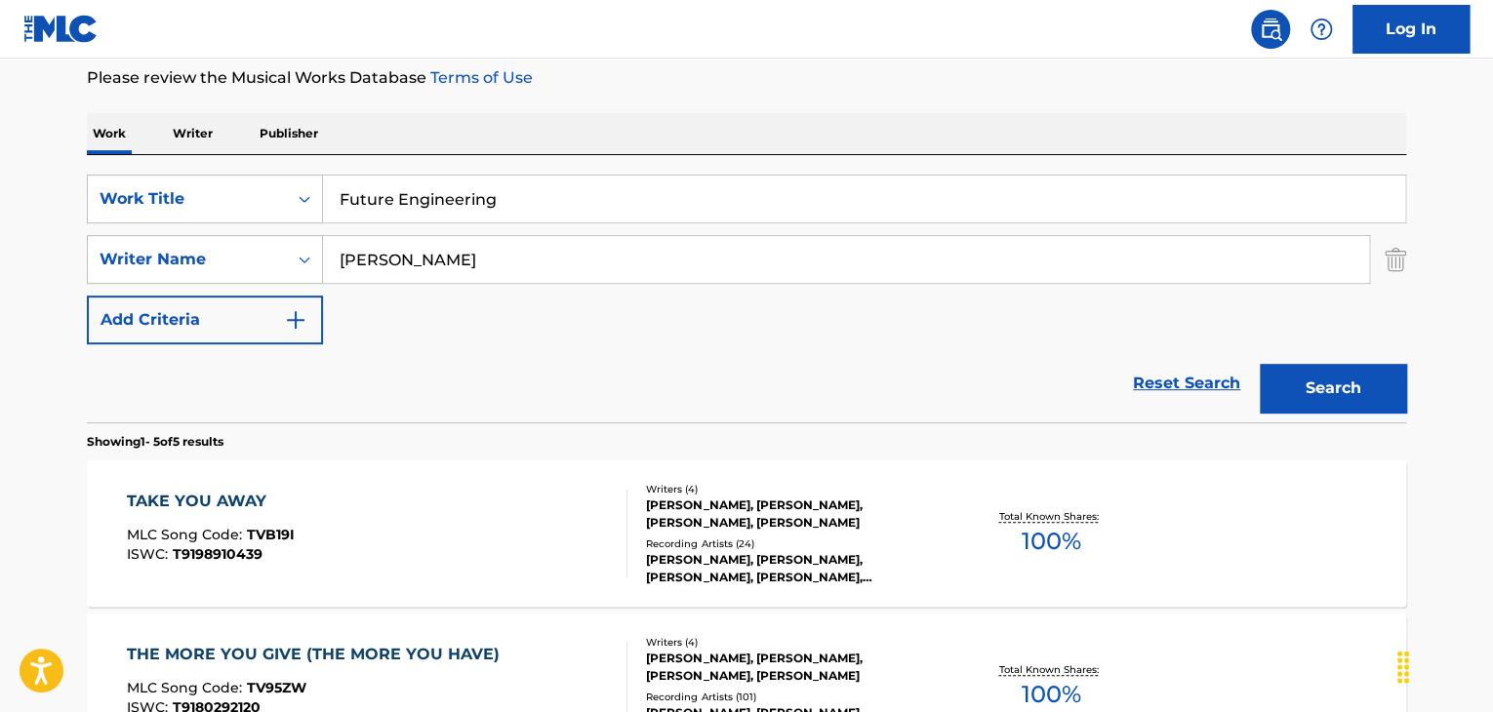
type input "[PERSON_NAME]"
click at [1348, 358] on div "Search" at bounding box center [1328, 383] width 156 height 78
click at [1346, 374] on button "Search" at bounding box center [1332, 388] width 146 height 49
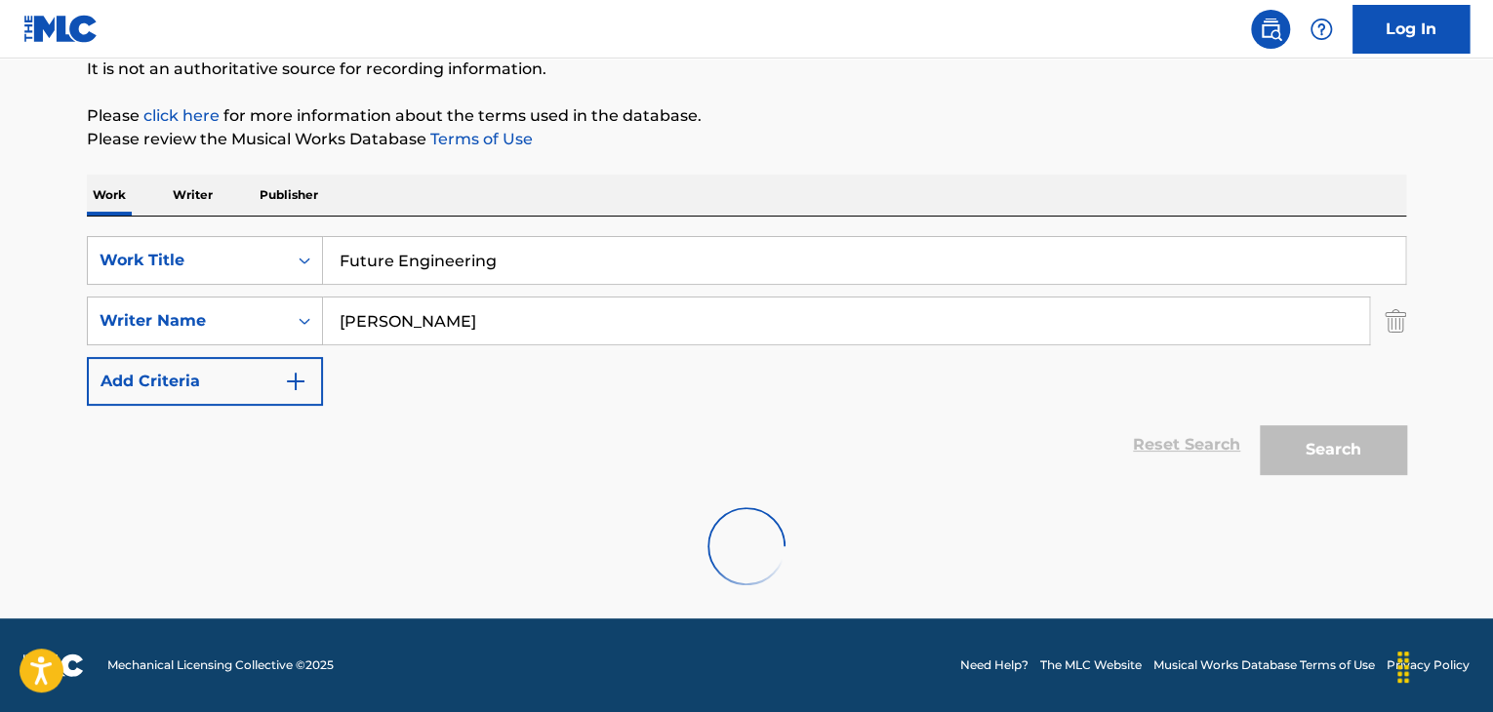
scroll to position [260, 0]
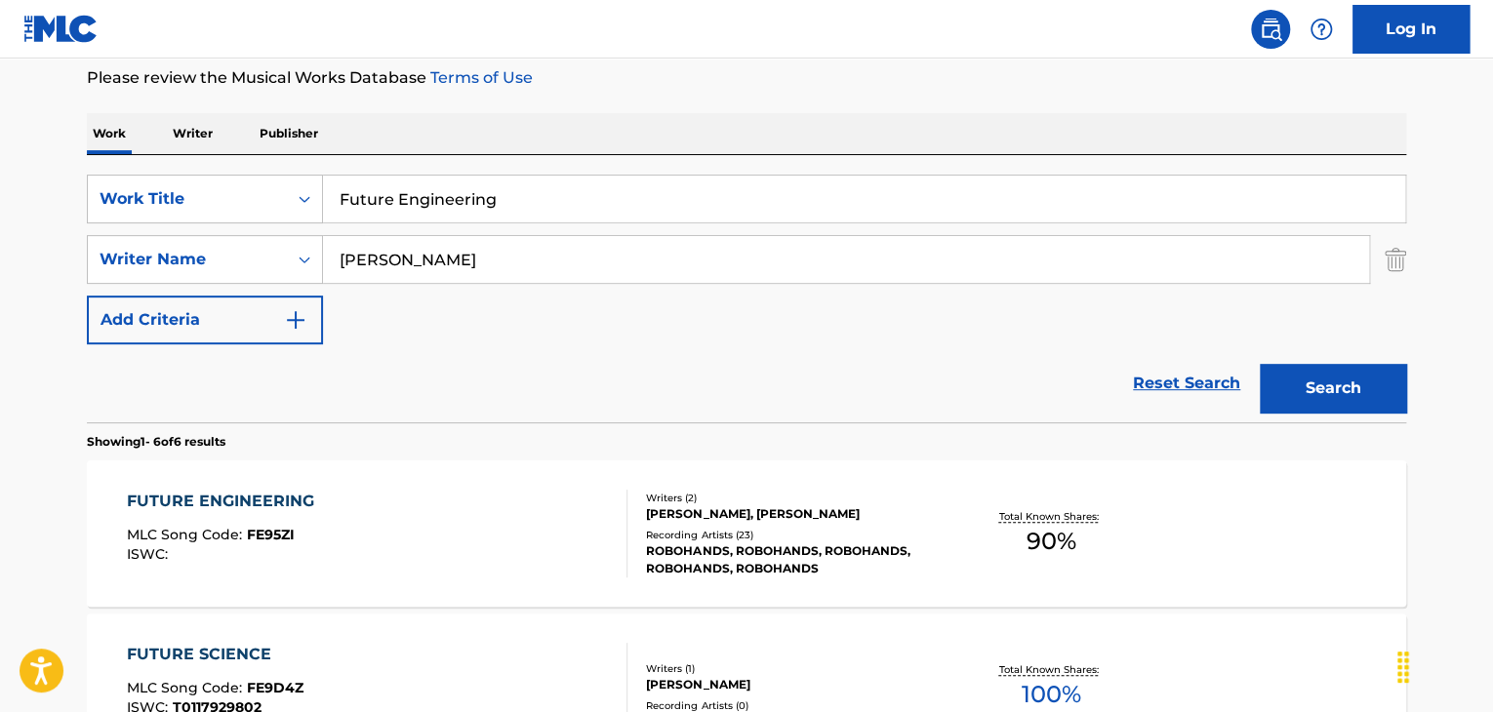
click at [260, 498] on div "FUTURE ENGINEERING" at bounding box center [225, 501] width 197 height 23
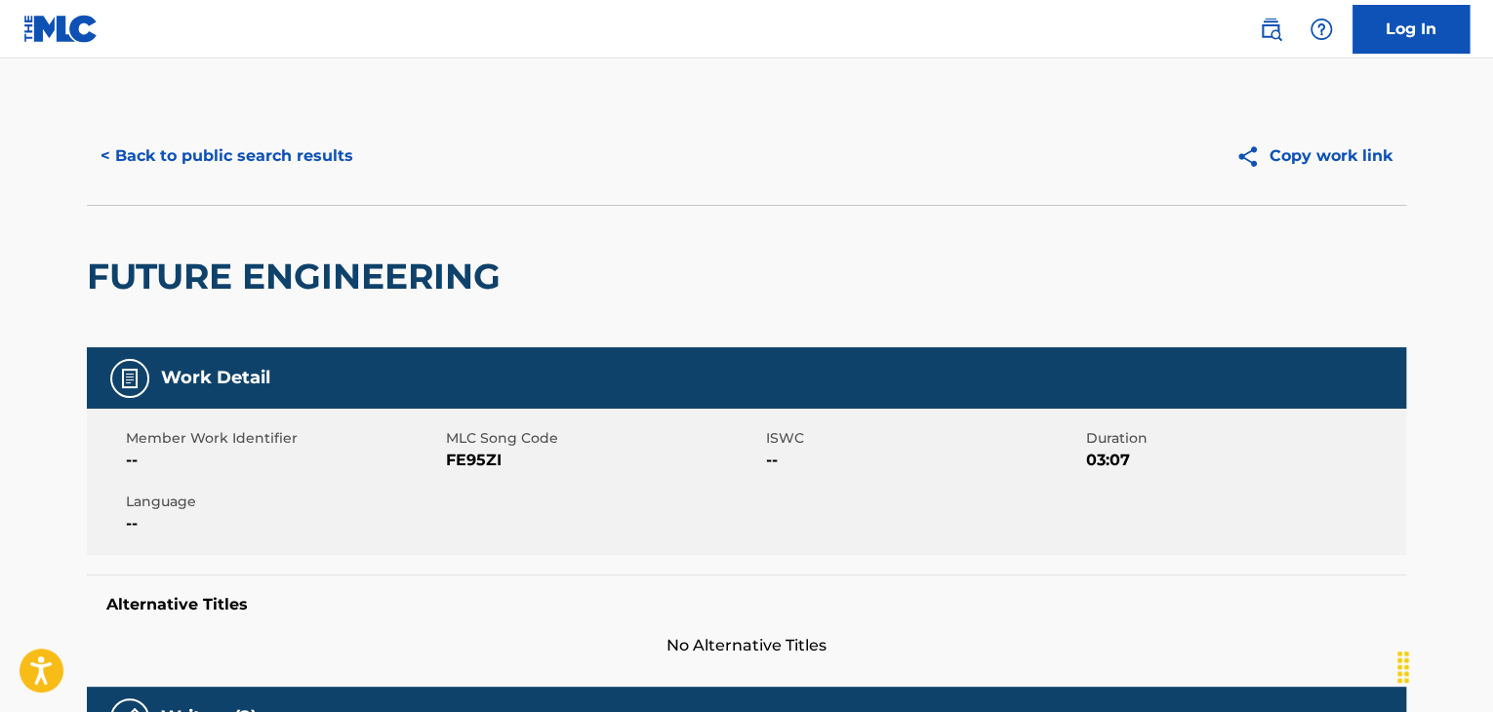
click at [466, 465] on span "FE95ZI" at bounding box center [603, 460] width 315 height 23
copy span "FE95ZI"
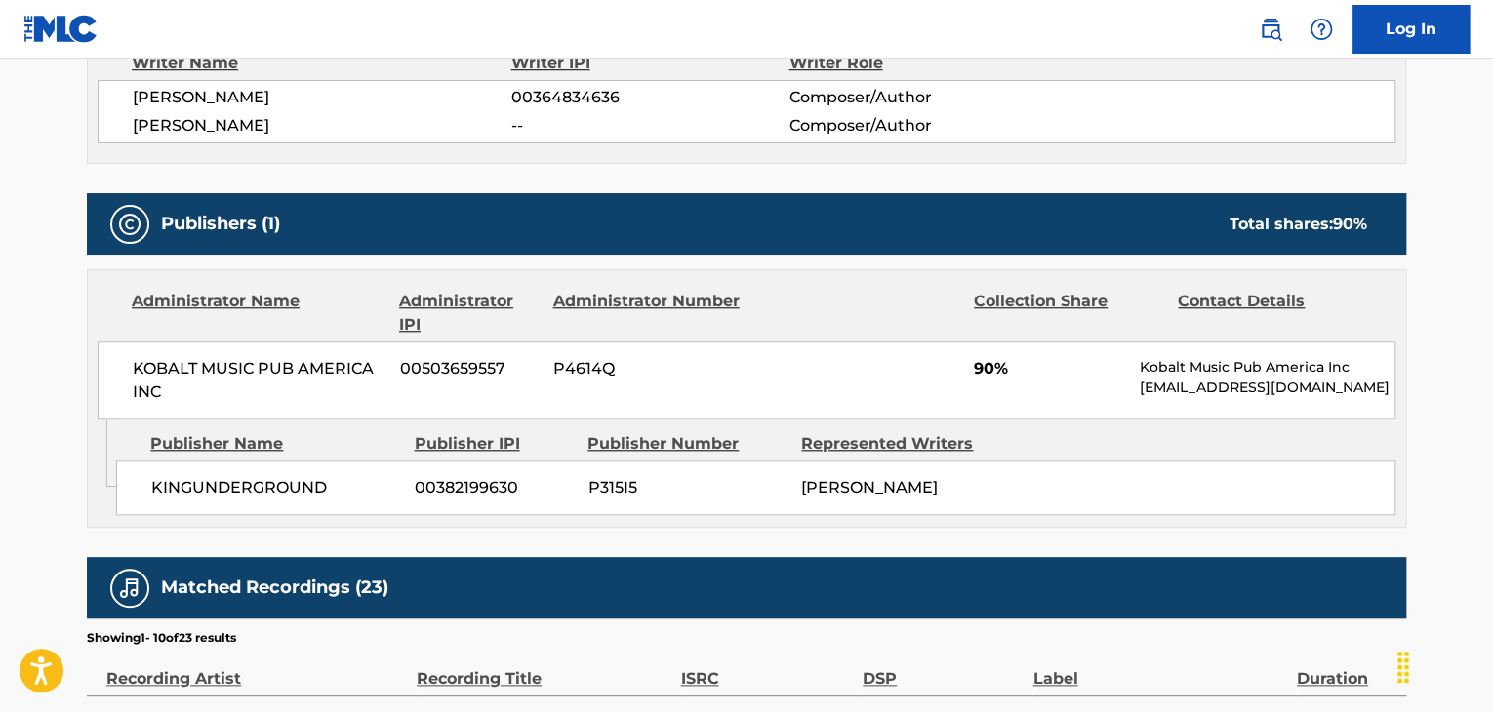
scroll to position [780, 0]
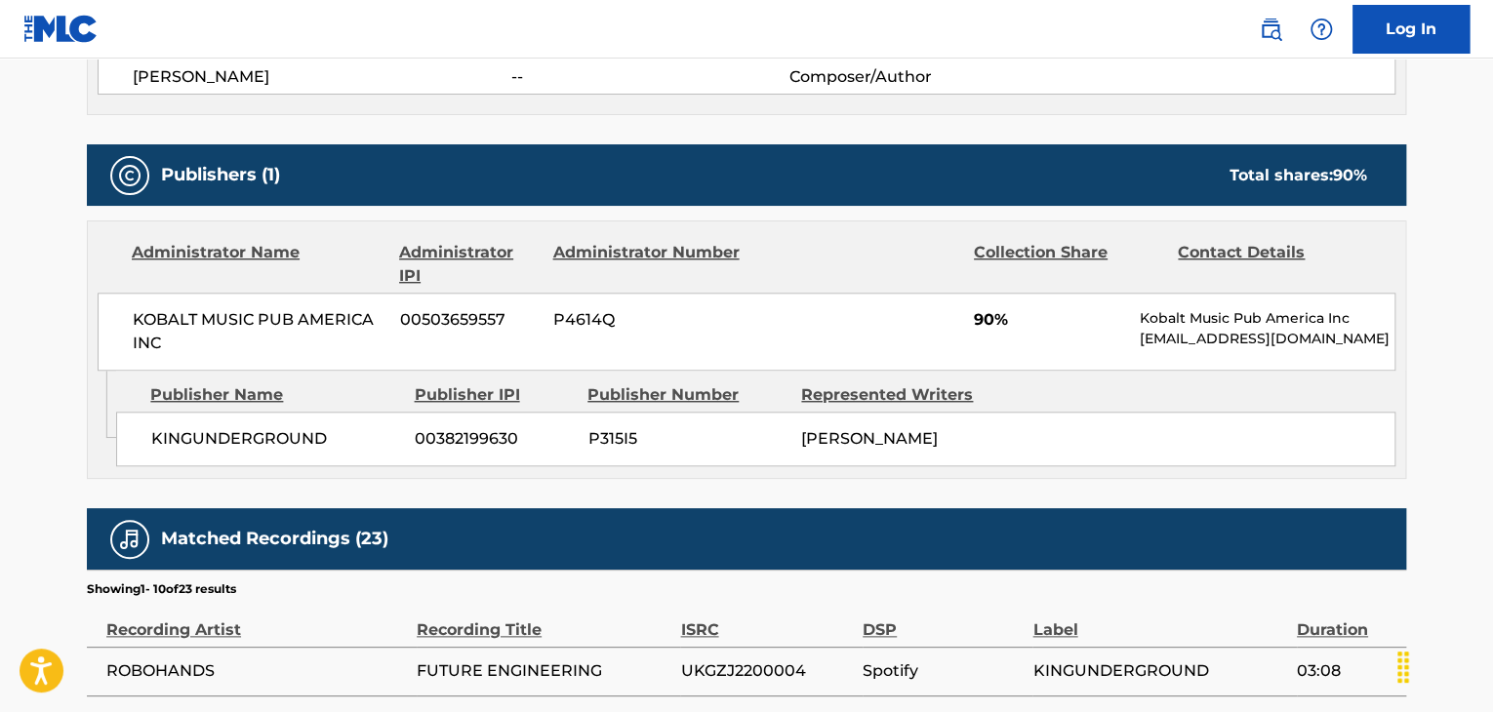
click at [217, 448] on span "KINGUNDERGROUND" at bounding box center [275, 438] width 249 height 23
copy span "KINGUNDERGROUND"
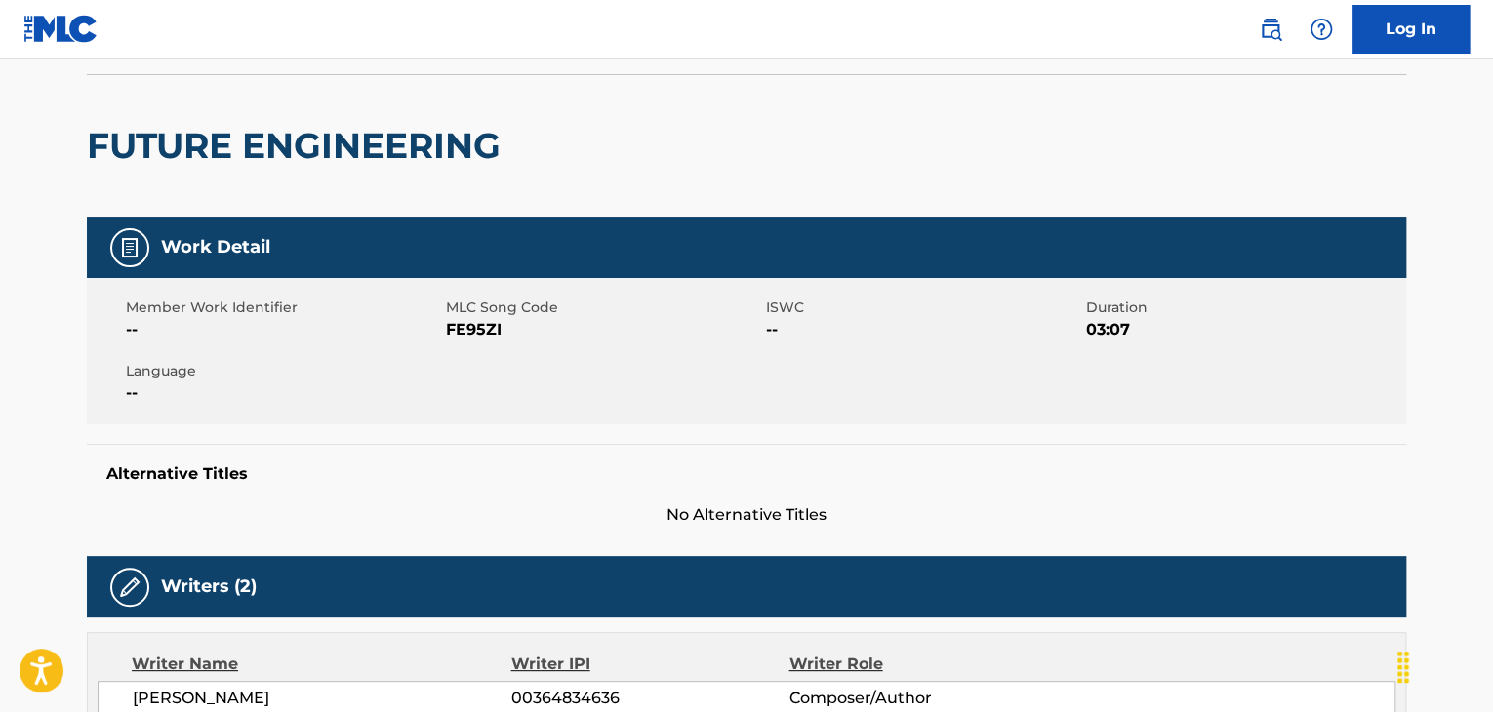
scroll to position [130, 0]
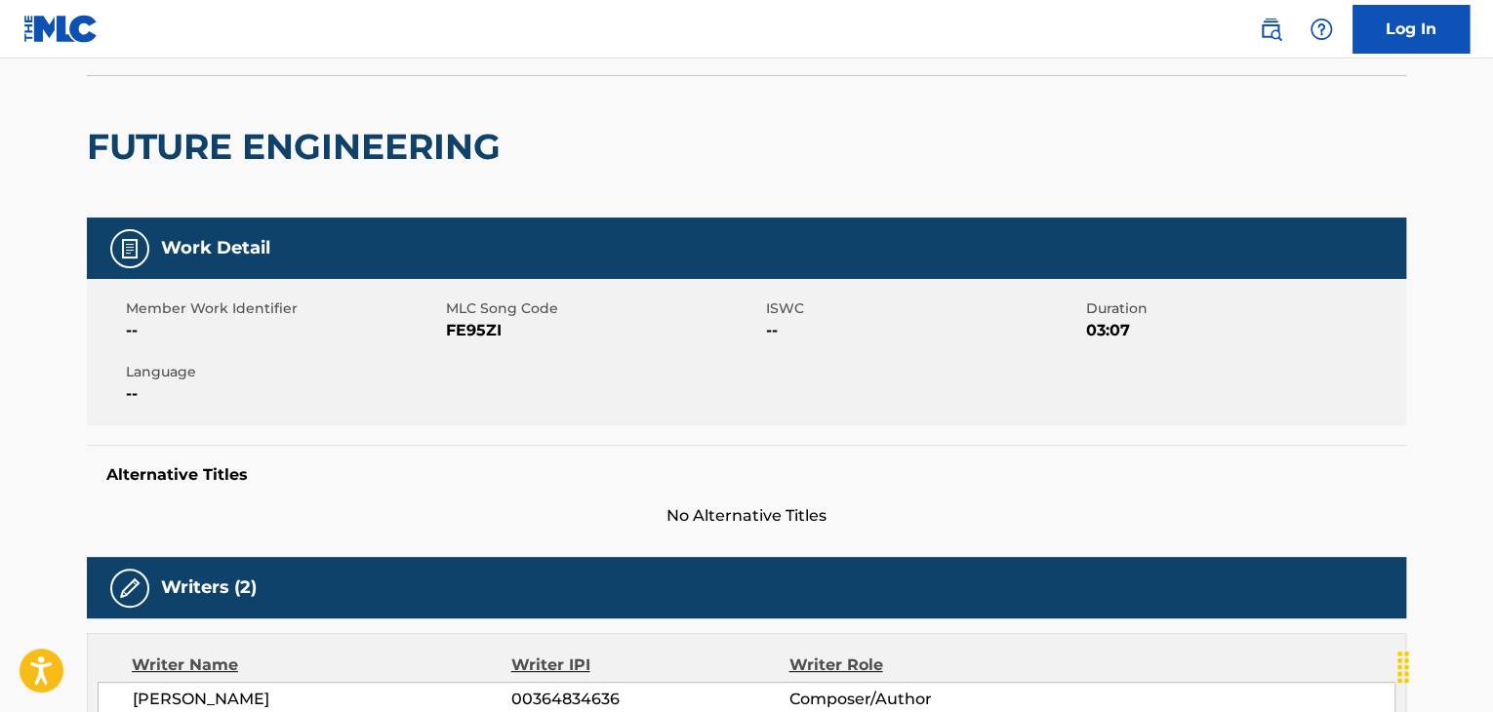
click at [483, 329] on span "FE95ZI" at bounding box center [603, 330] width 315 height 23
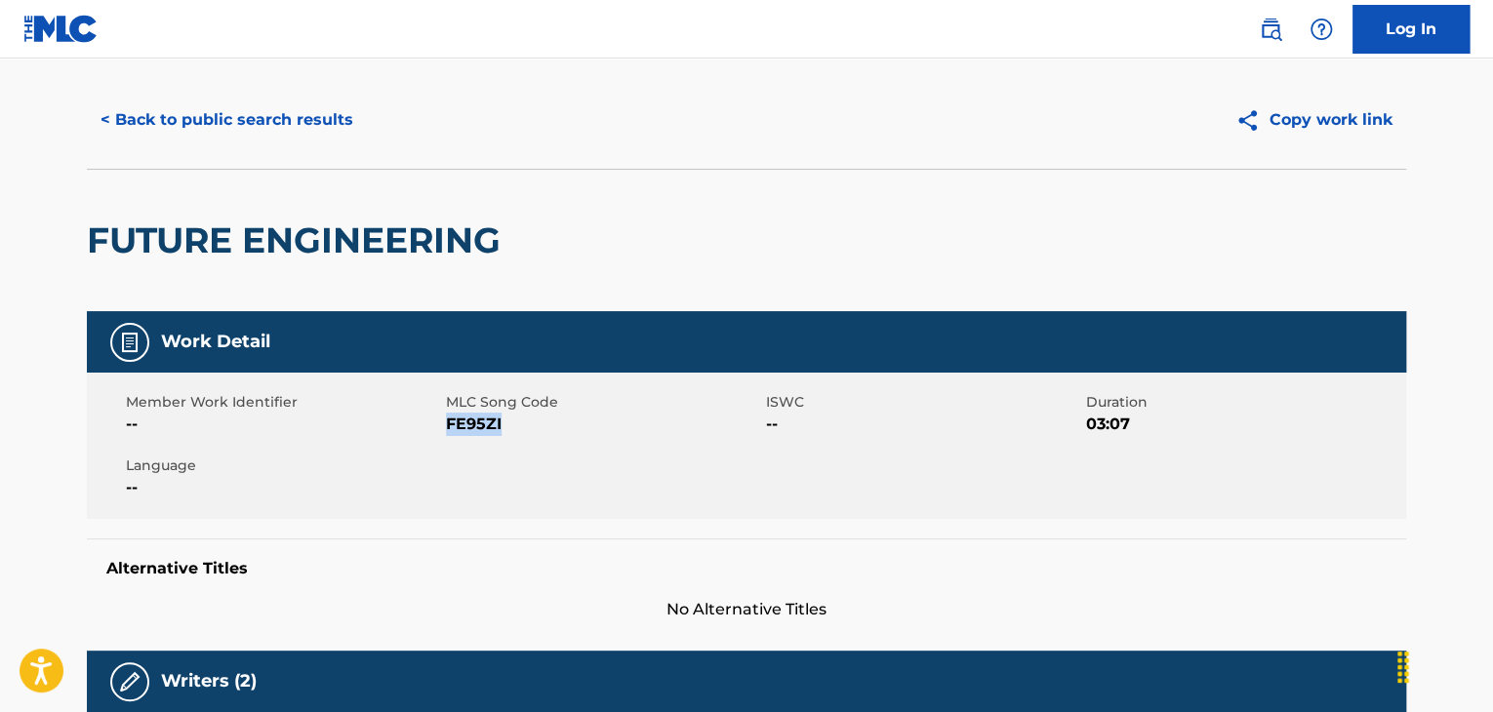
scroll to position [0, 0]
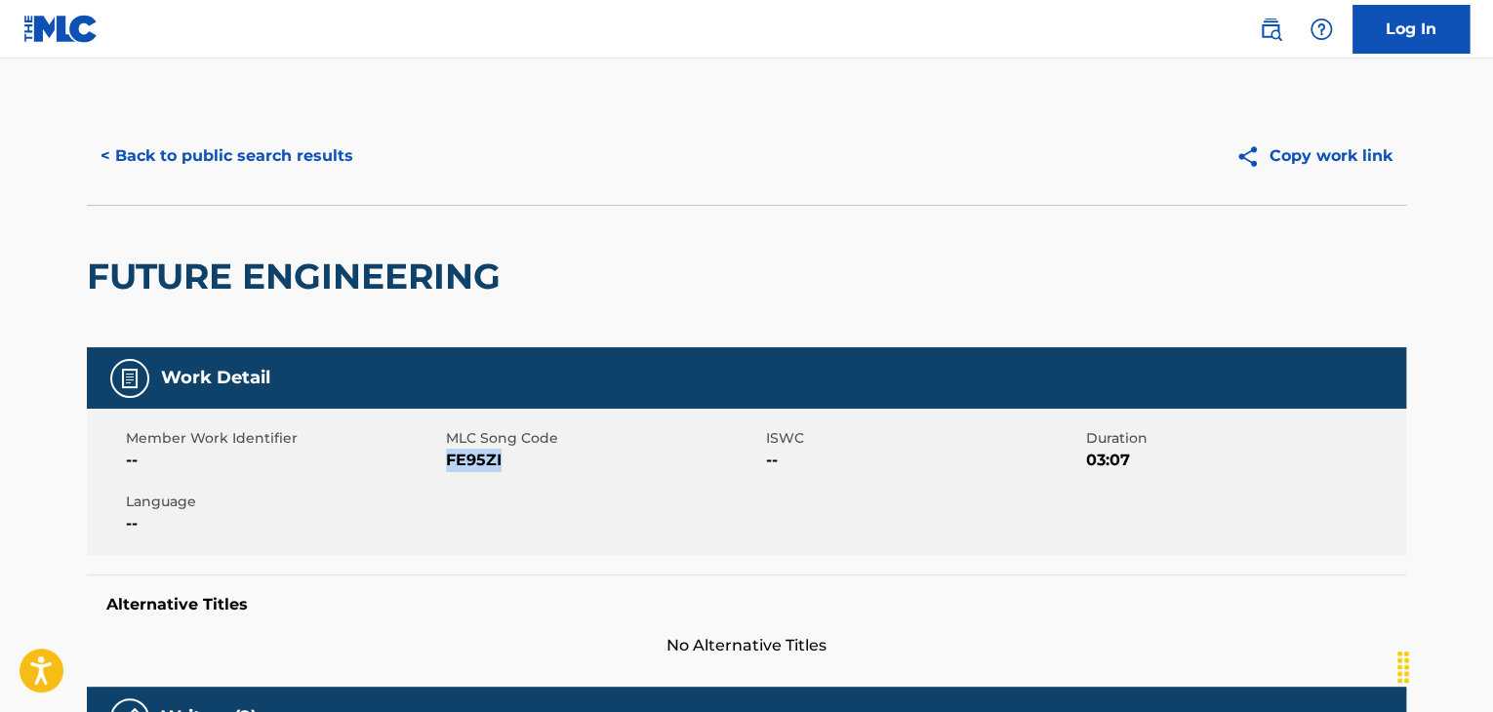
click at [328, 165] on button "< Back to public search results" at bounding box center [227, 156] width 280 height 49
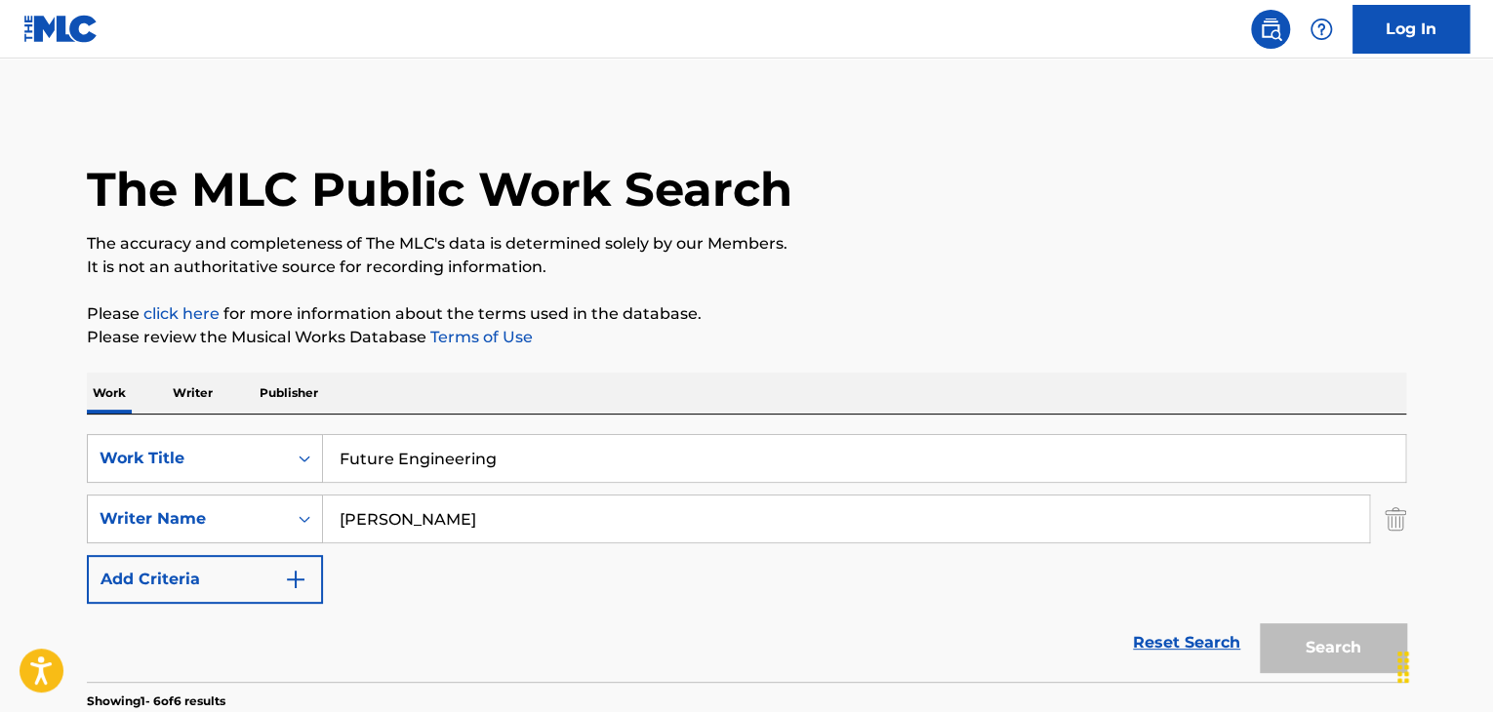
scroll to position [260, 0]
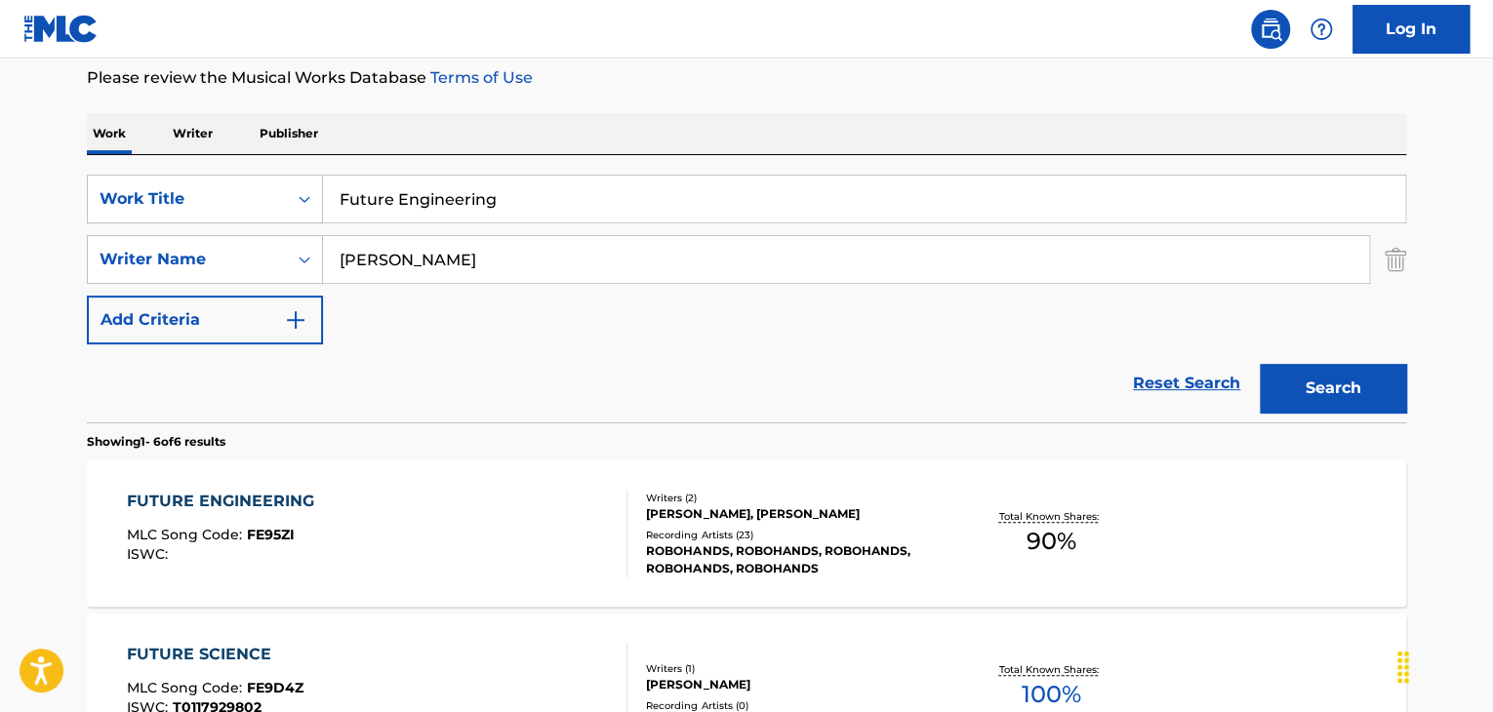
click at [515, 209] on input "Future Engineering" at bounding box center [864, 199] width 1082 height 47
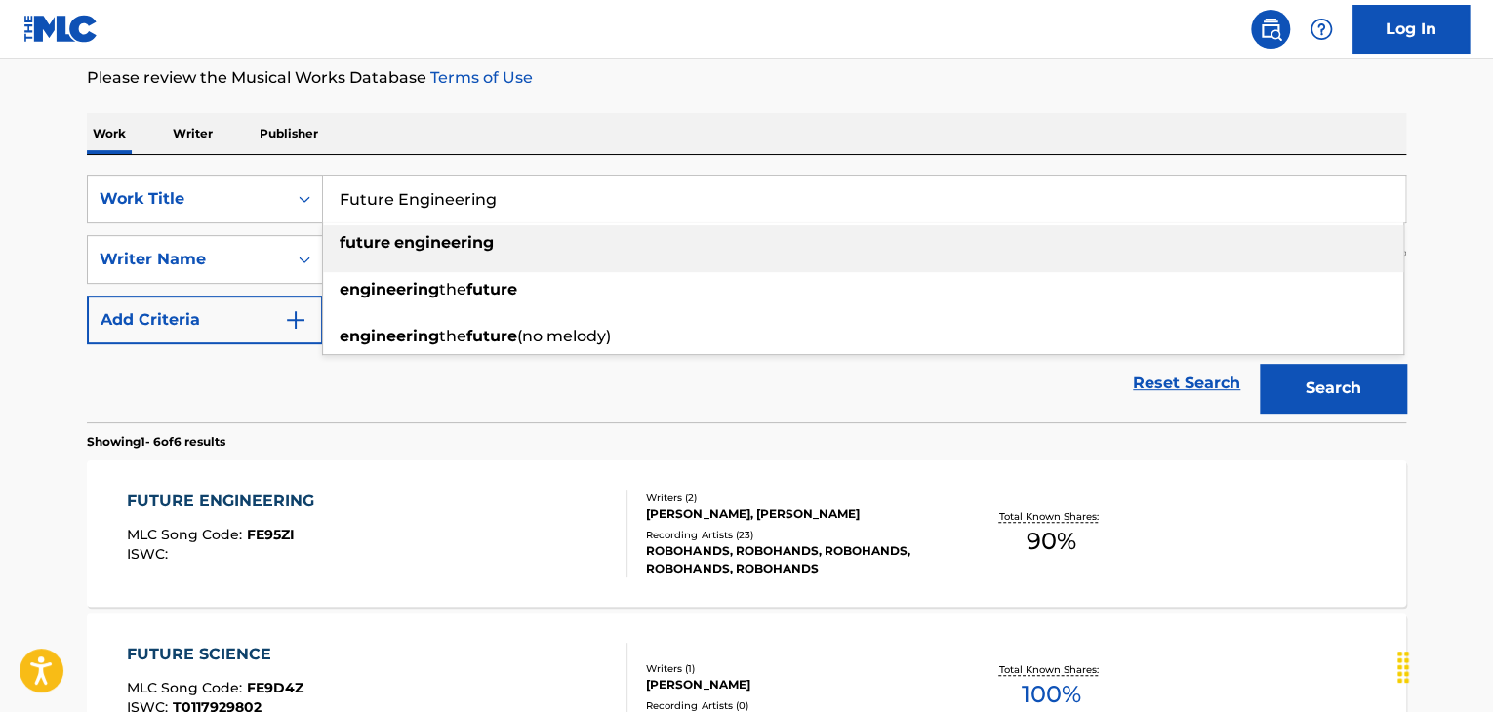
click at [518, 208] on input "Future Engineering" at bounding box center [864, 199] width 1082 height 47
paste input "You Can Go"
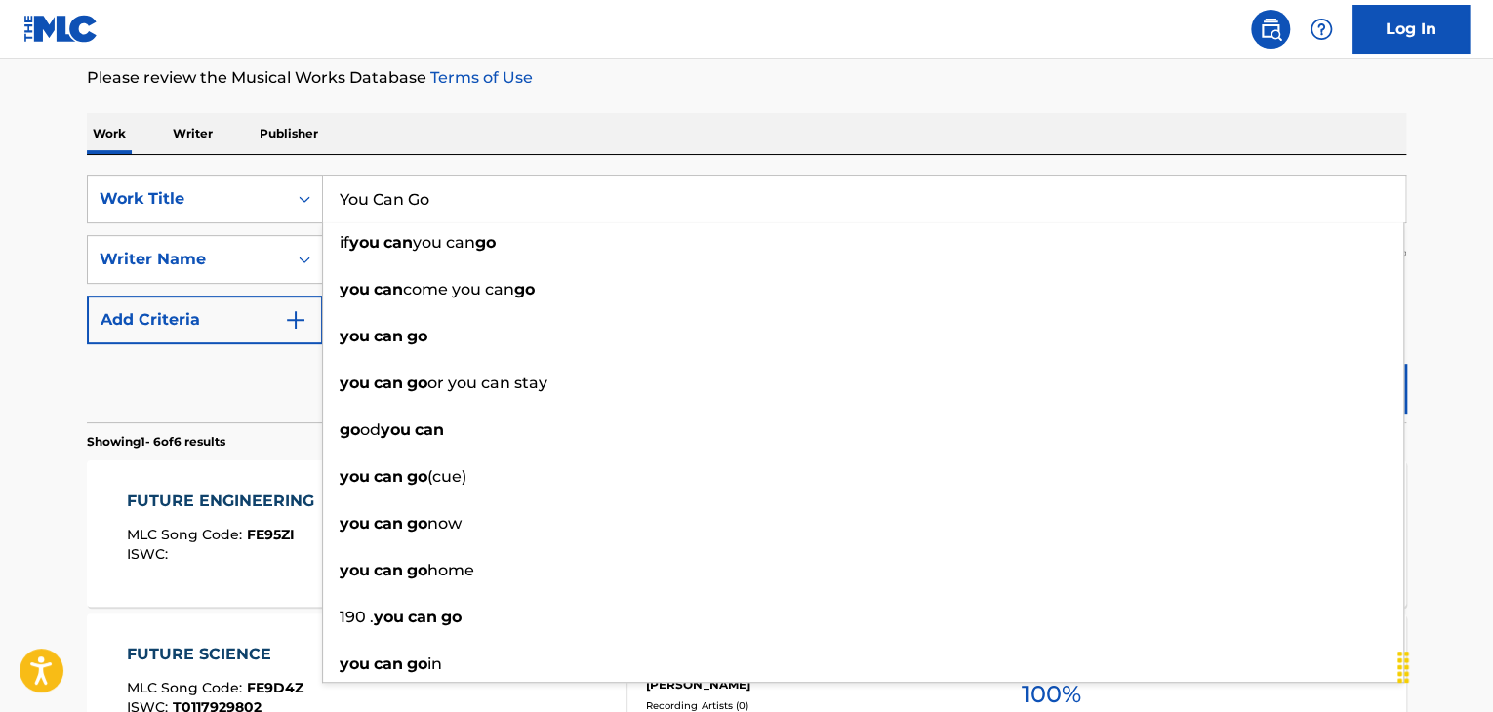
type input "You Can Go"
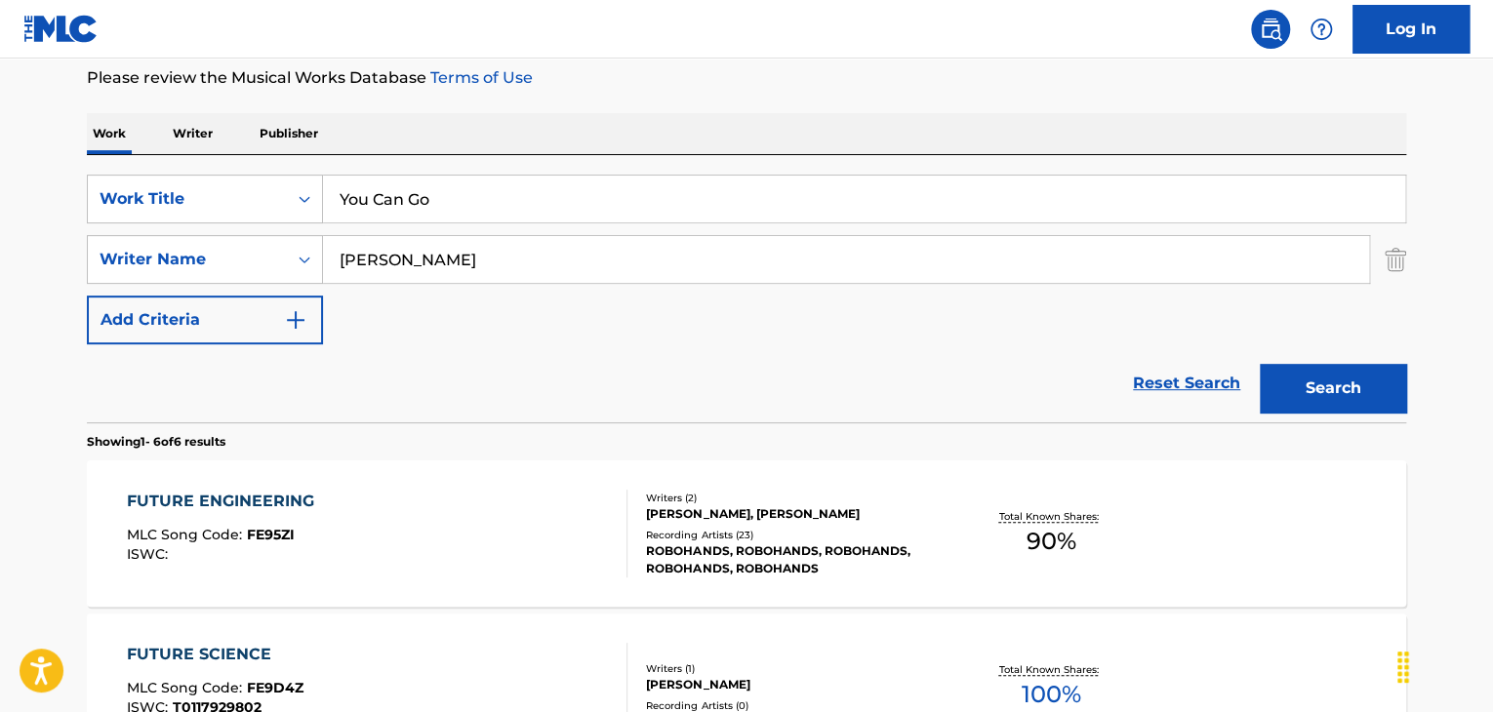
click at [762, 267] on input "[PERSON_NAME]" at bounding box center [846, 259] width 1046 height 47
paste input "Tuffuo"
type input "Tuffuor"
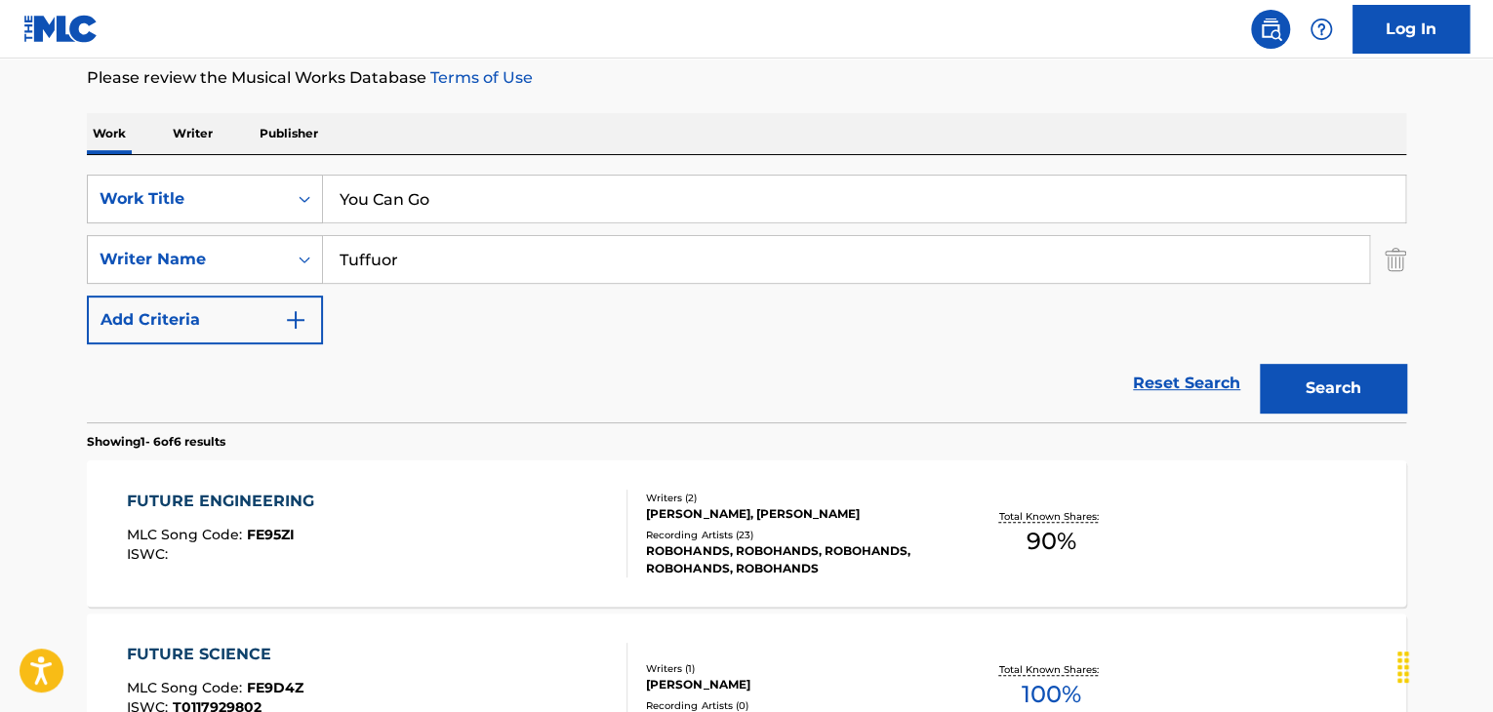
click at [1353, 392] on button "Search" at bounding box center [1332, 388] width 146 height 49
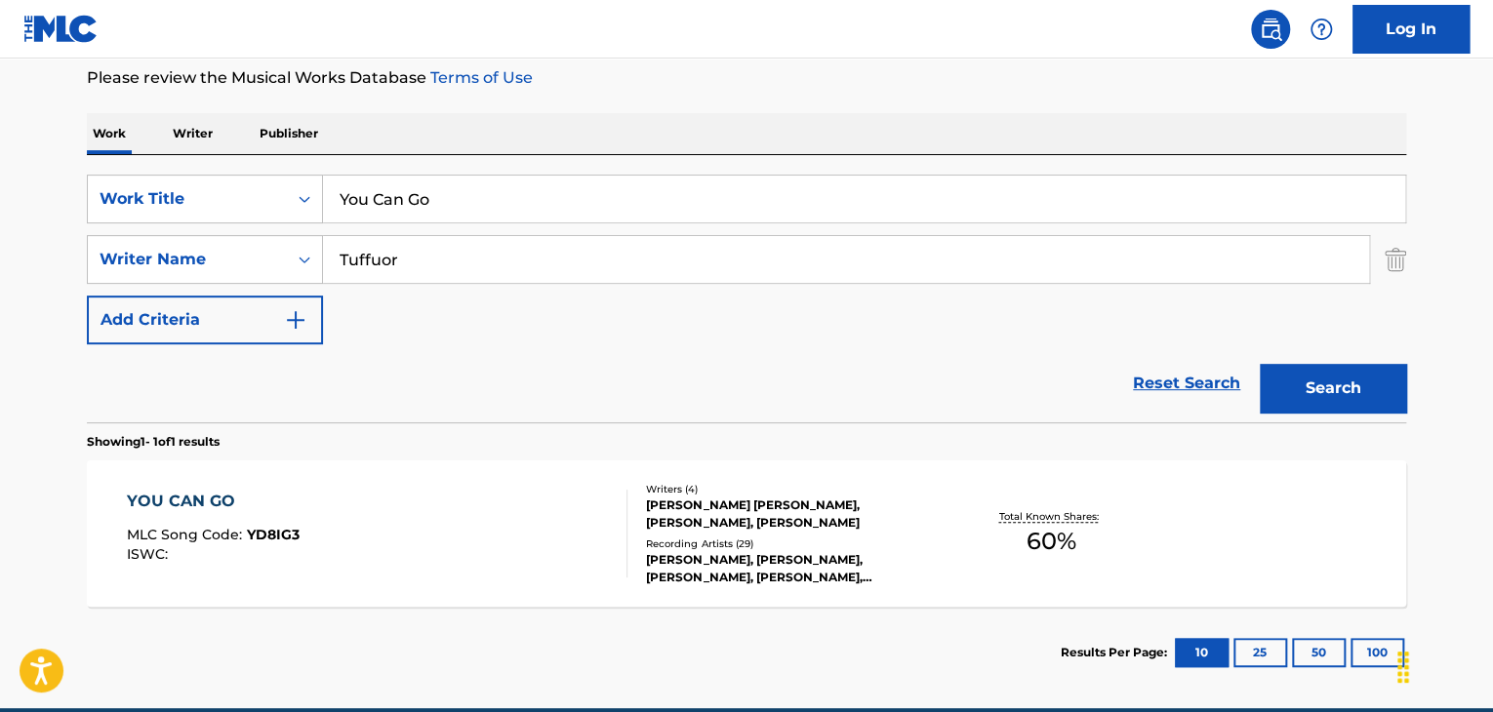
click at [180, 501] on div "YOU CAN GO" at bounding box center [213, 501] width 173 height 23
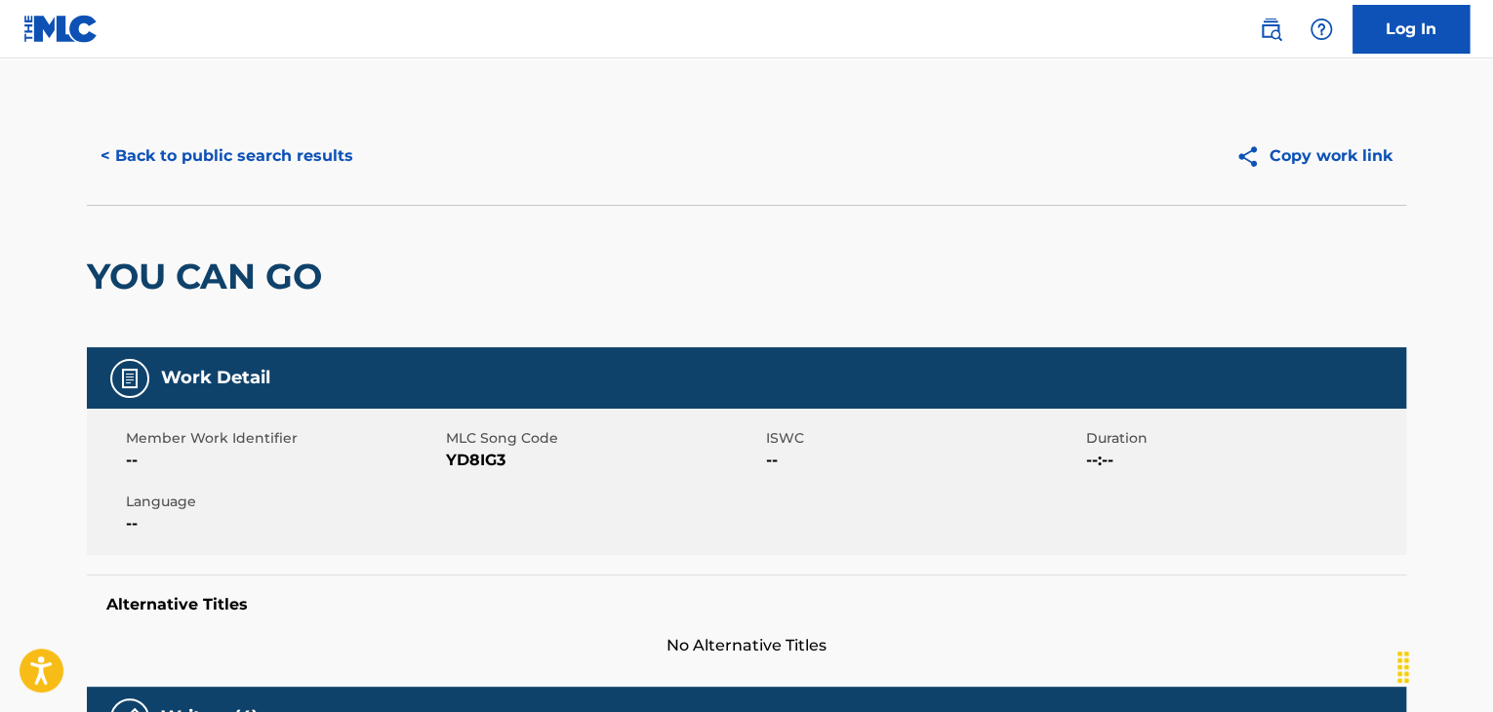
click at [490, 455] on span "YD8IG3" at bounding box center [603, 460] width 315 height 23
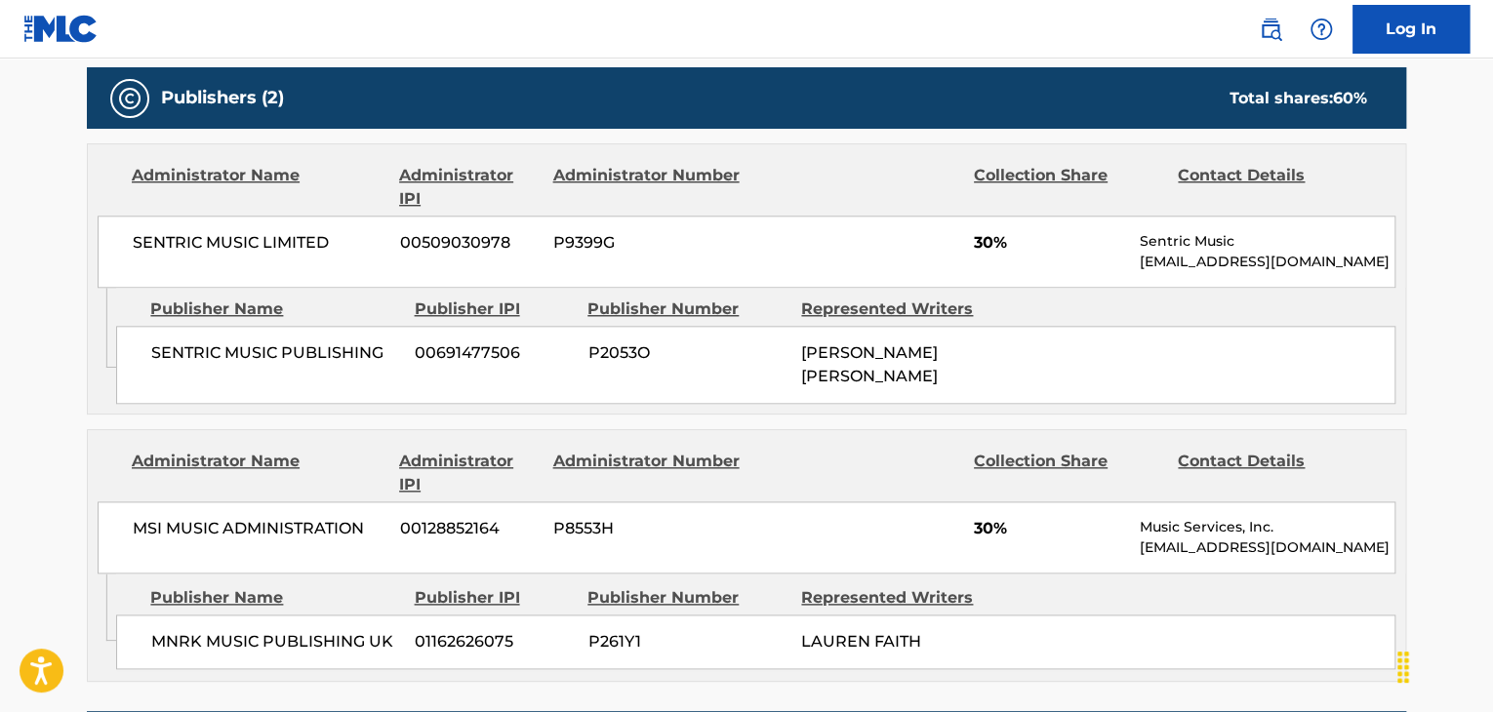
scroll to position [845, 0]
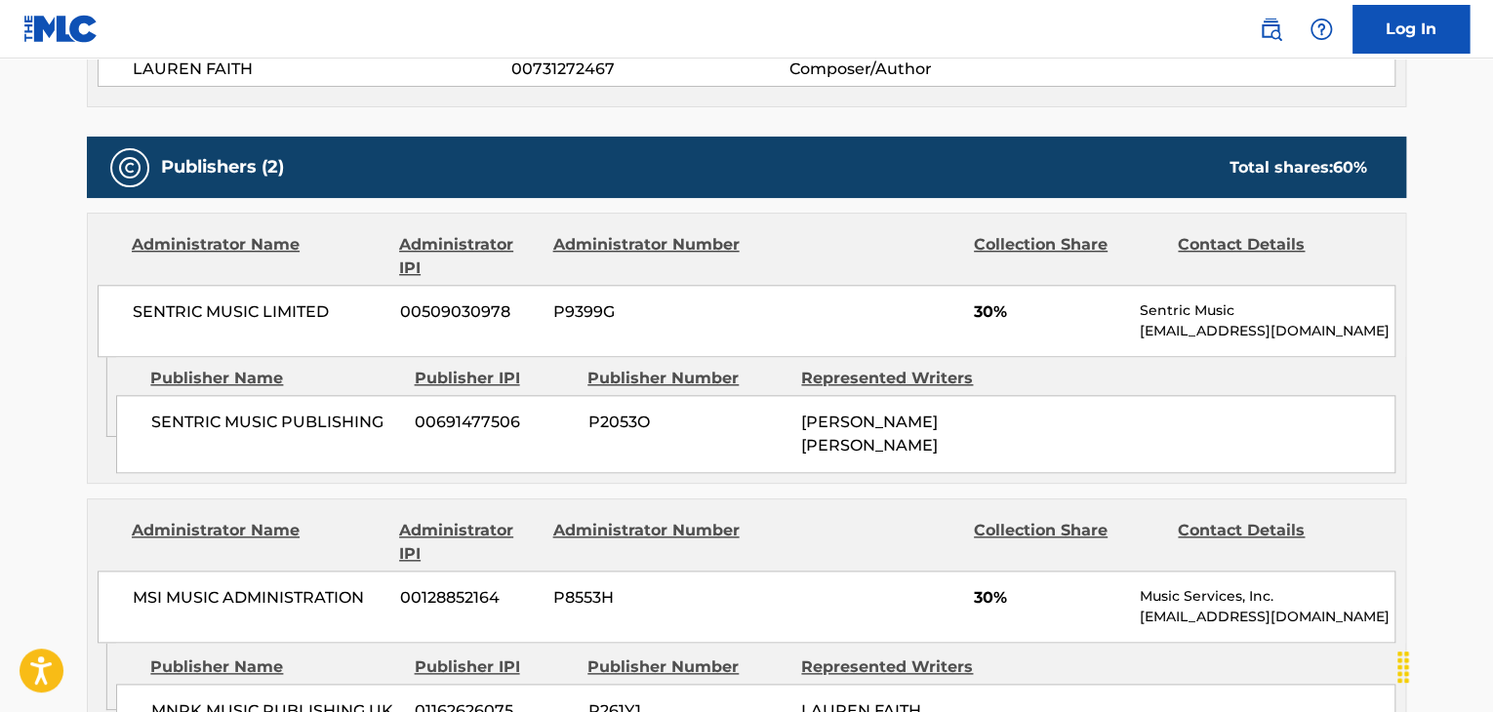
click at [340, 420] on span "SENTRIC MUSIC PUBLISHING" at bounding box center [275, 422] width 249 height 23
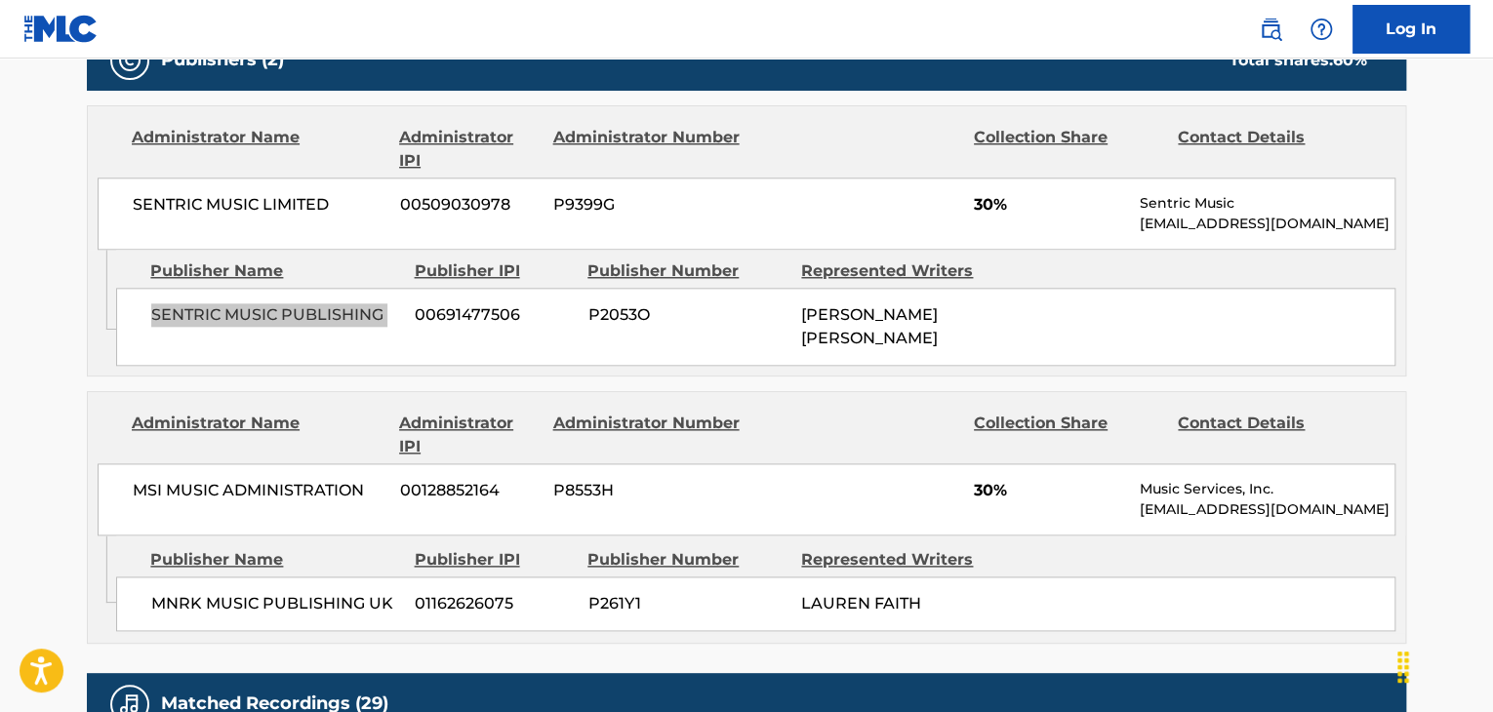
scroll to position [976, 0]
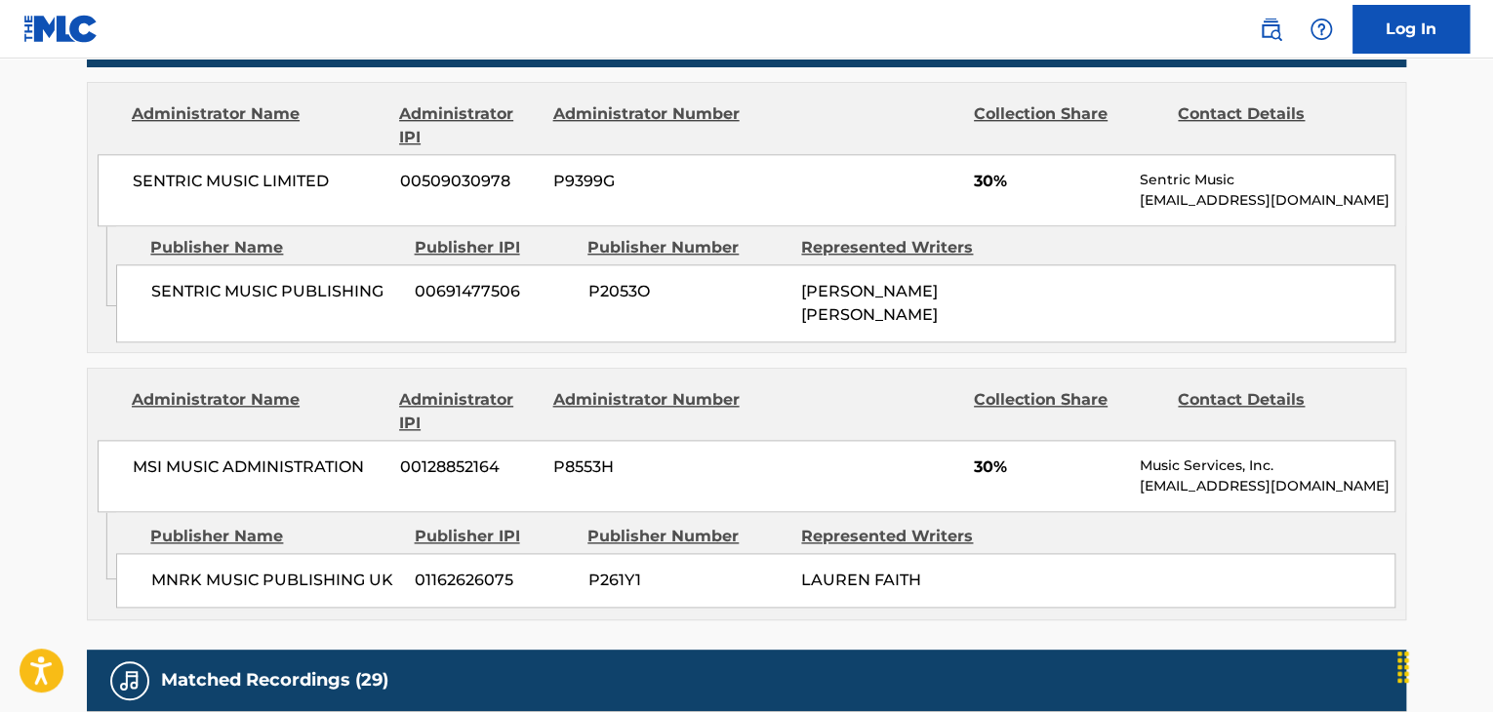
click at [272, 571] on span "MNRK MUSIC PUBLISHING UK" at bounding box center [275, 580] width 249 height 23
click at [273, 571] on span "MNRK MUSIC PUBLISHING UK" at bounding box center [275, 580] width 249 height 23
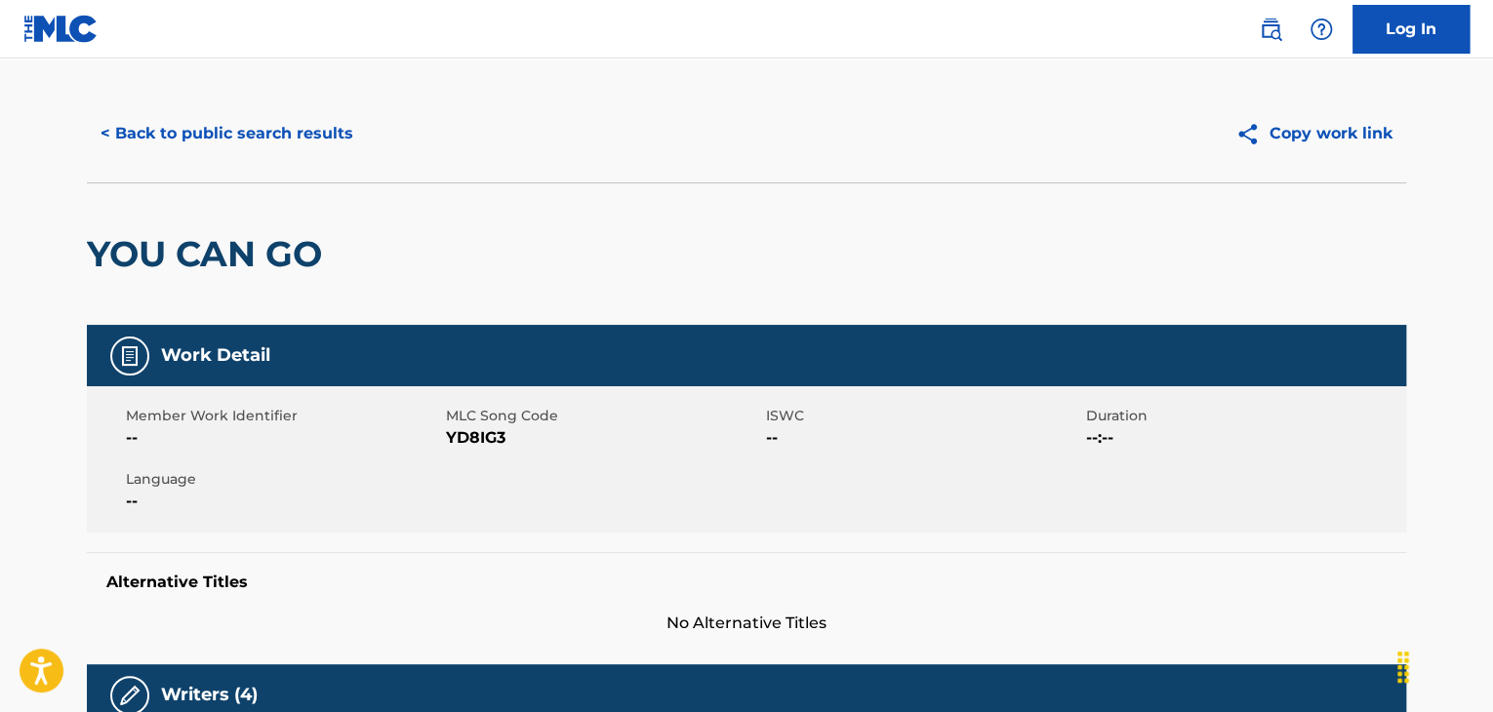
scroll to position [0, 0]
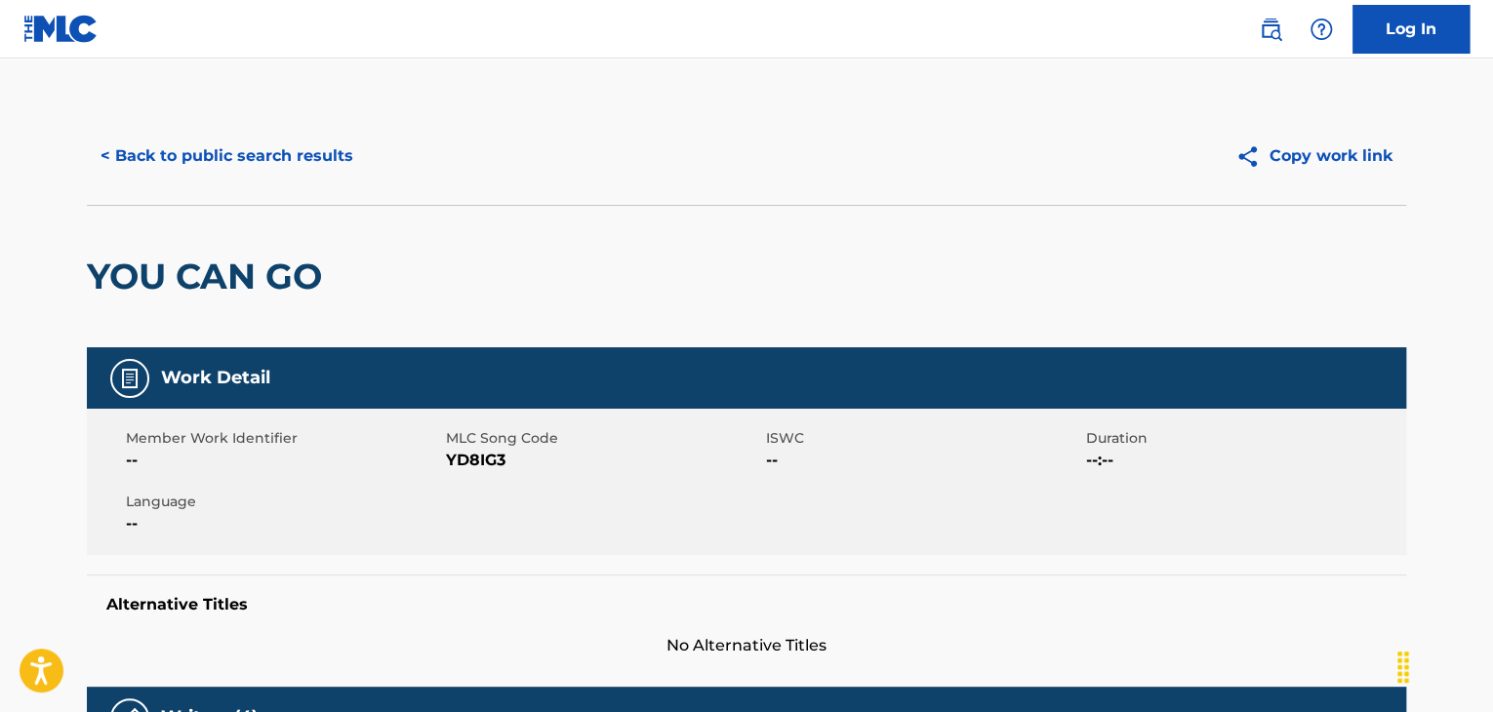
click at [326, 167] on button "< Back to public search results" at bounding box center [227, 156] width 280 height 49
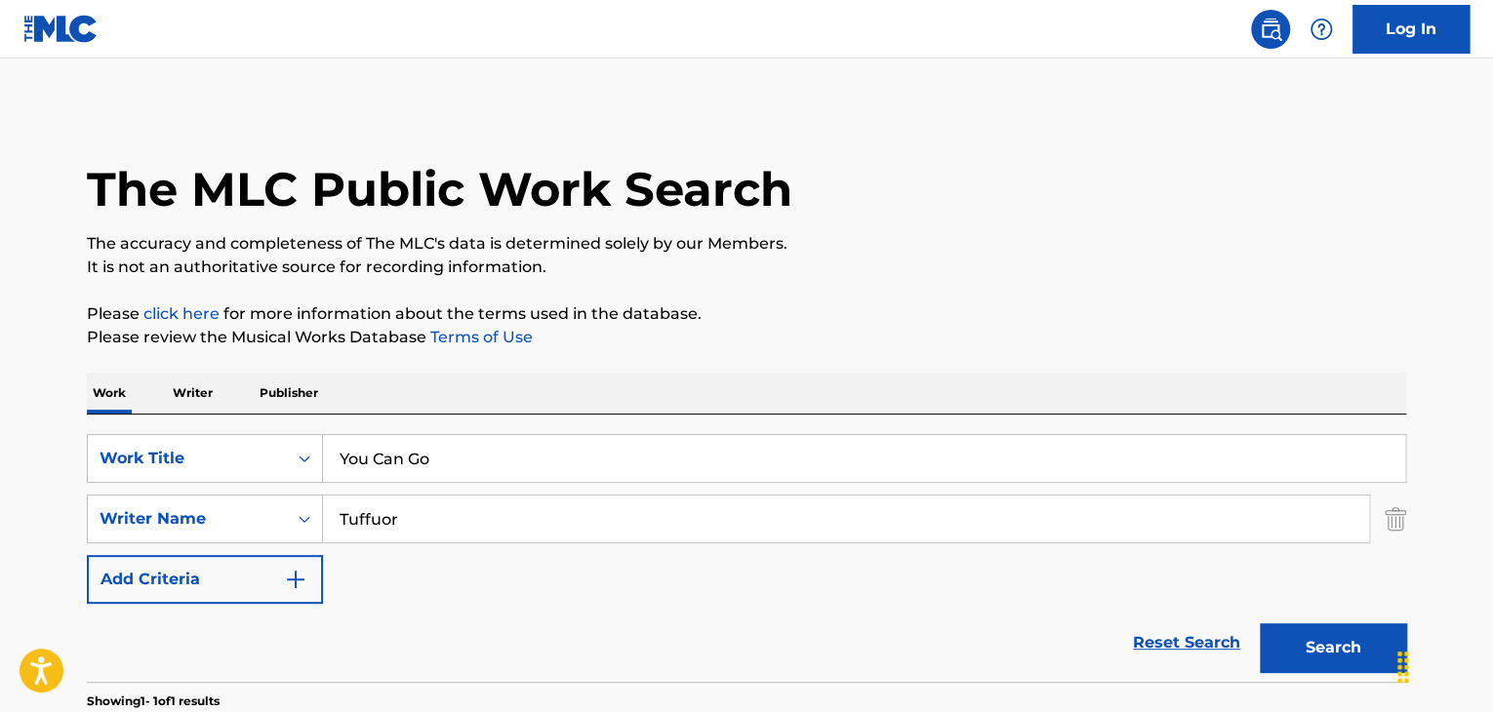
scroll to position [238, 0]
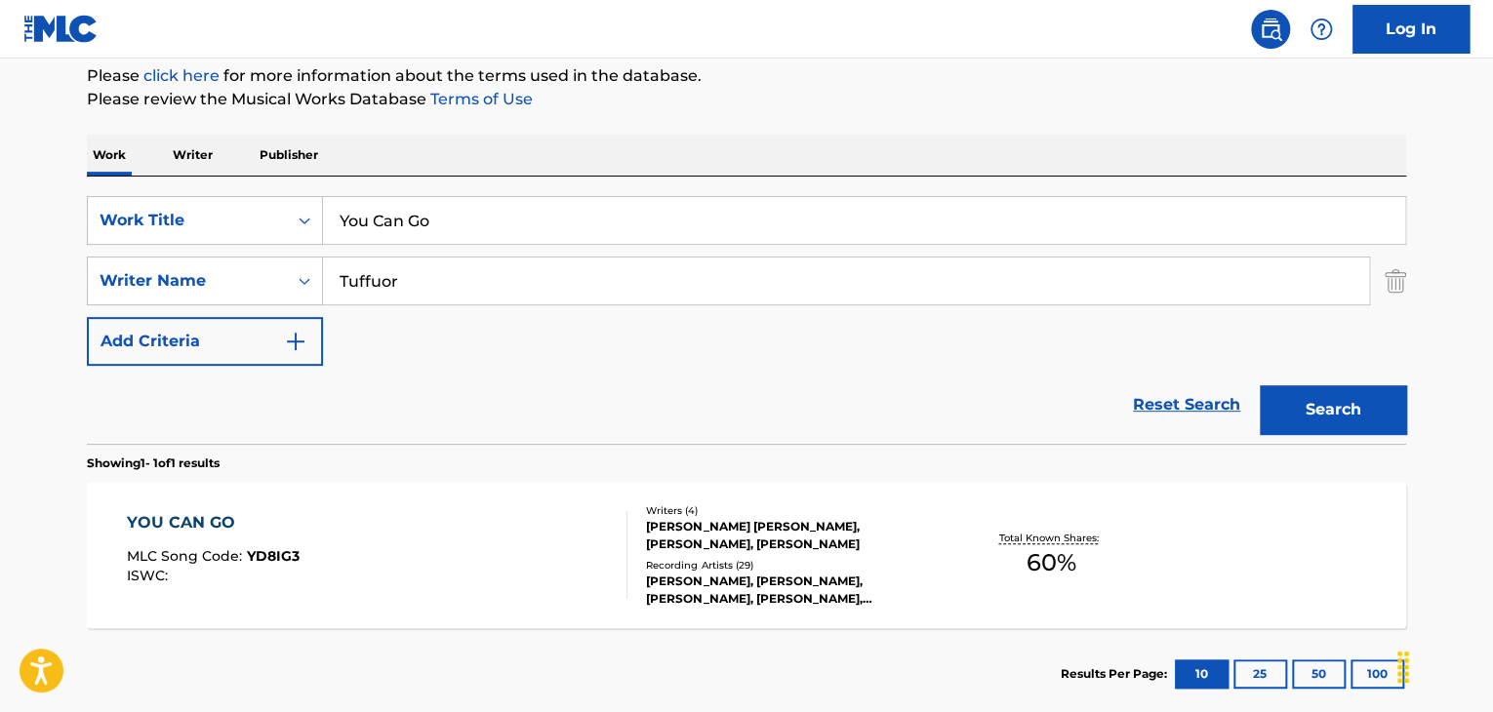
click at [508, 212] on input "You Can Go" at bounding box center [864, 220] width 1082 height 47
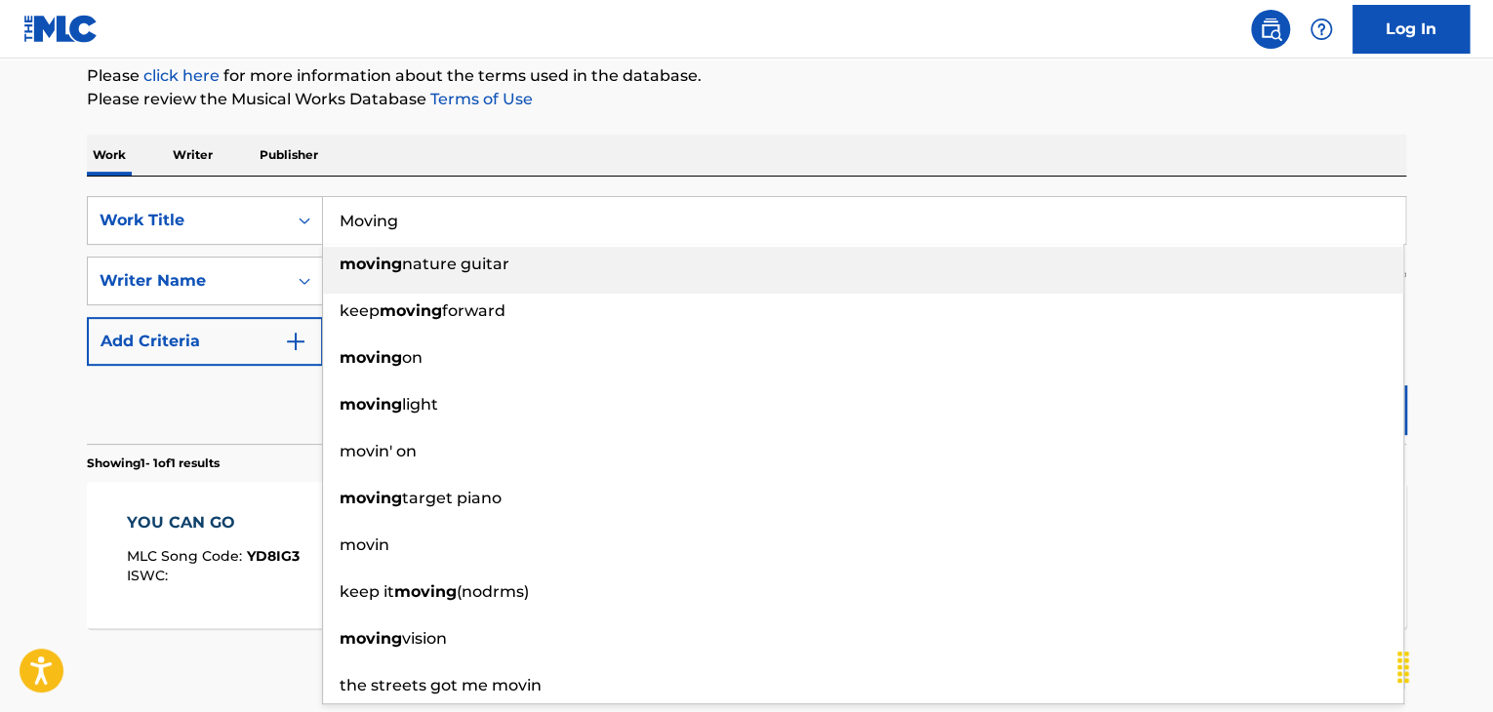
type input "Moving"
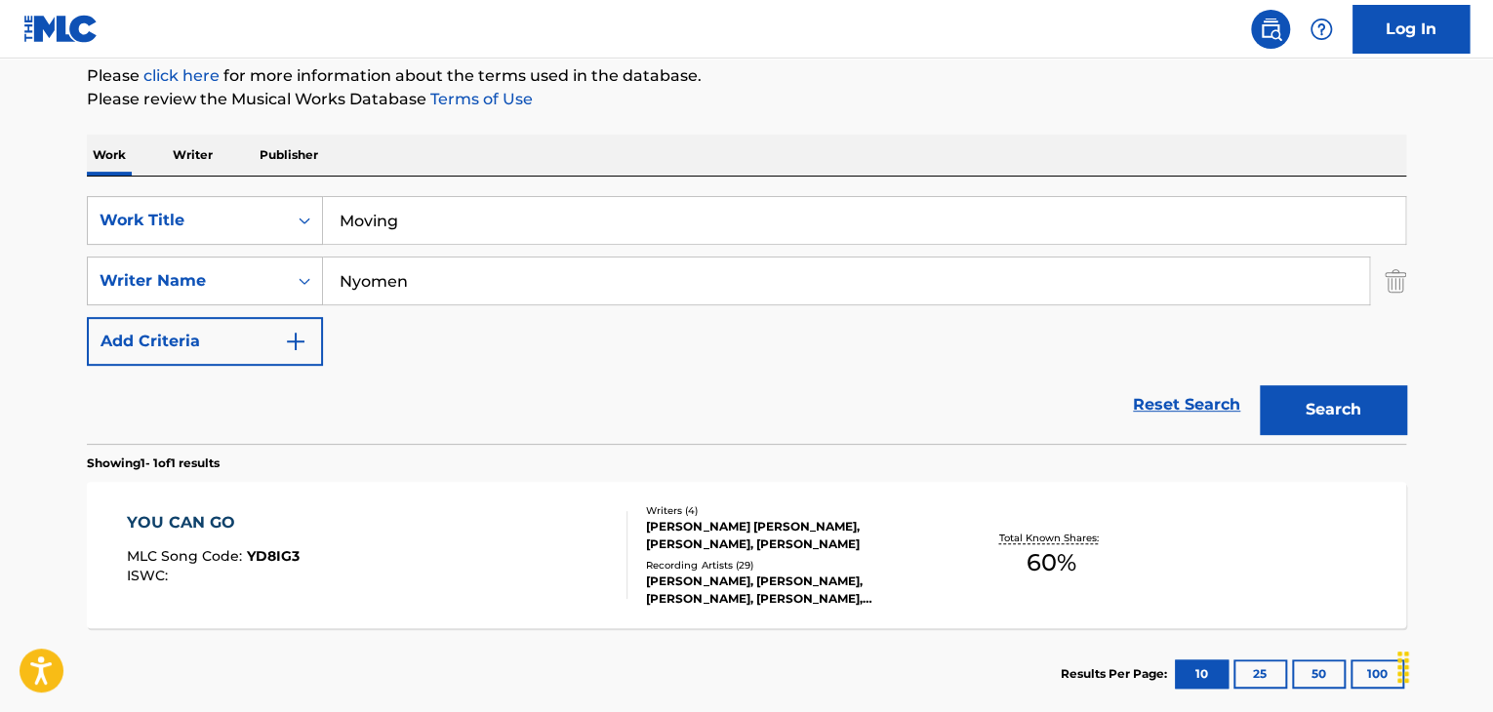
click at [1259, 385] on button "Search" at bounding box center [1332, 409] width 146 height 49
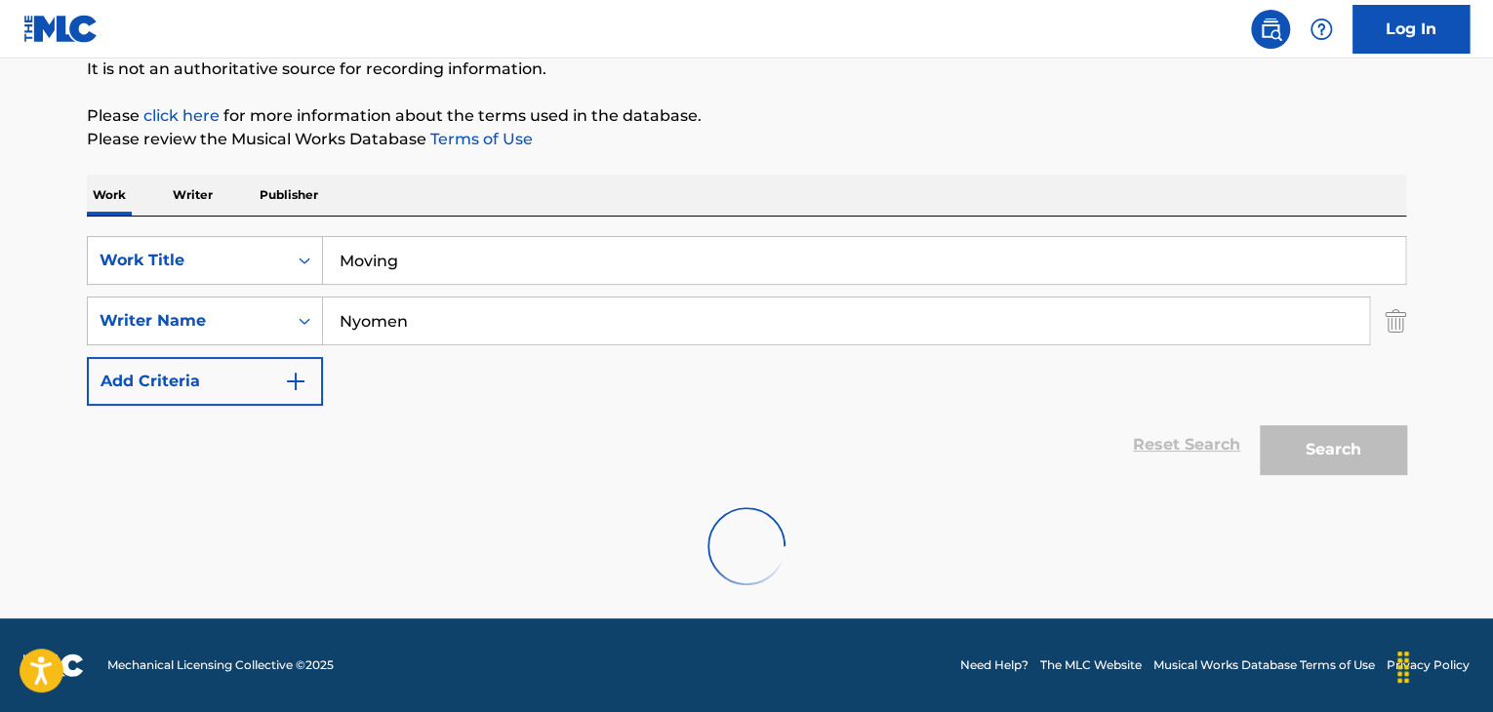
scroll to position [135, 0]
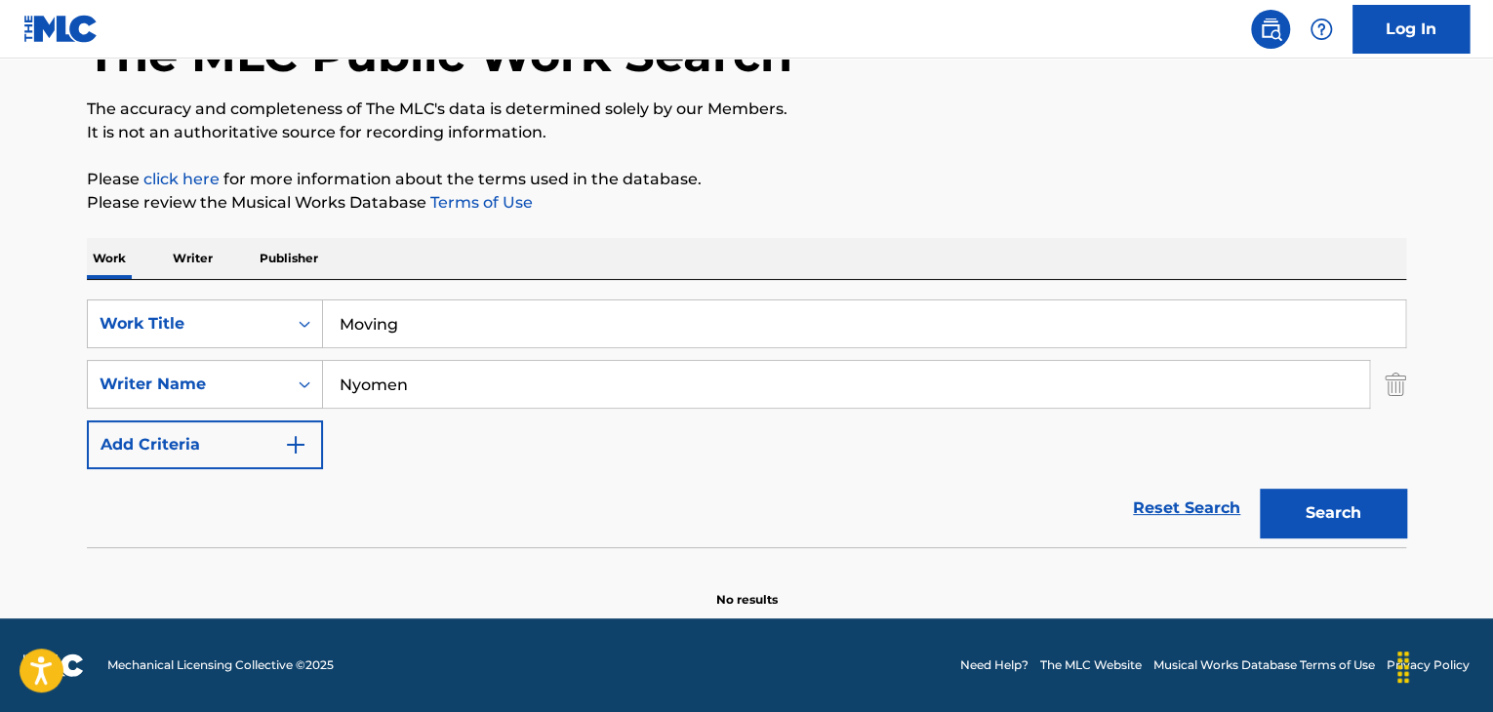
click at [382, 387] on input "Nyomen" at bounding box center [846, 384] width 1046 height 47
paste input "mo"
type input "Nymoen"
click at [1337, 519] on button "Search" at bounding box center [1332, 513] width 146 height 49
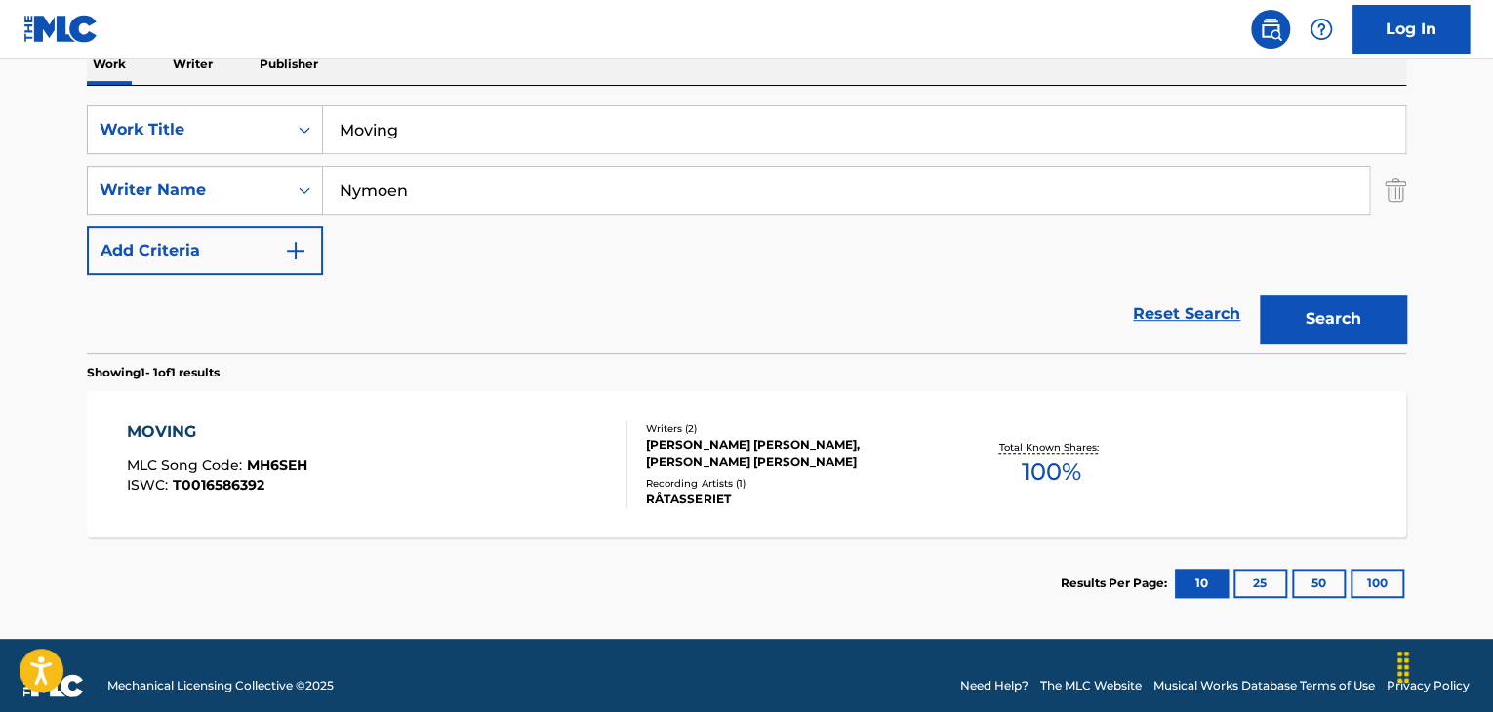
scroll to position [330, 0]
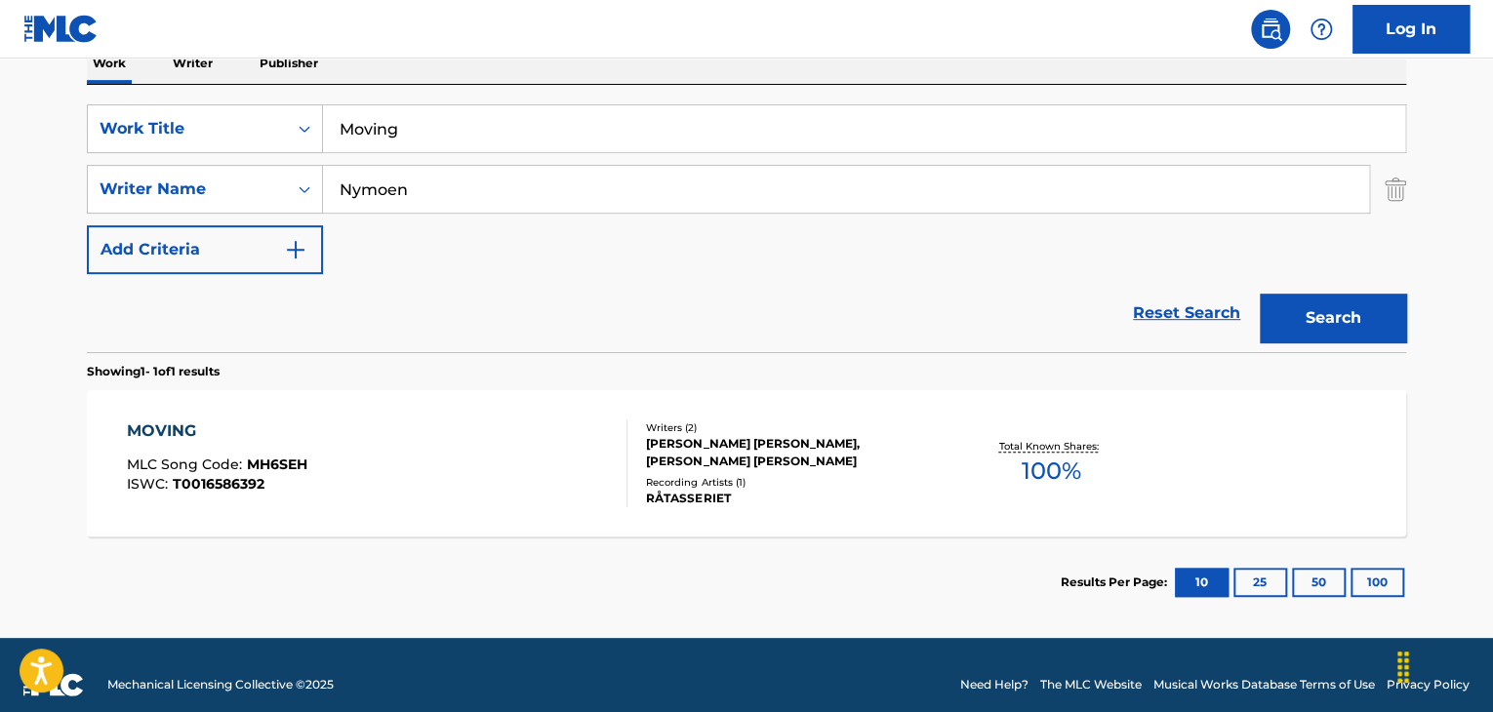
click at [187, 432] on div "MOVING" at bounding box center [217, 430] width 180 height 23
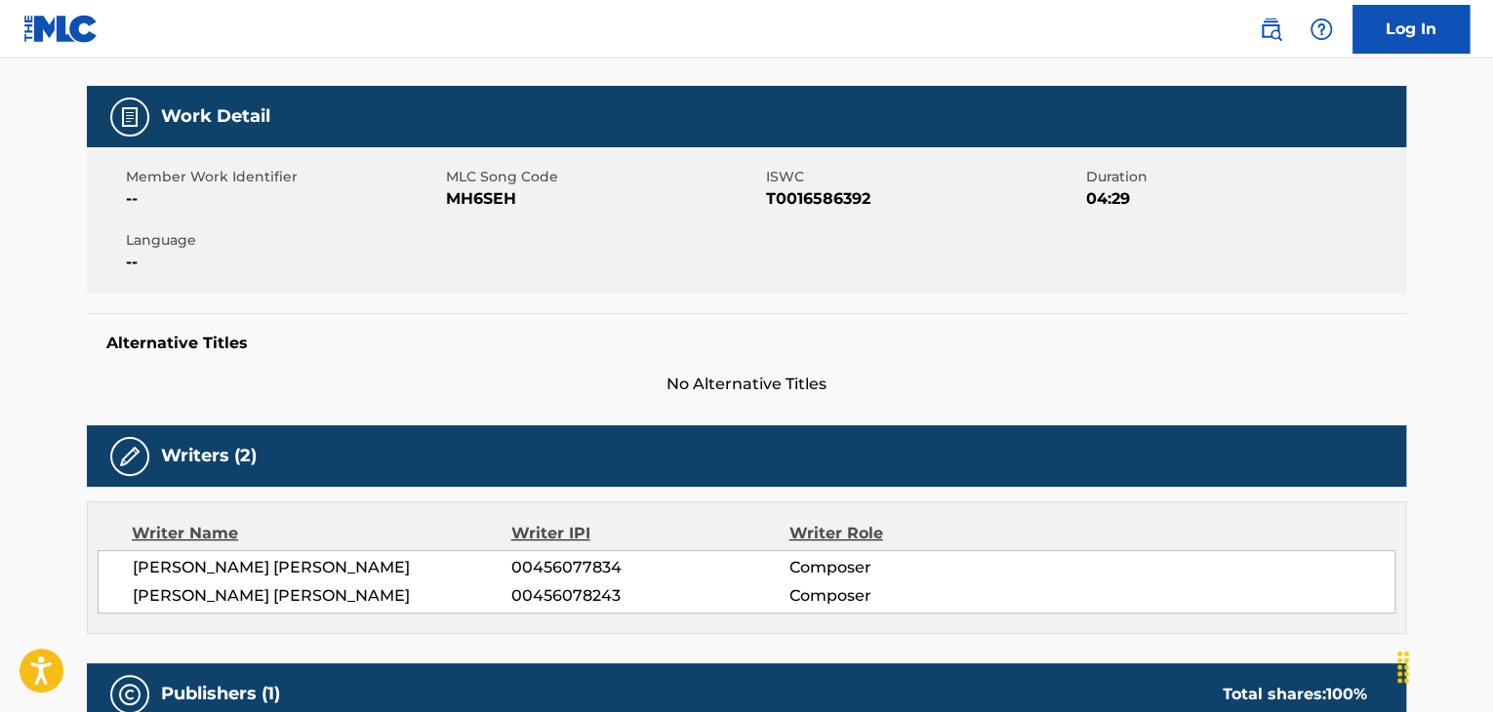
scroll to position [260, 0]
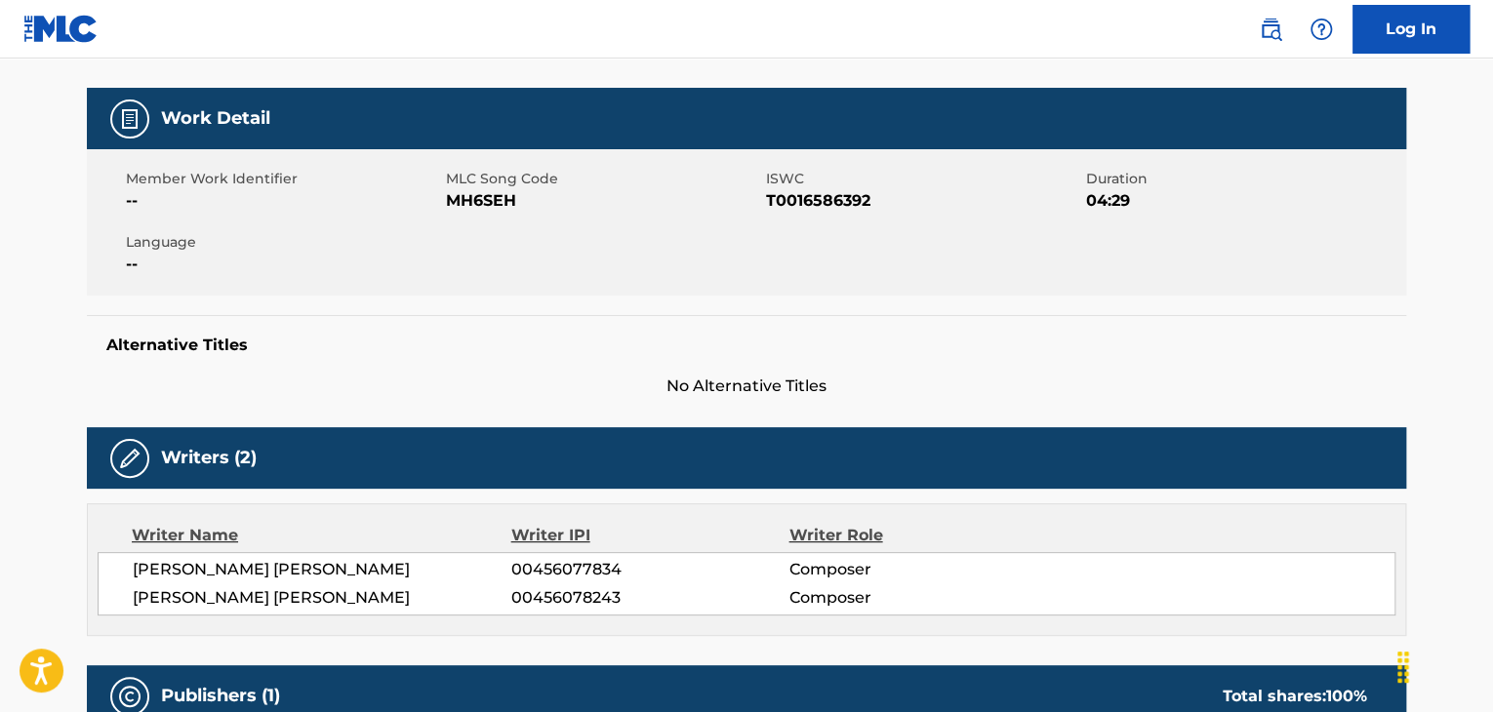
click at [484, 208] on span "MH6SEH" at bounding box center [603, 200] width 315 height 23
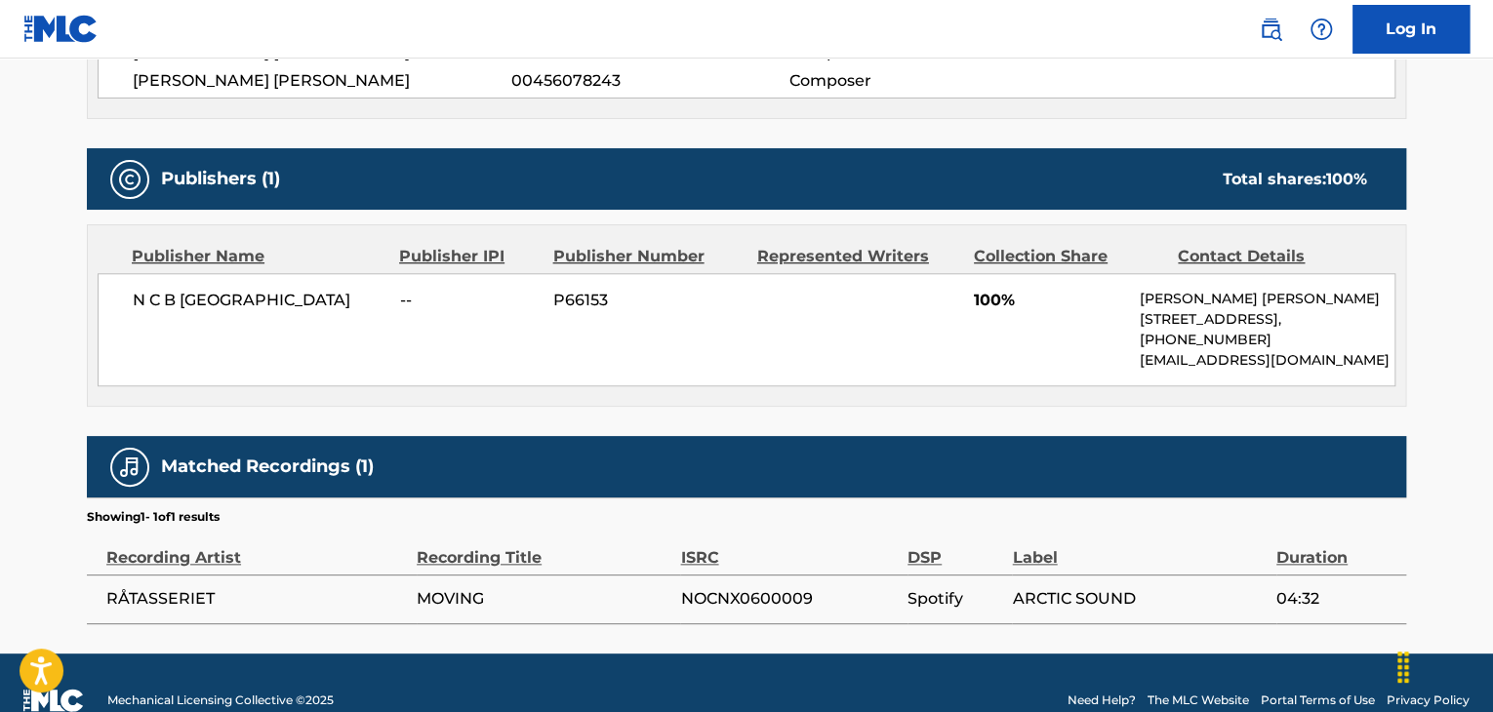
scroll to position [780, 0]
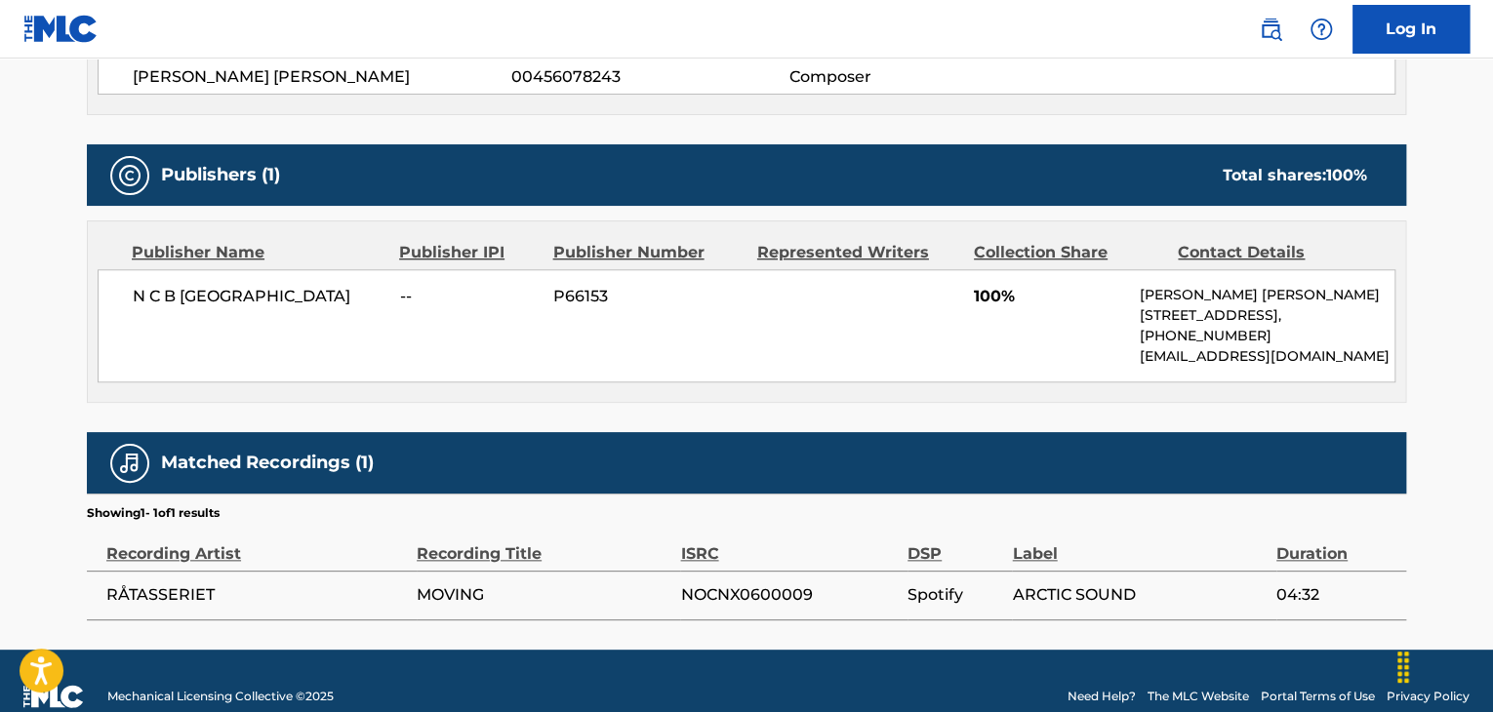
click at [220, 293] on span "N C B [GEOGRAPHIC_DATA]" at bounding box center [259, 296] width 253 height 23
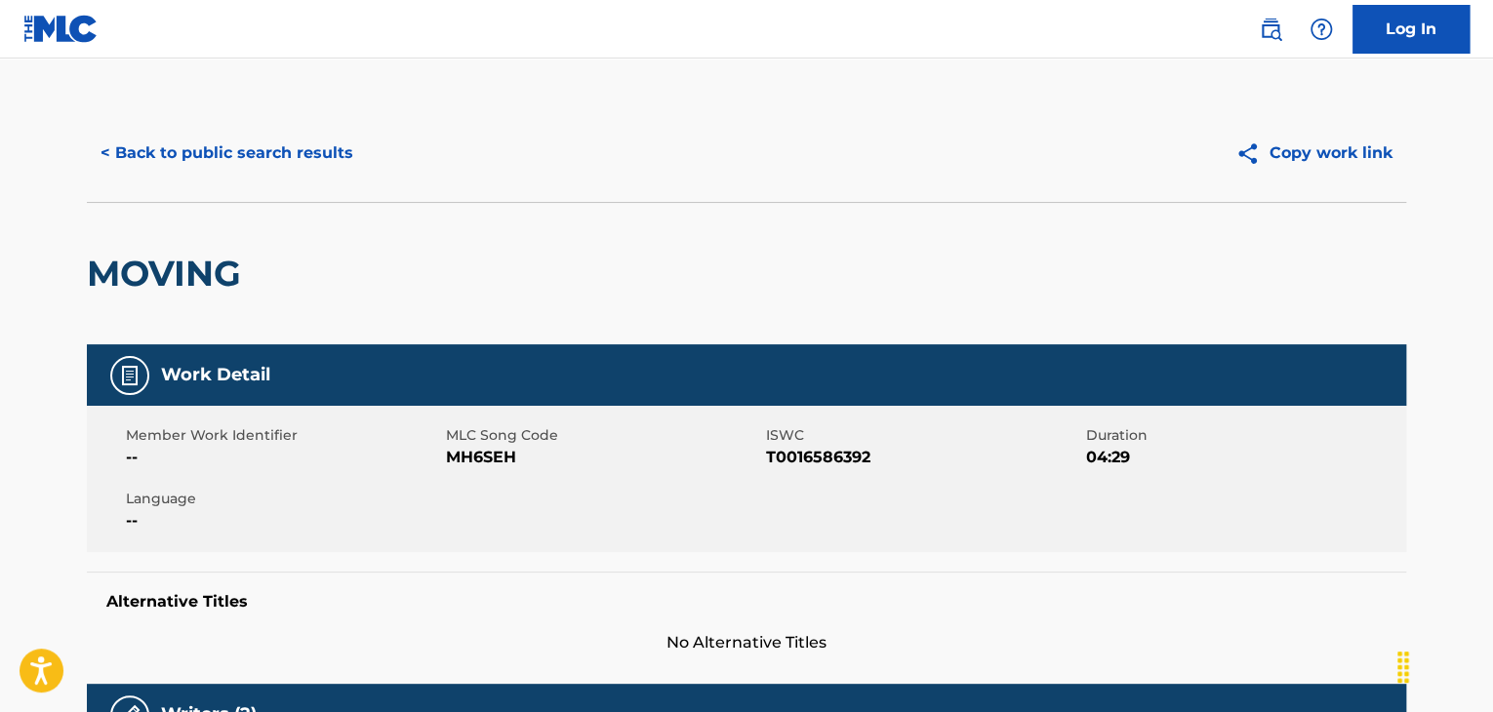
scroll to position [0, 0]
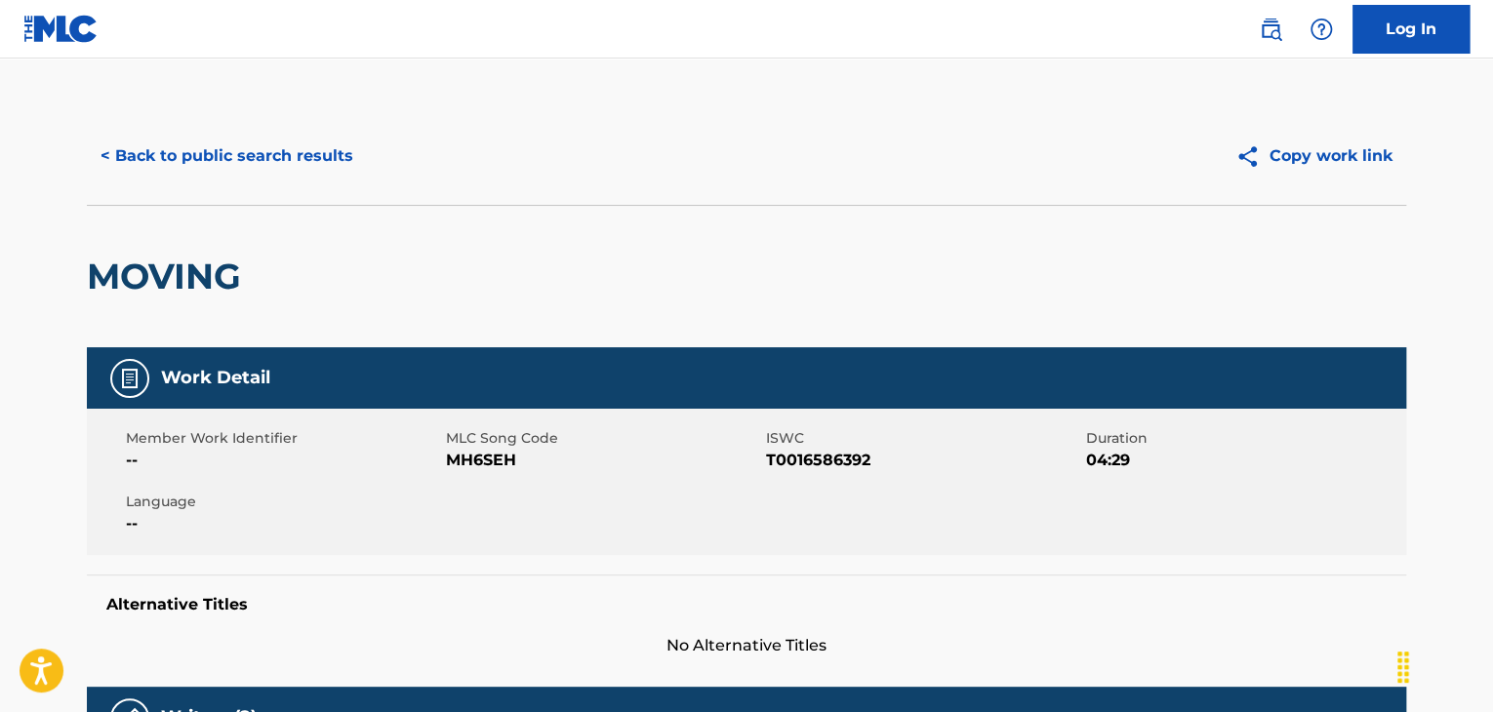
click at [284, 150] on button "< Back to public search results" at bounding box center [227, 156] width 280 height 49
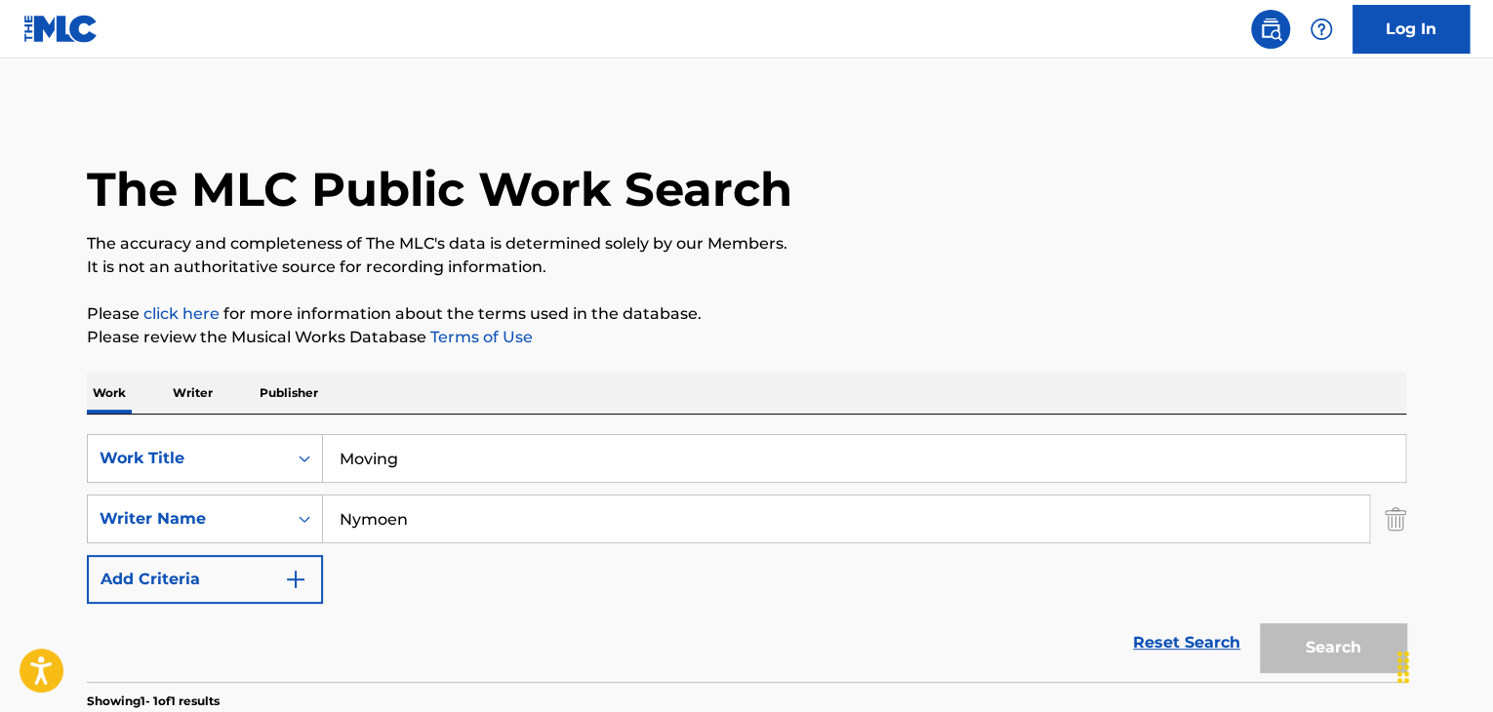
scroll to position [238, 0]
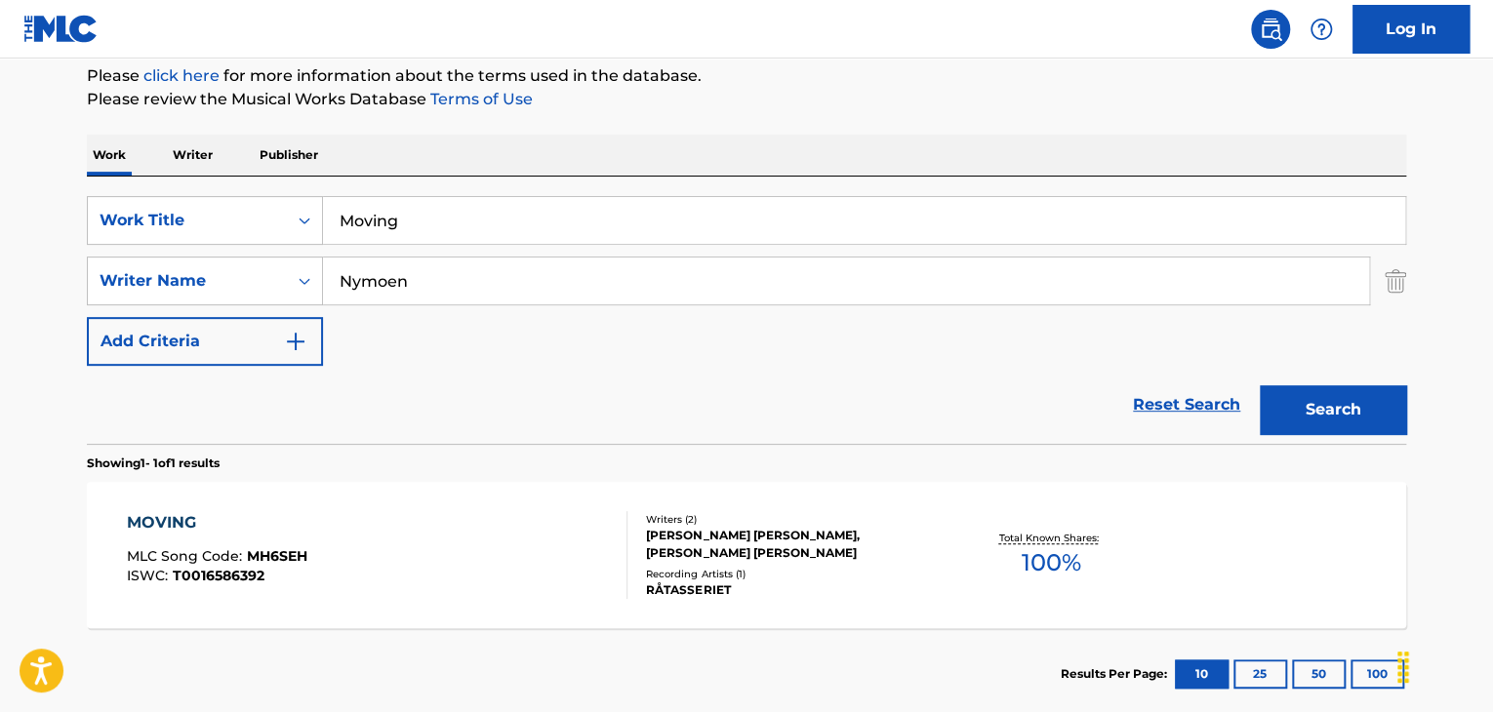
click at [444, 216] on input "Moving" at bounding box center [864, 220] width 1082 height 47
click at [445, 216] on input "Moving" at bounding box center [864, 220] width 1082 height 47
click at [446, 217] on input "Moving" at bounding box center [864, 220] width 1082 height 47
paste input "Pantone 17 13 30"
type input "Pantone 17 13 30"
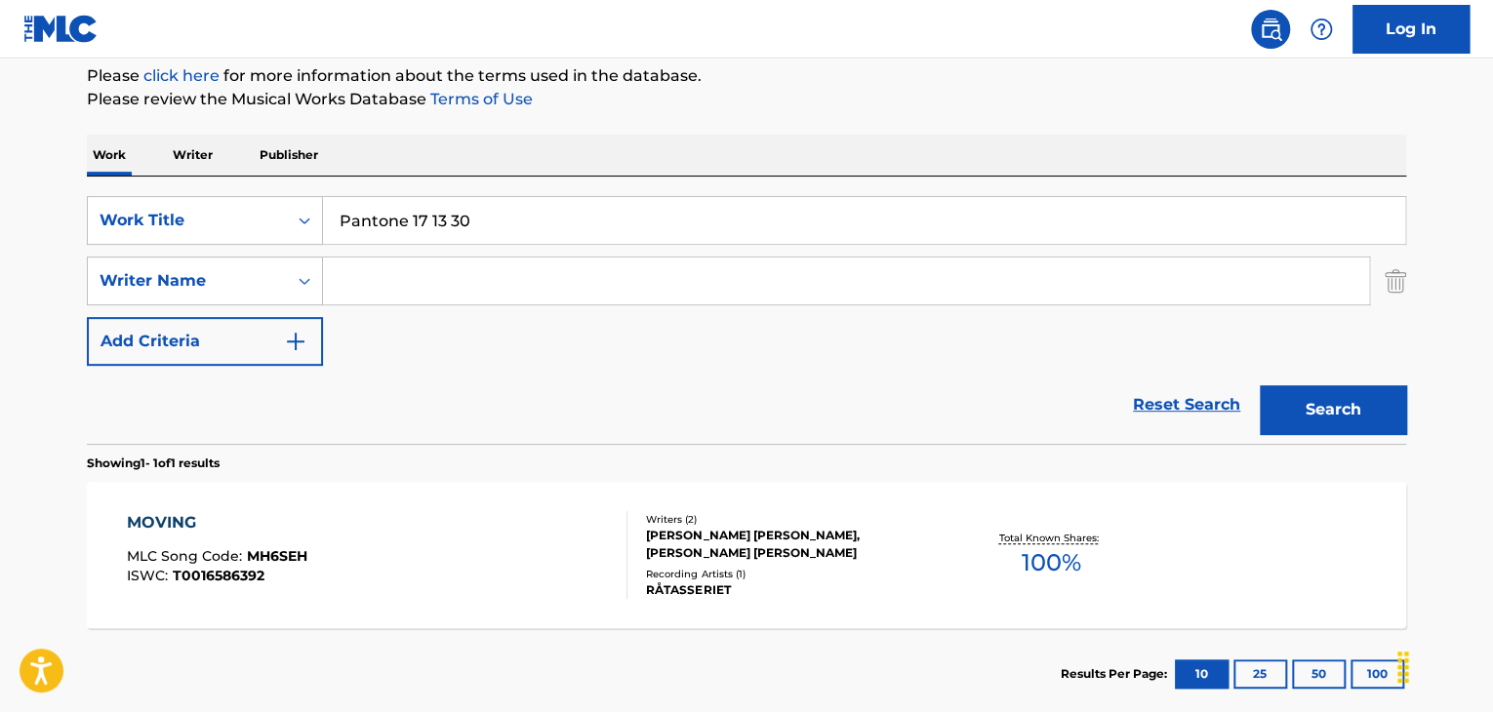
click at [1259, 385] on button "Search" at bounding box center [1332, 409] width 146 height 49
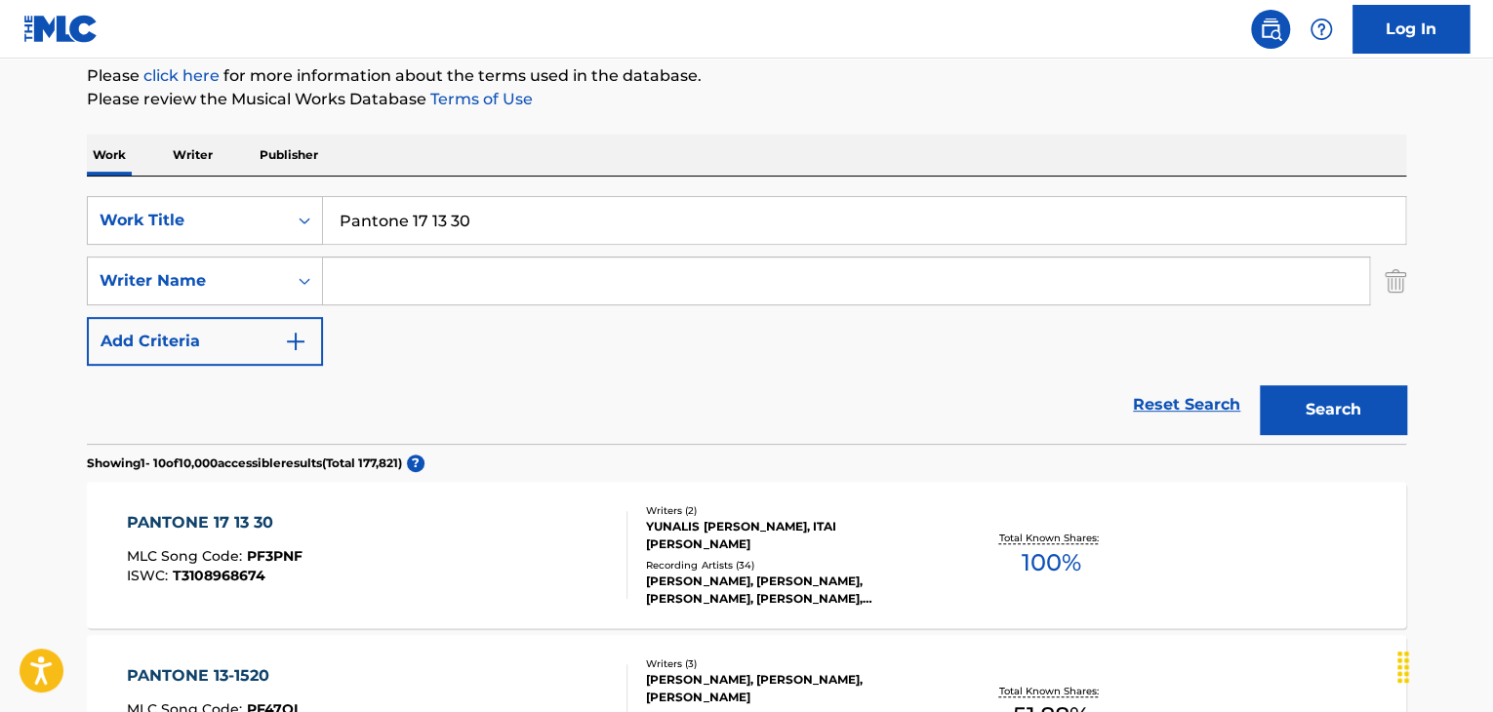
click at [246, 521] on div "PANTONE 17 13 30" at bounding box center [215, 522] width 176 height 23
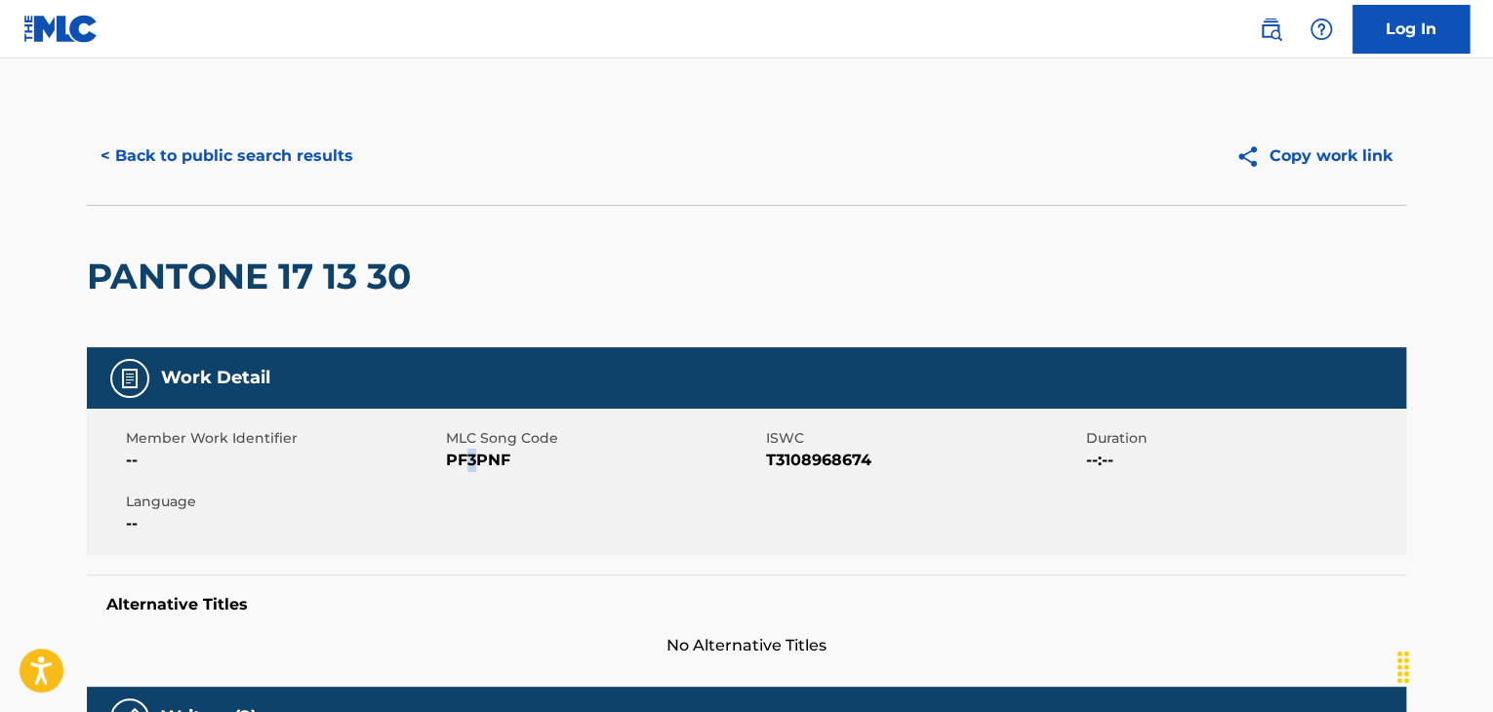
click at [472, 465] on span "PF3PNF" at bounding box center [603, 460] width 315 height 23
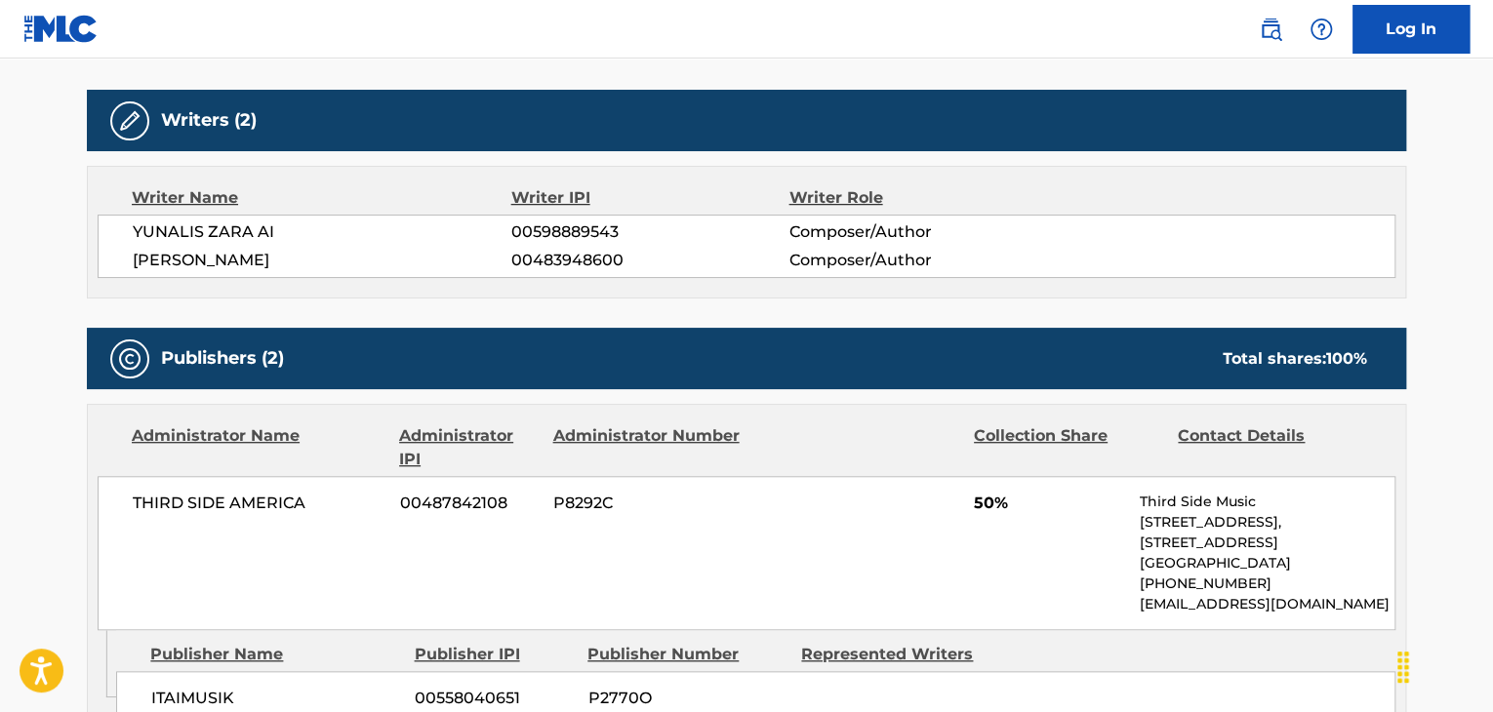
scroll to position [650, 0]
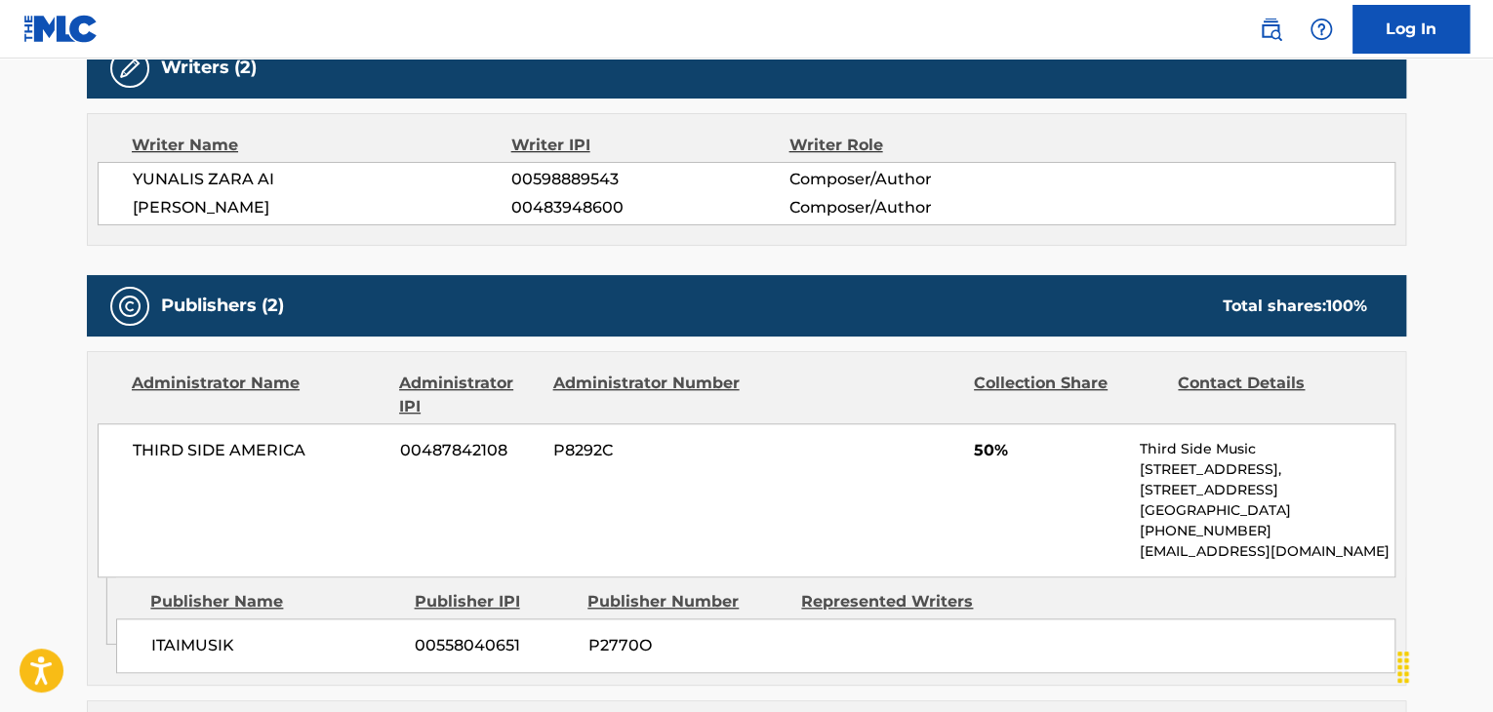
click at [234, 185] on span "YUNALIS ZARA AI" at bounding box center [322, 179] width 379 height 23
click at [242, 206] on span "[PERSON_NAME]" at bounding box center [322, 207] width 379 height 23
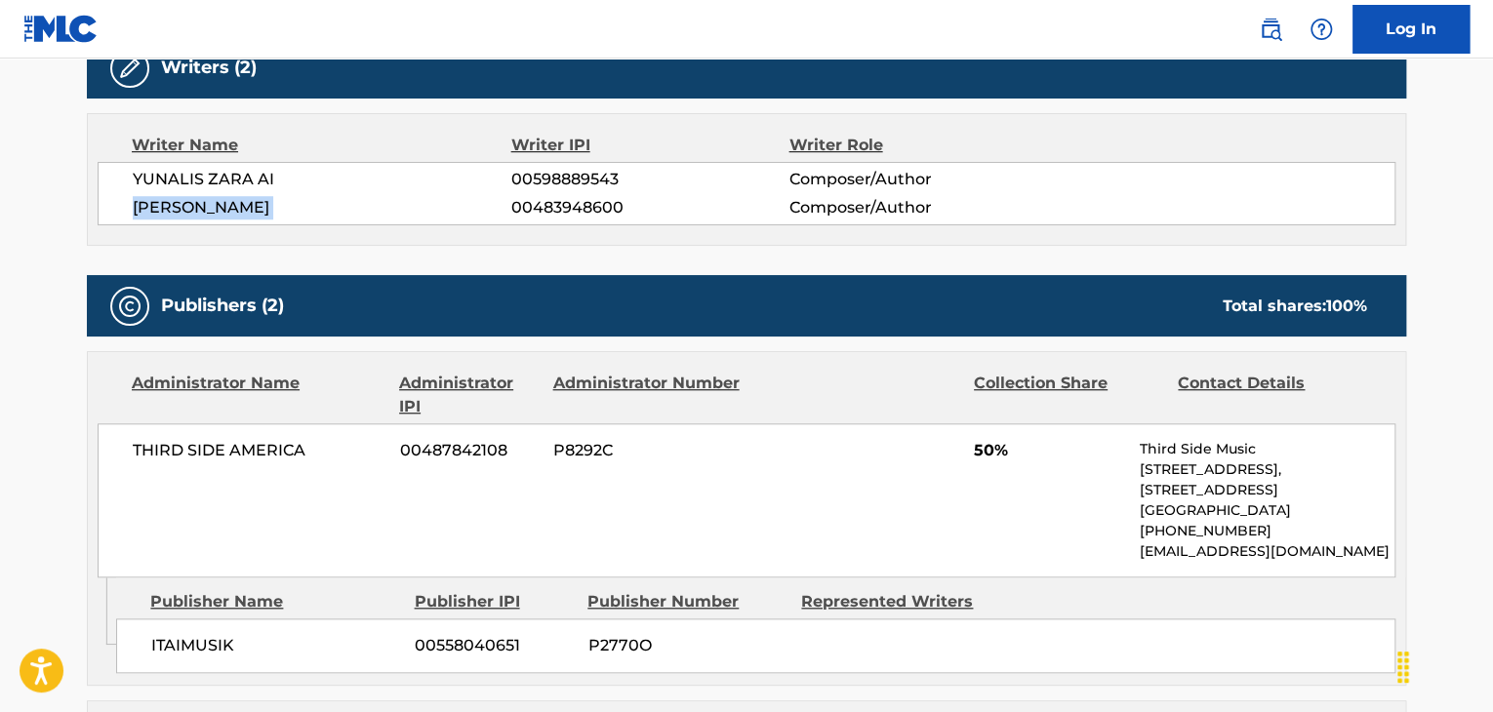
click at [242, 206] on span "[PERSON_NAME]" at bounding box center [322, 207] width 379 height 23
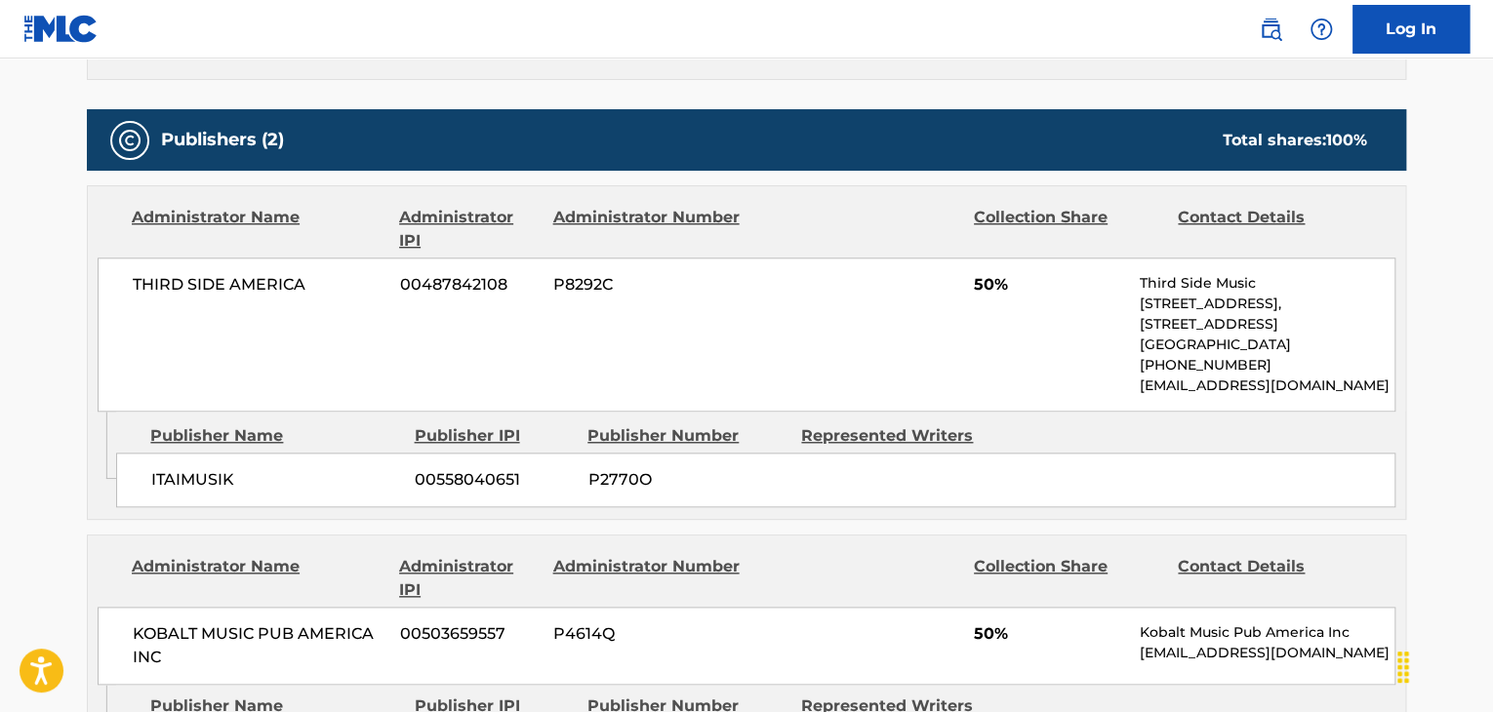
scroll to position [845, 0]
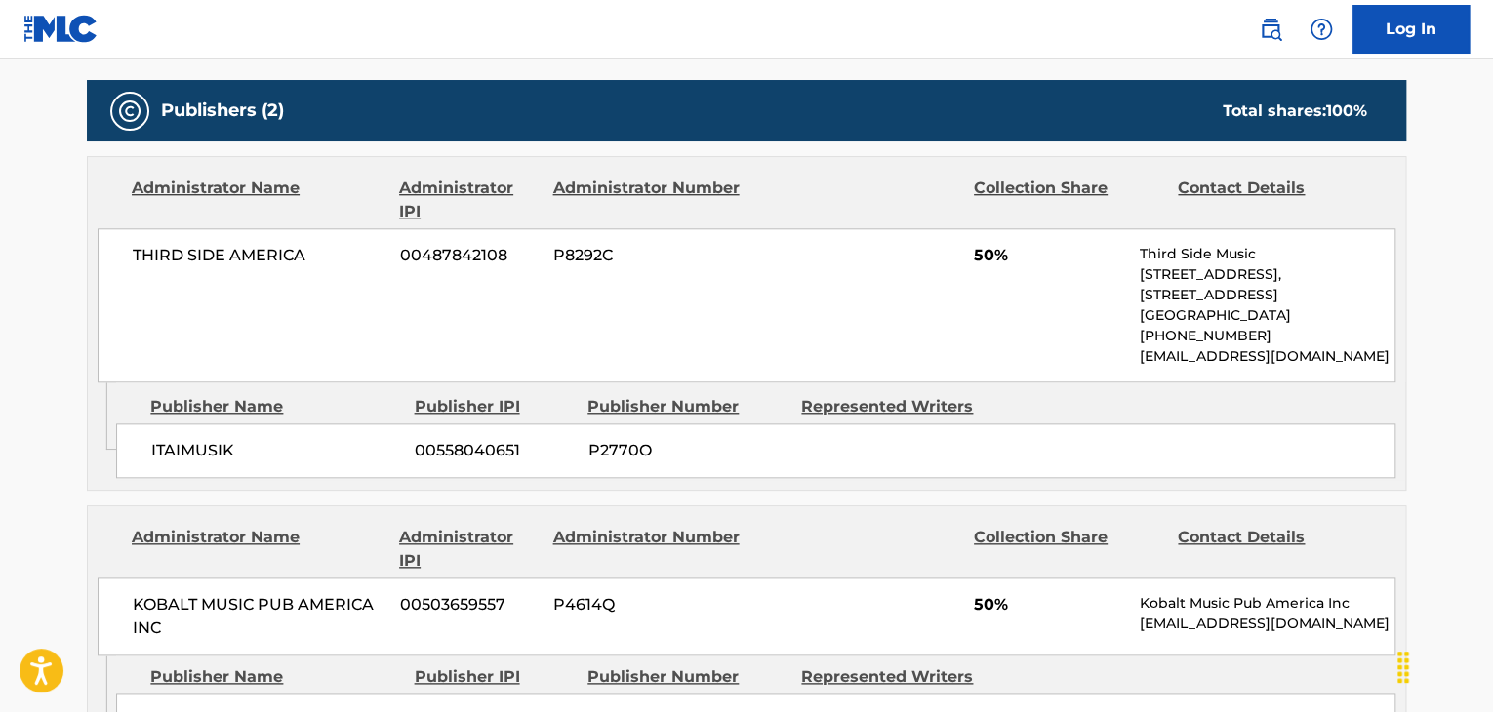
click at [173, 449] on span "ITAIMUSIK" at bounding box center [275, 450] width 249 height 23
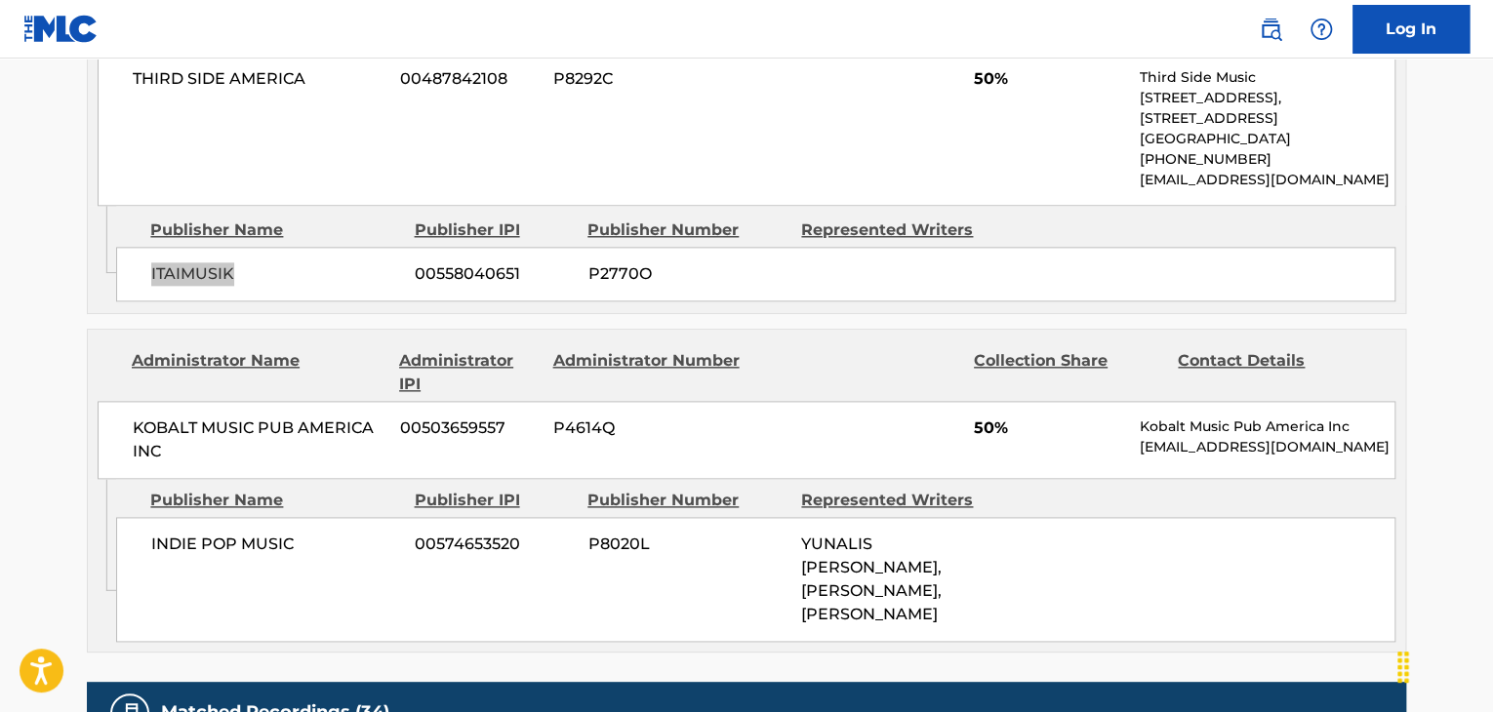
scroll to position [1040, 0]
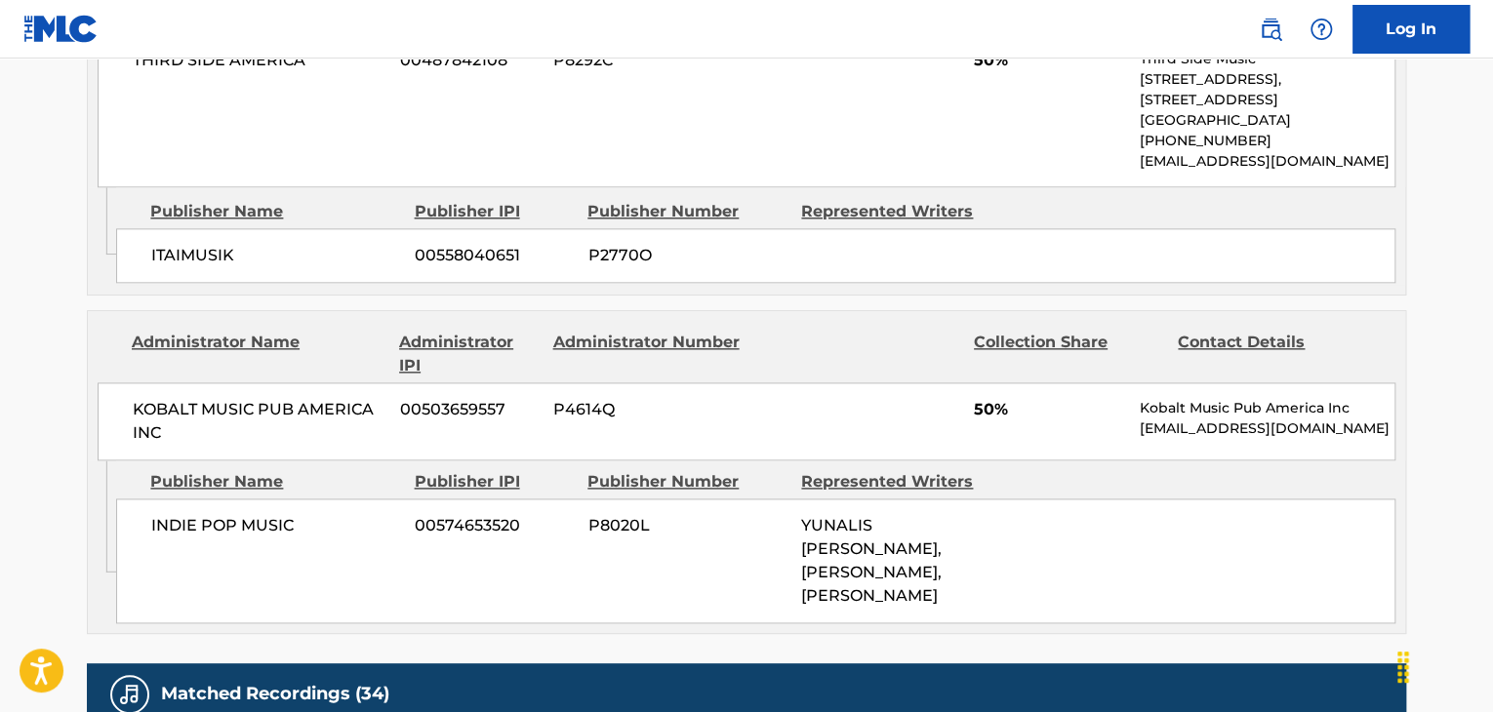
click at [253, 526] on span "INDIE POP MUSIC" at bounding box center [275, 525] width 249 height 23
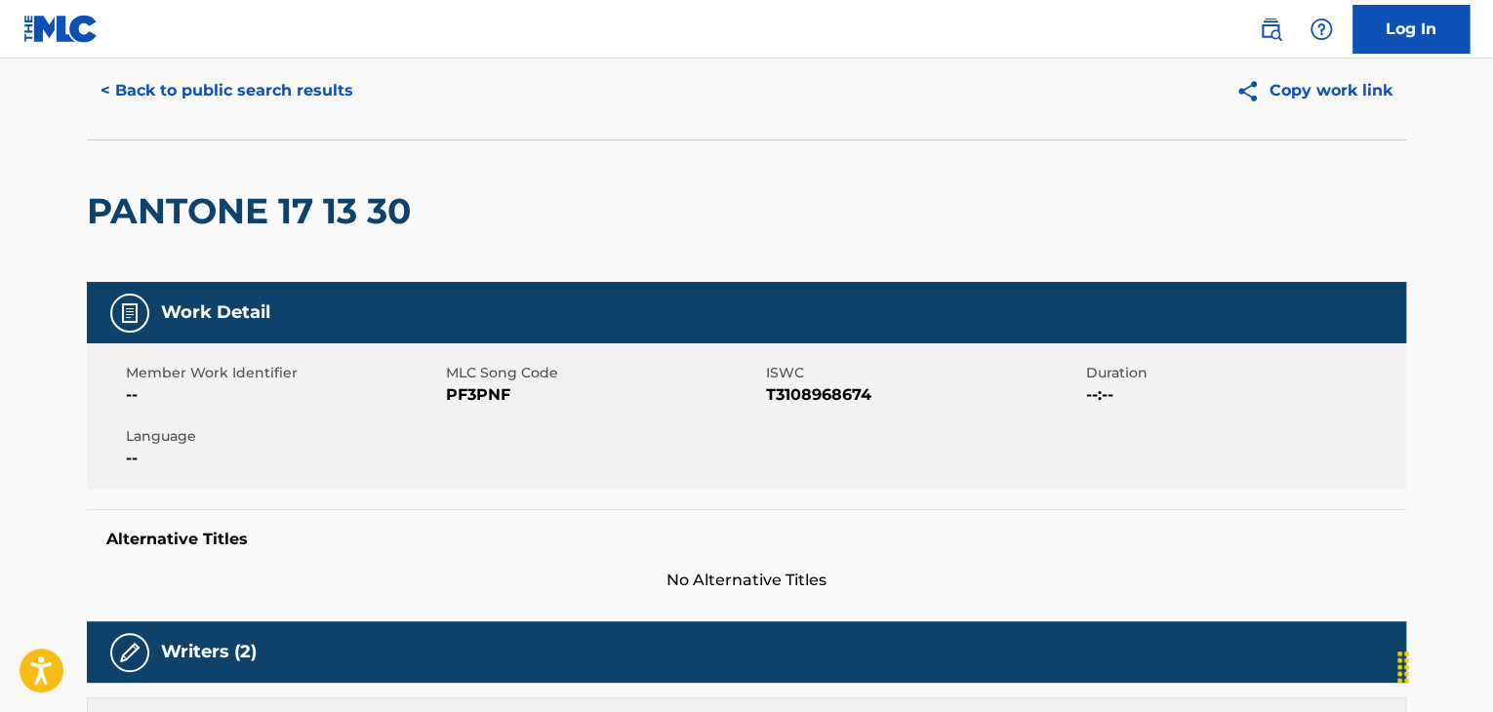
scroll to position [0, 0]
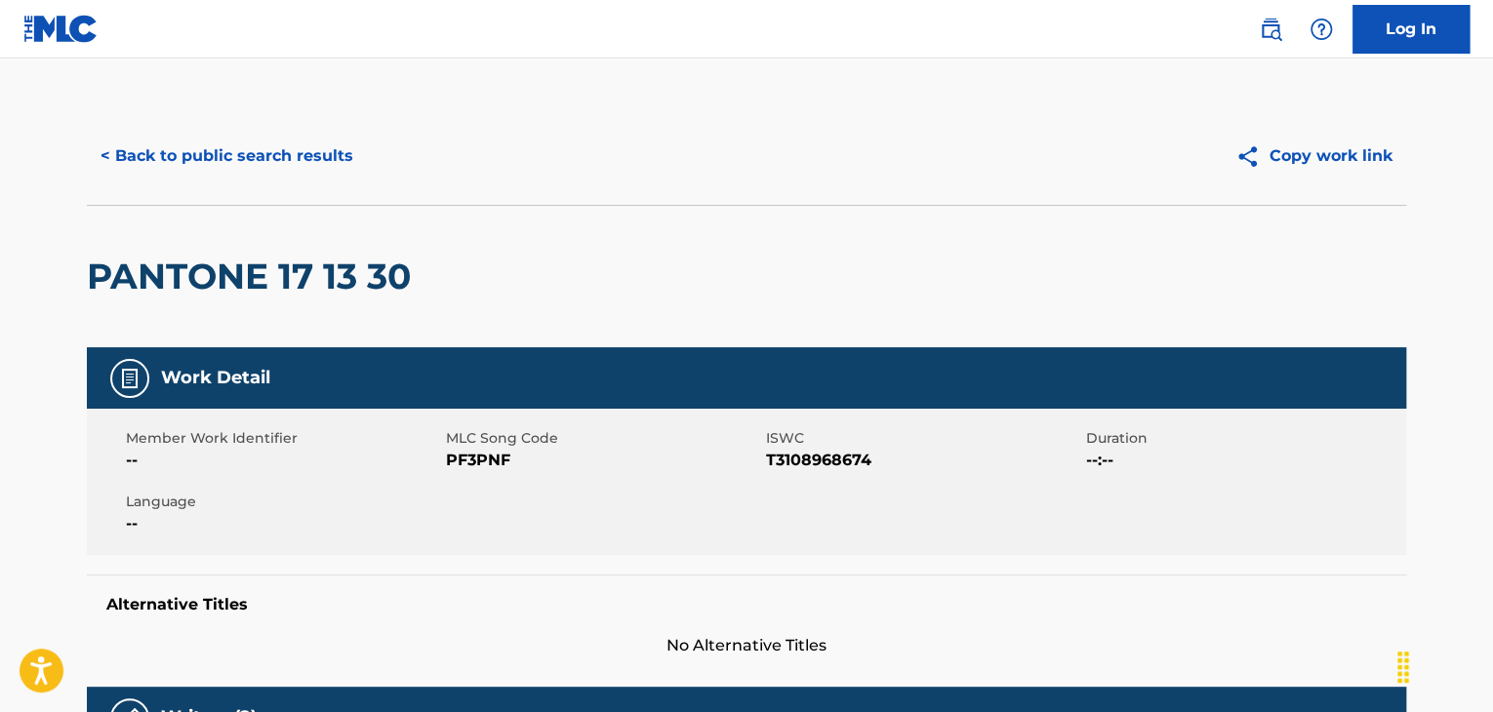
click at [207, 161] on button "< Back to public search results" at bounding box center [227, 156] width 280 height 49
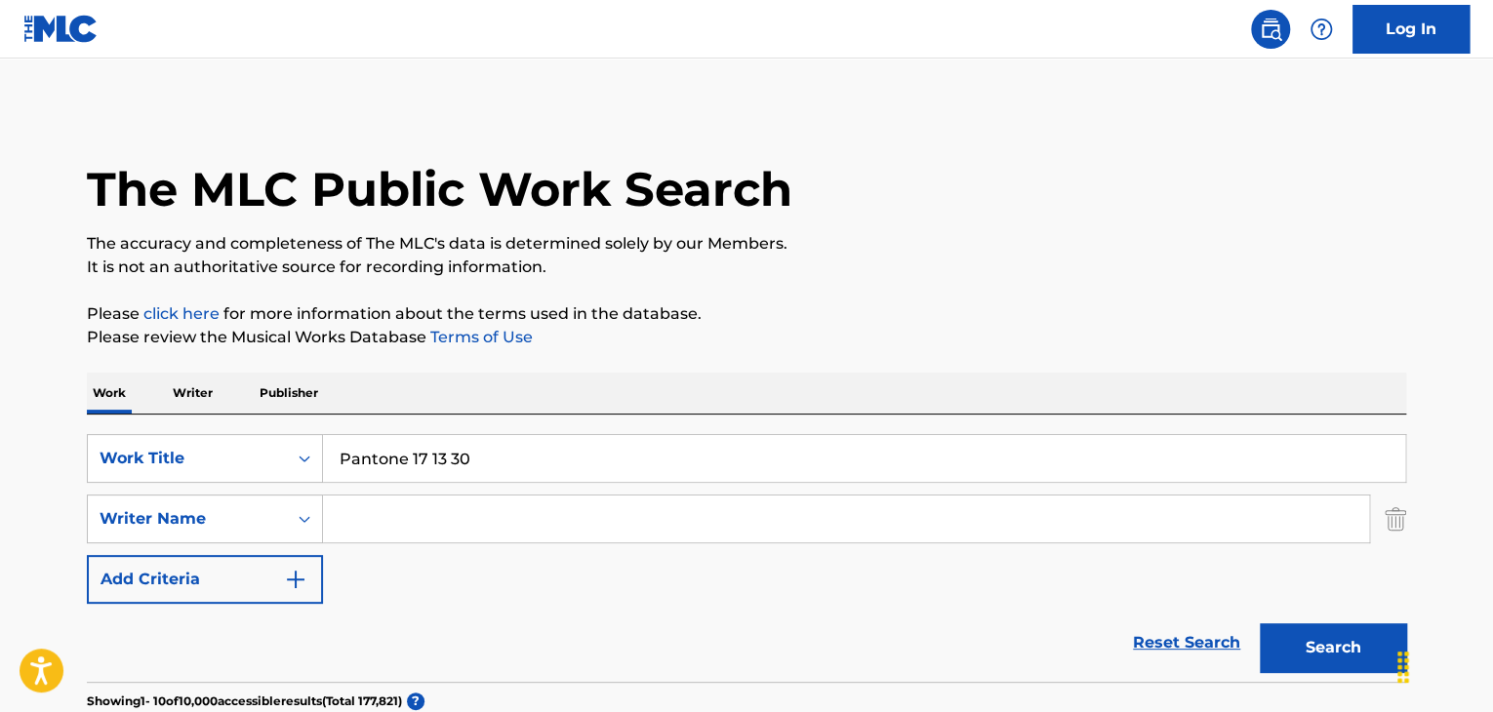
scroll to position [238, 0]
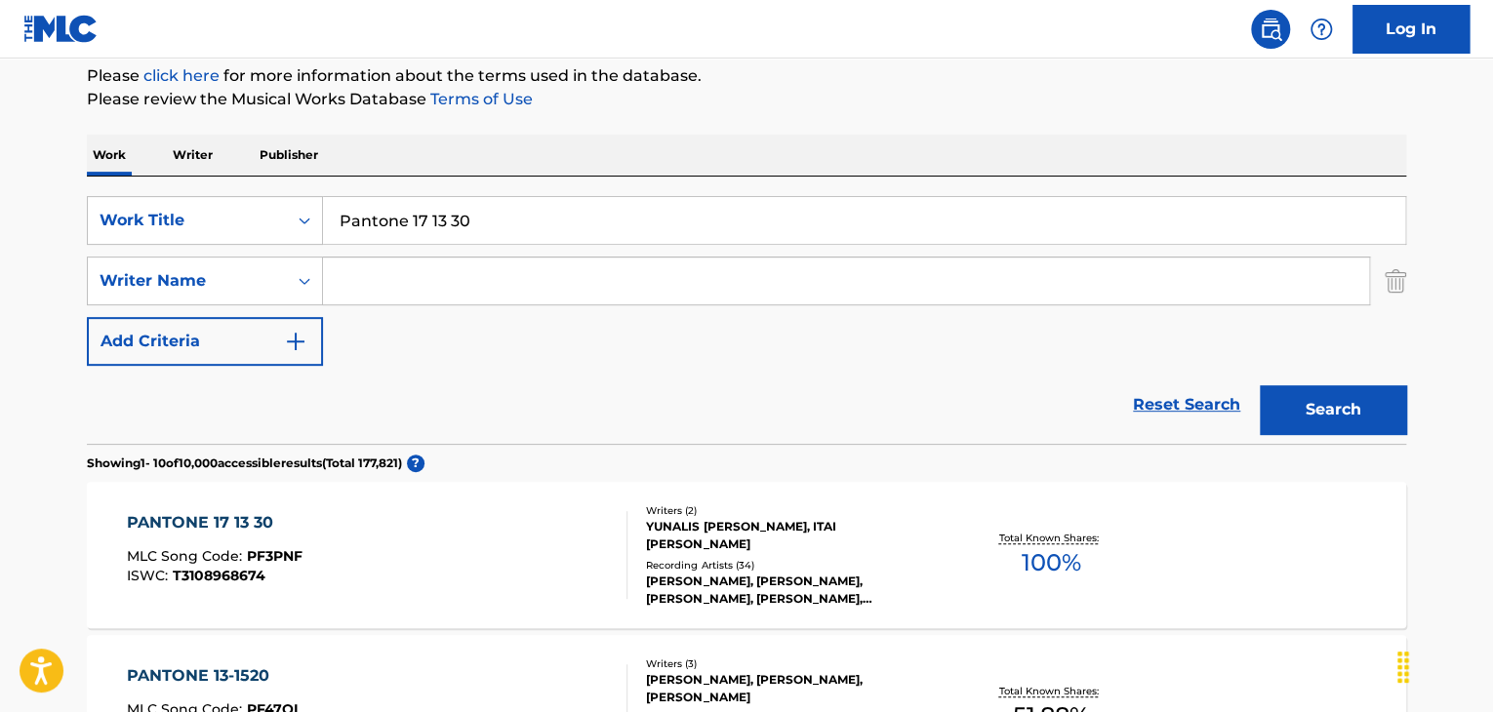
click at [399, 218] on input "Pantone 17 13 30" at bounding box center [864, 220] width 1082 height 47
click at [400, 218] on input "Pantone 17 13 30" at bounding box center [864, 220] width 1082 height 47
click at [402, 217] on input "Pantone 17 13 30" at bounding box center [864, 220] width 1082 height 47
paste input "Candlelight Meditation"
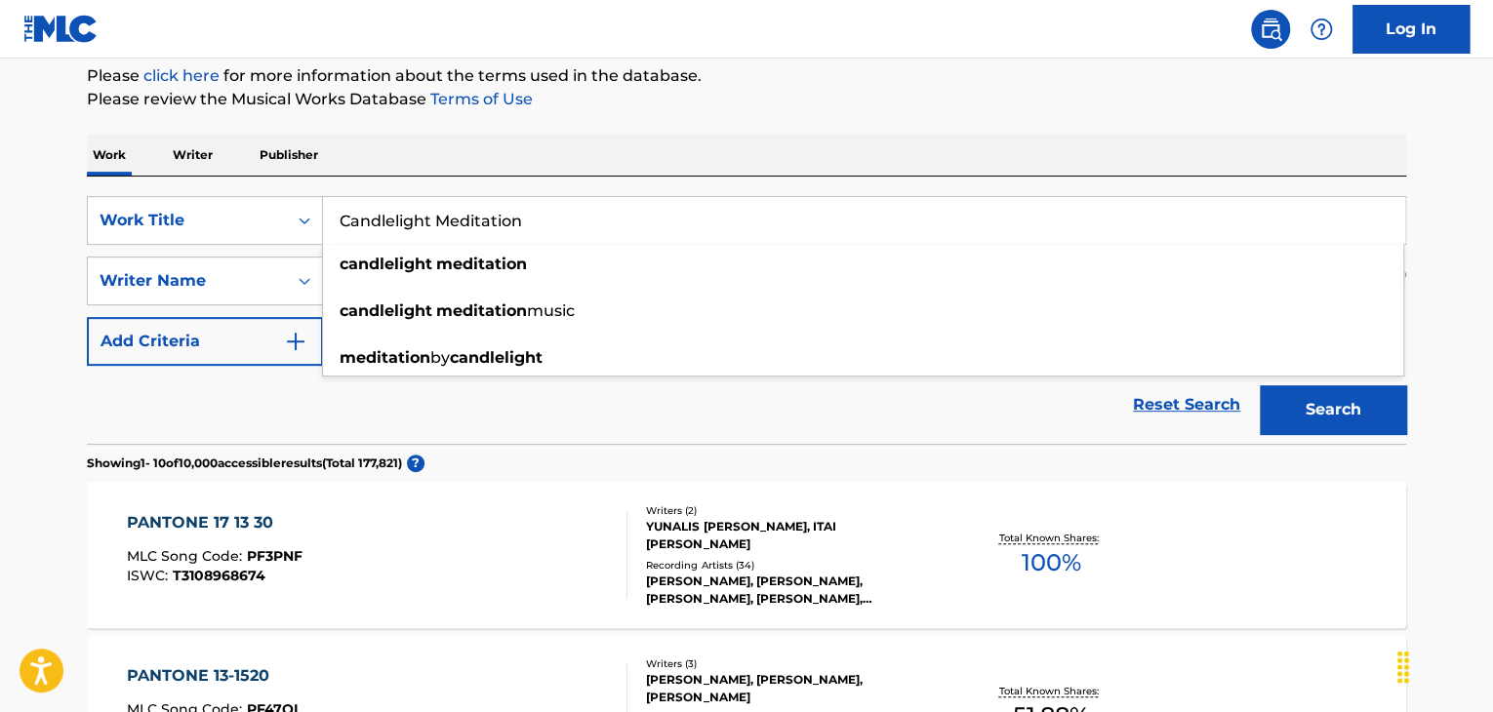
type input "Candlelight Meditation"
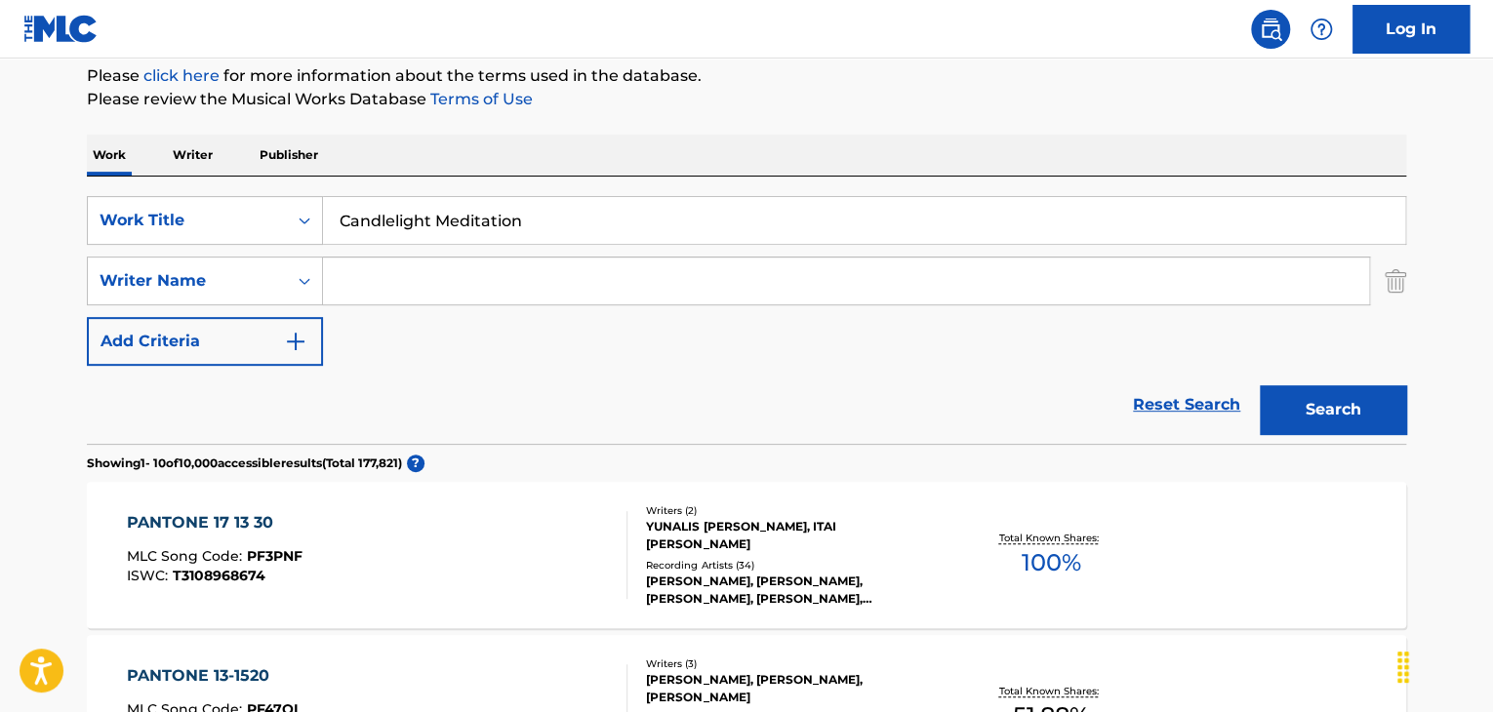
click at [1334, 418] on button "Search" at bounding box center [1332, 409] width 146 height 49
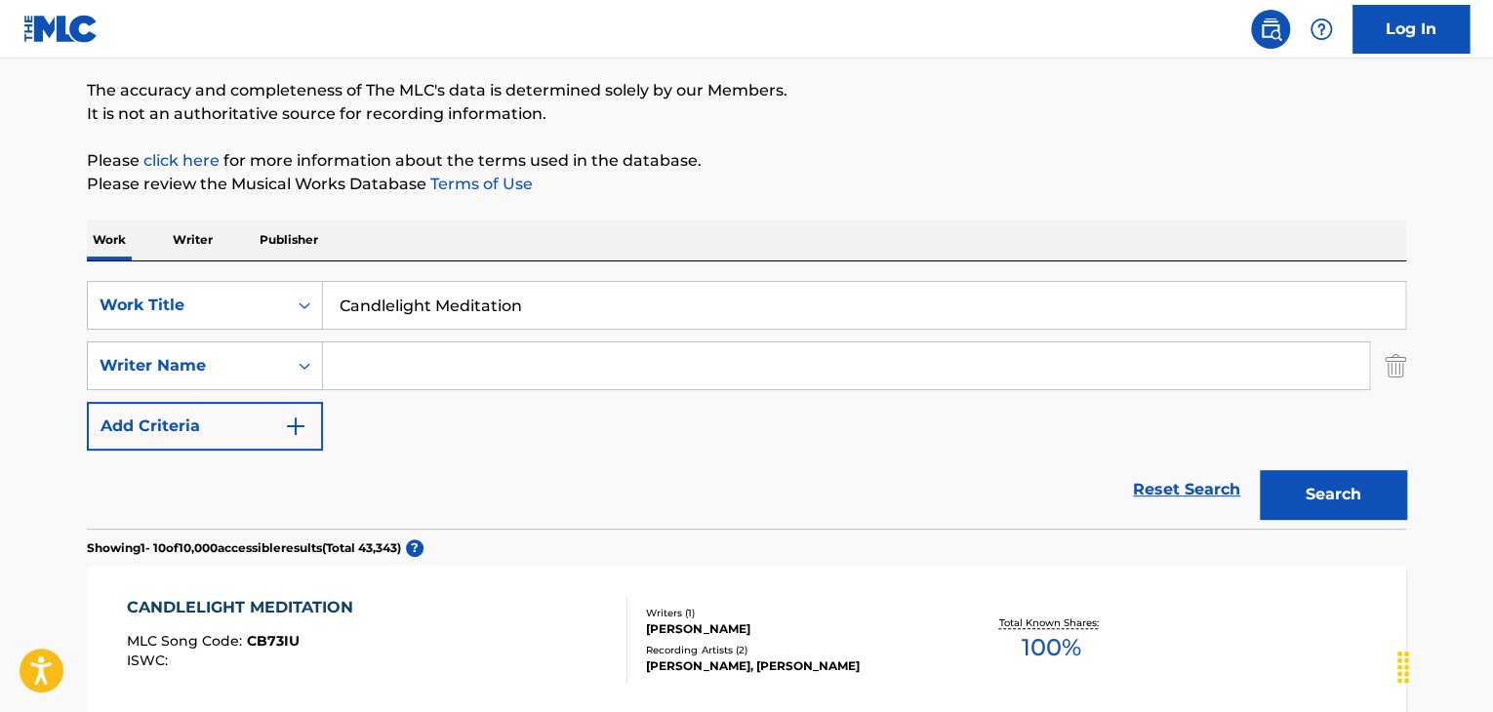
scroll to position [0, 0]
